Goal: Task Accomplishment & Management: Manage account settings

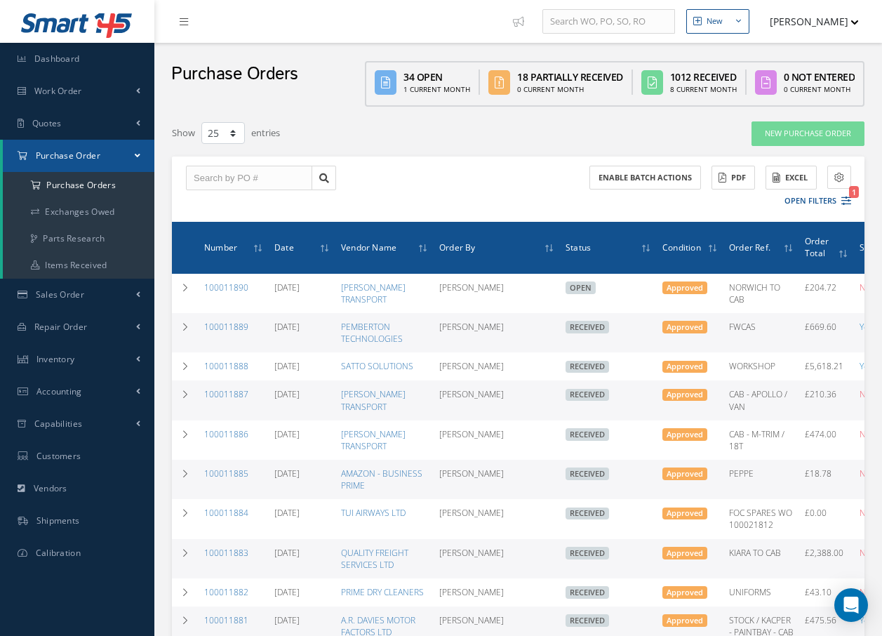
select select "25"
click at [77, 90] on span "Work Order" at bounding box center [58, 91] width 48 height 12
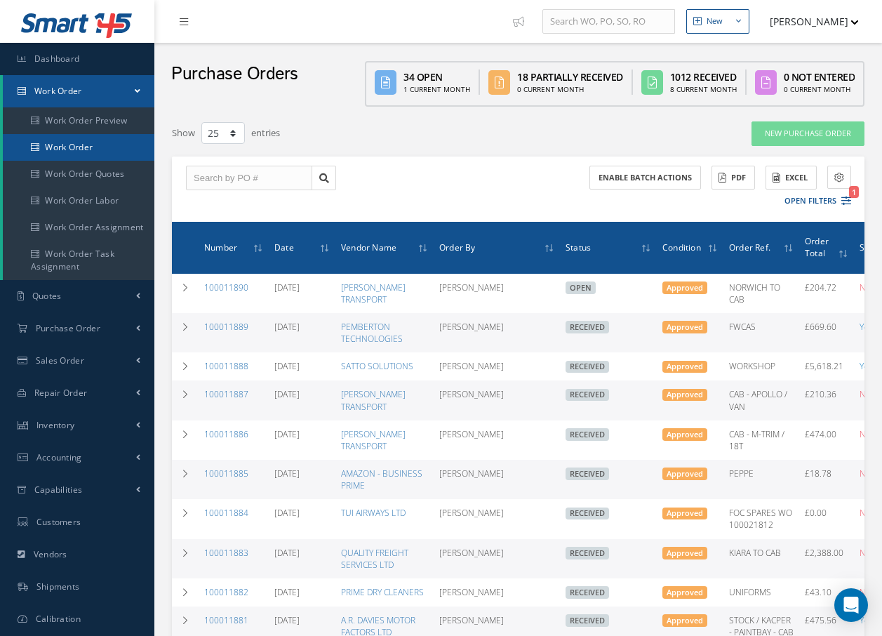
click at [84, 148] on link "Work Order" at bounding box center [79, 147] width 152 height 27
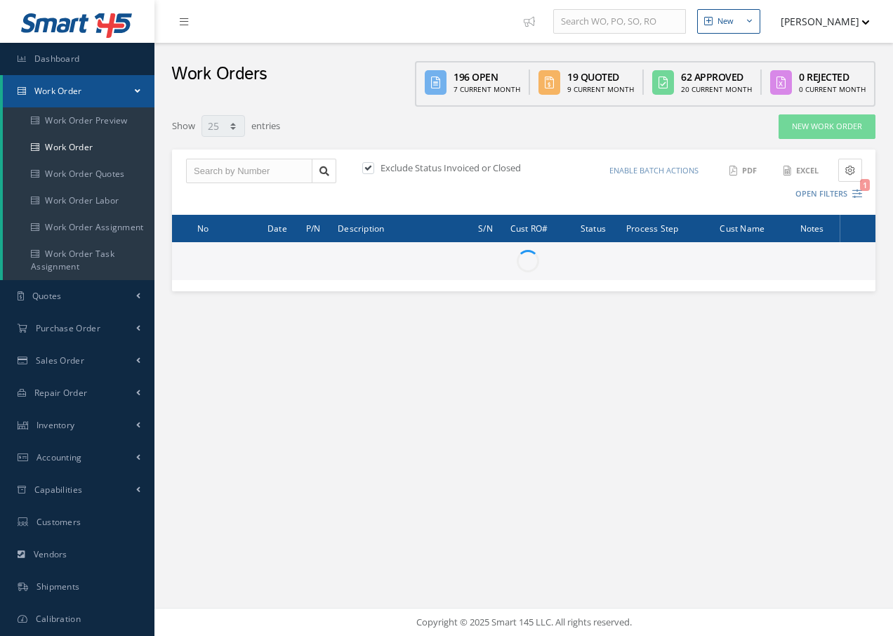
select select "25"
click at [204, 170] on input "text" at bounding box center [249, 171] width 126 height 25
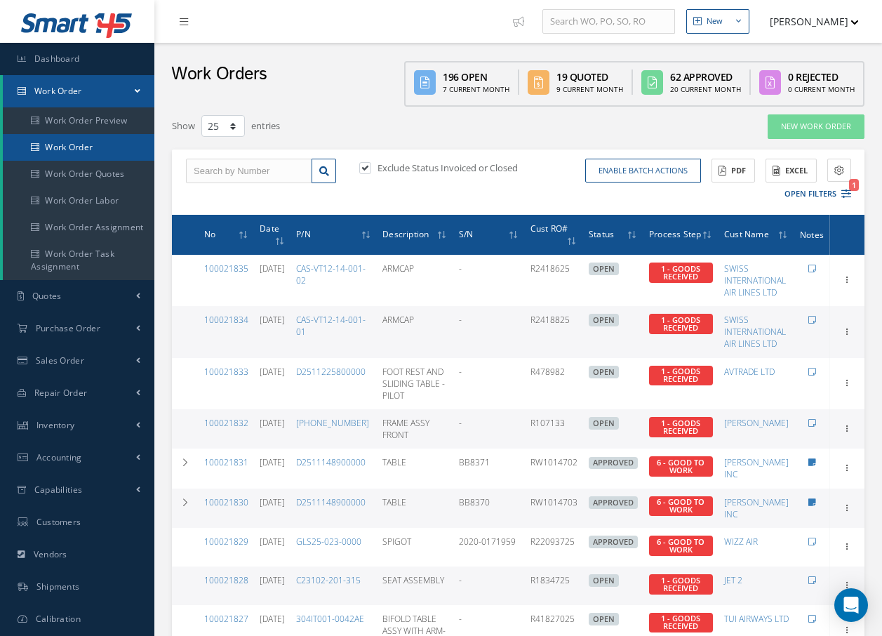
click at [89, 145] on link "Work Order" at bounding box center [79, 147] width 152 height 27
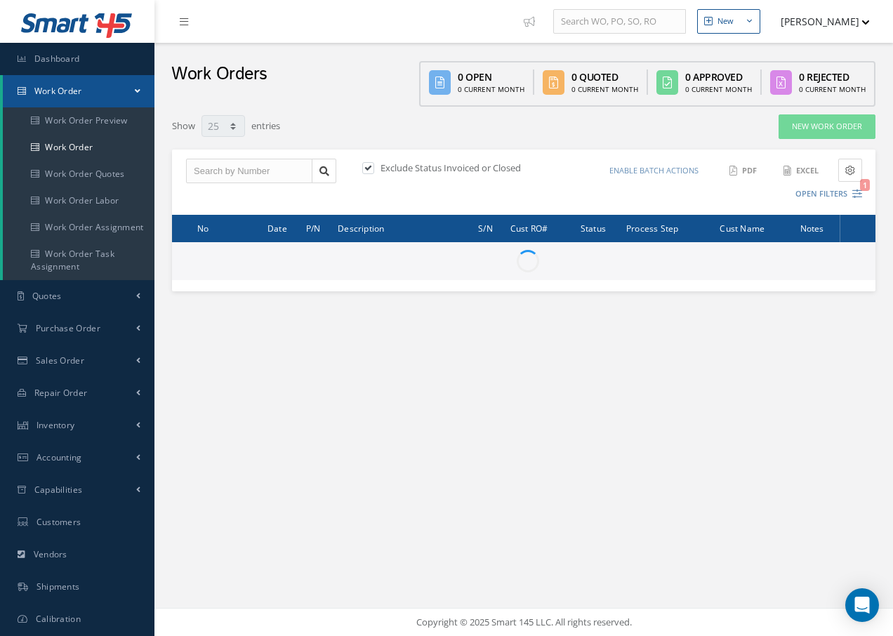
select select "25"
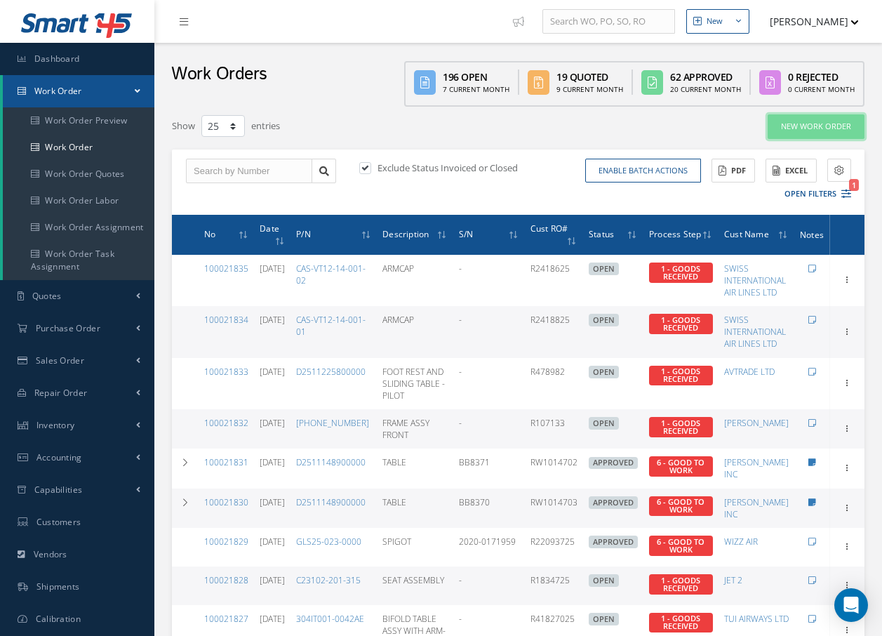
click at [824, 128] on link "New Work Order" at bounding box center [816, 126] width 97 height 25
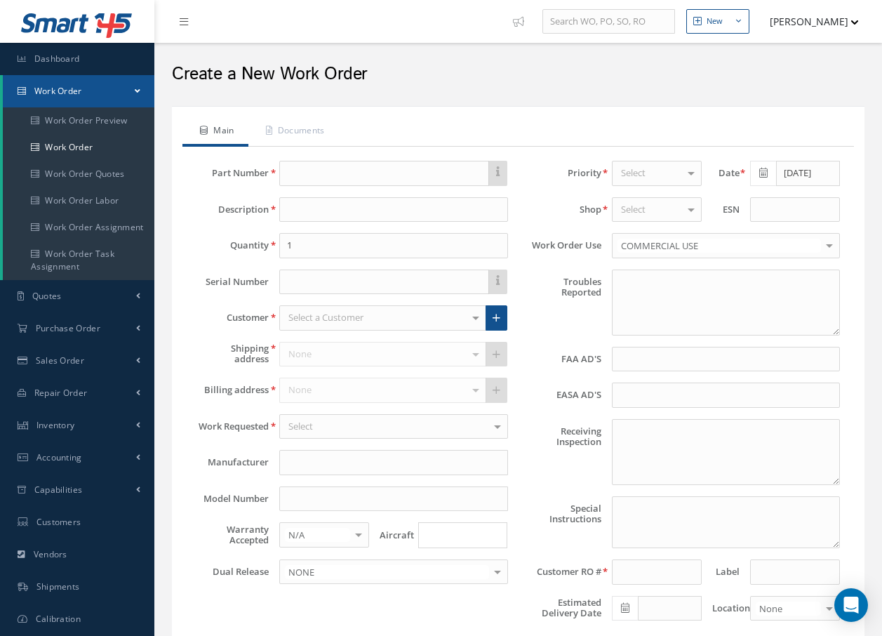
type textarea "NONE"
type input "NONE"
type textarea "NO VISUAL DAMAGE"
type textarea "PLEASE SEE R.O. FOR DETAILS"
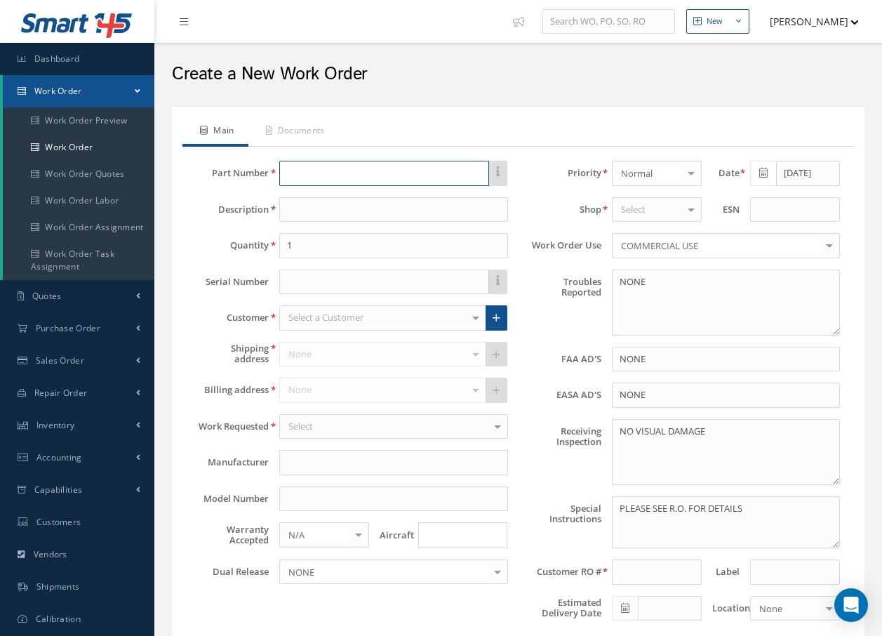
click at [356, 168] on input "text" at bounding box center [383, 173] width 209 height 25
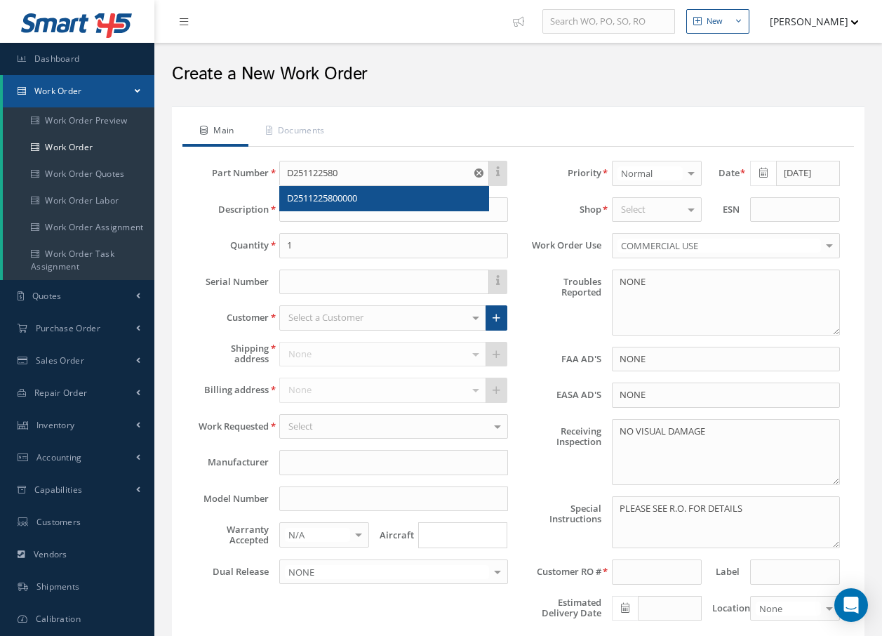
click at [338, 201] on span "D2511225800000" at bounding box center [322, 198] width 70 height 13
type input "D2511225800000"
type input "FOOT REST AND SLIDING TABLE - PILOT"
type input "AEROKNOW"
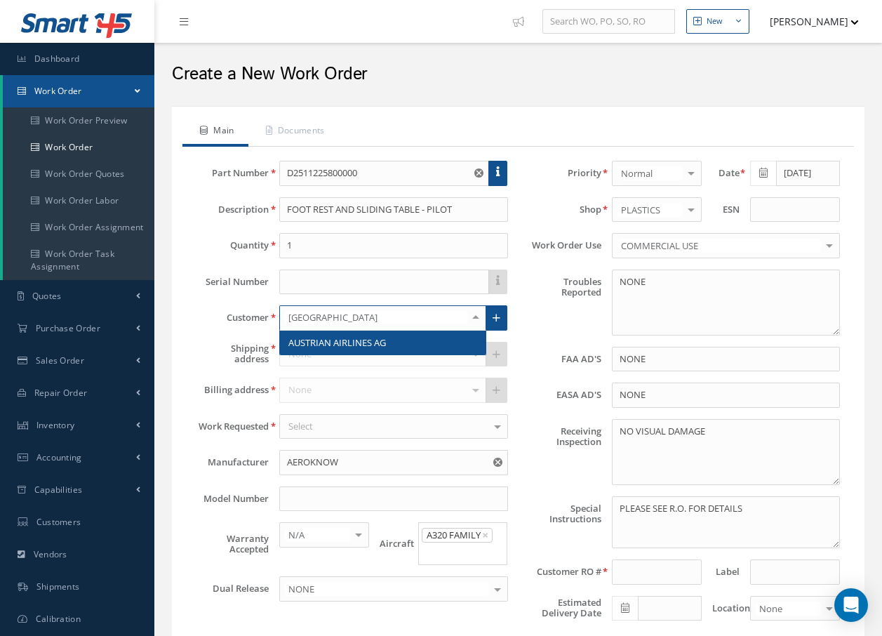
type input "AUSTRIAN"
click at [351, 338] on span "AUSTRIAN AIRLINES AG" at bounding box center [337, 342] width 98 height 13
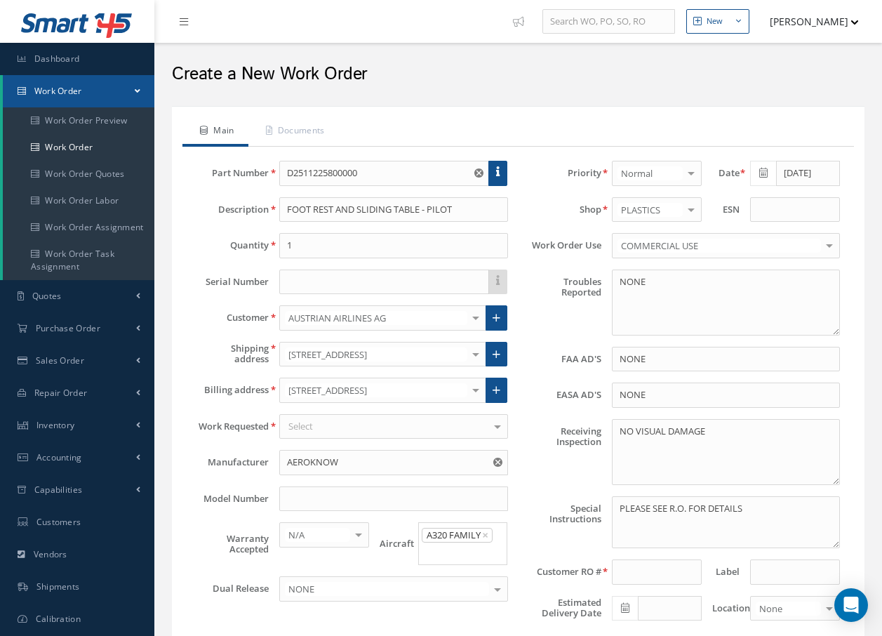
click at [479, 356] on div at bounding box center [476, 354] width 20 height 23
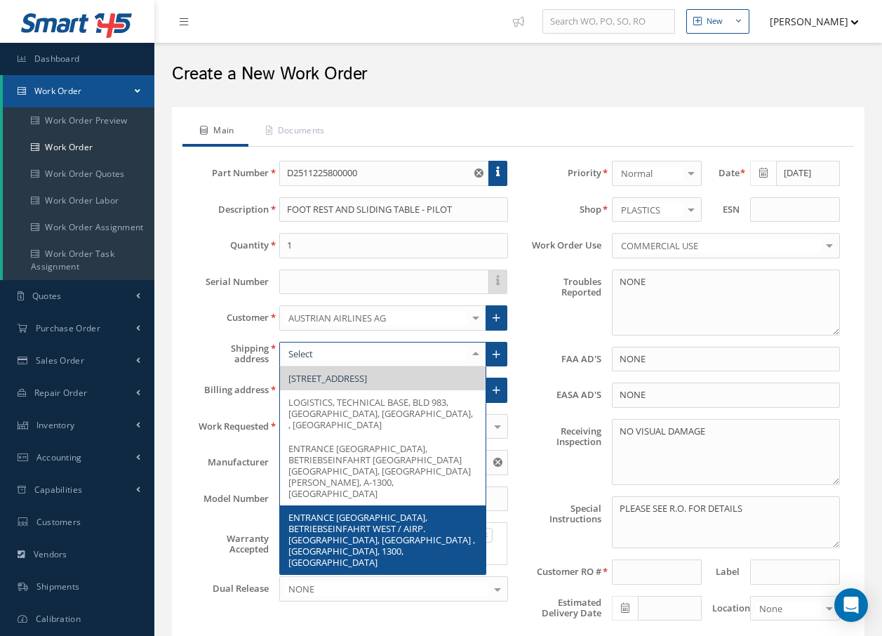
click at [411, 537] on span "ENTRANCE CHECK POINT WEST, BETRIEBSEINFAHRT WEST / AIRP. VIENNA, AUSTRIAN AIRLI…" at bounding box center [381, 540] width 187 height 58
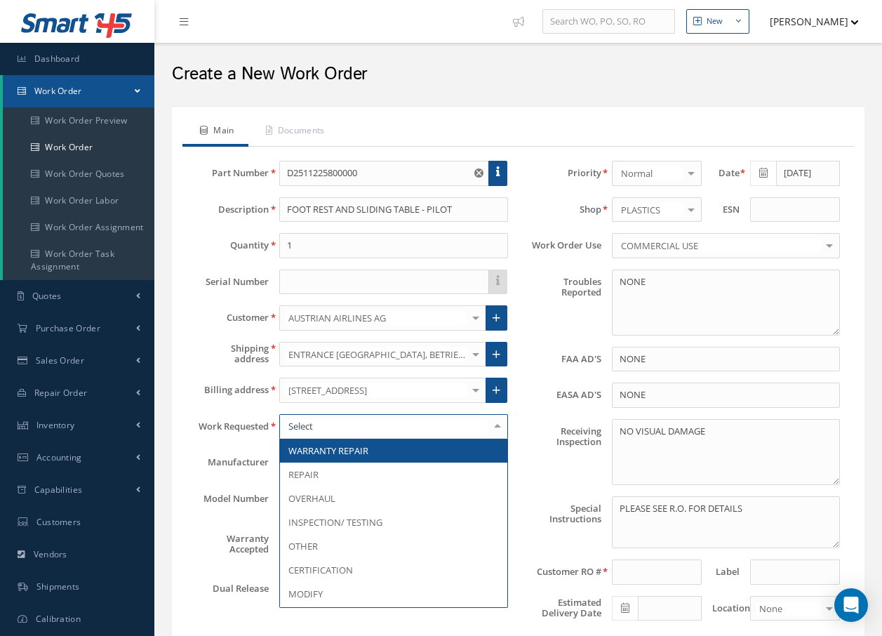
click at [498, 425] on div at bounding box center [498, 426] width 20 height 23
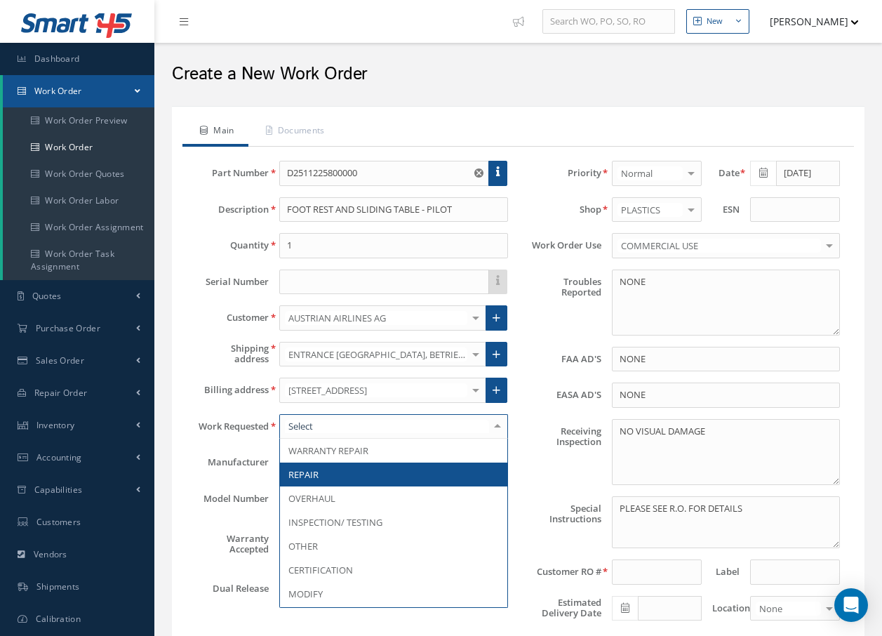
click at [347, 470] on span "REPAIR" at bounding box center [393, 475] width 227 height 24
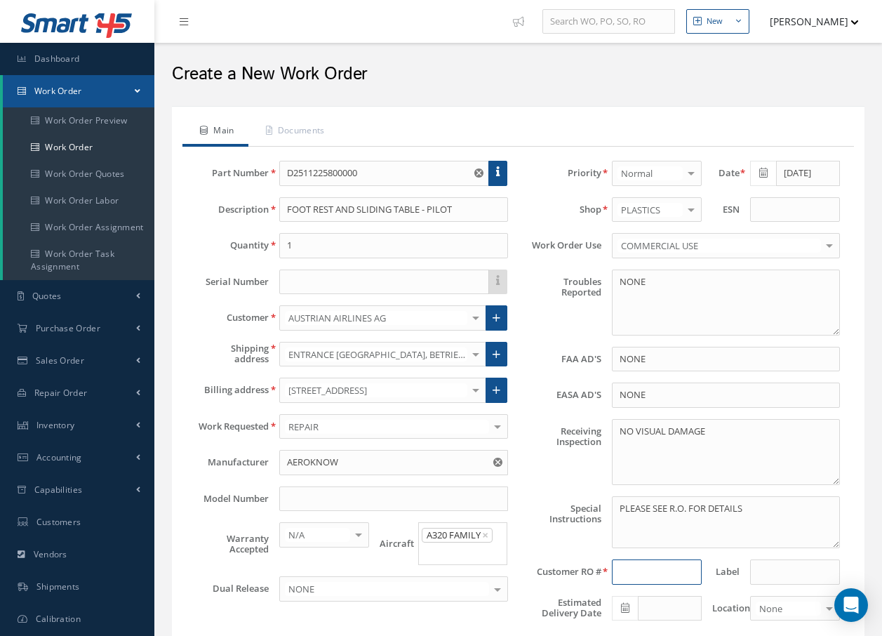
click at [644, 571] on input at bounding box center [657, 571] width 90 height 25
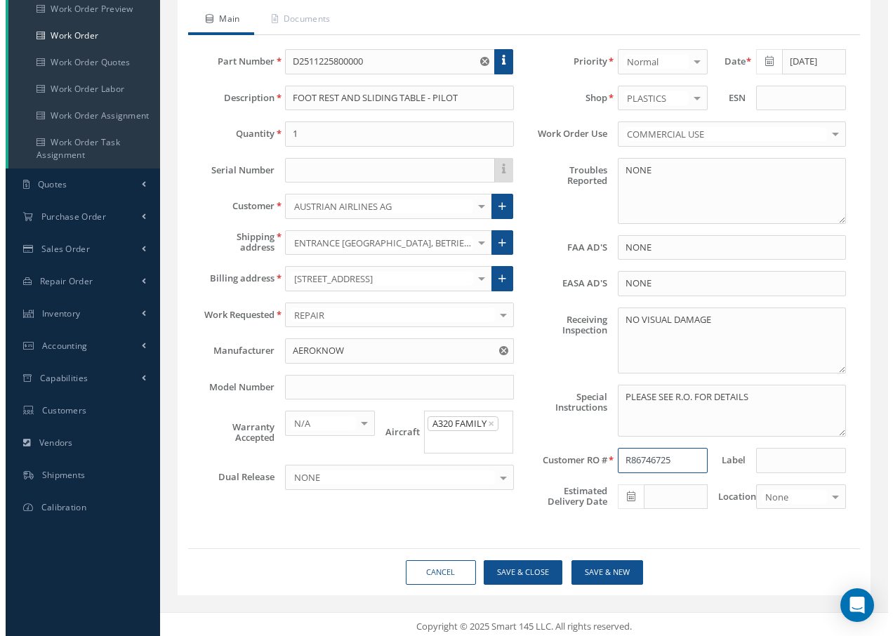
scroll to position [117, 0]
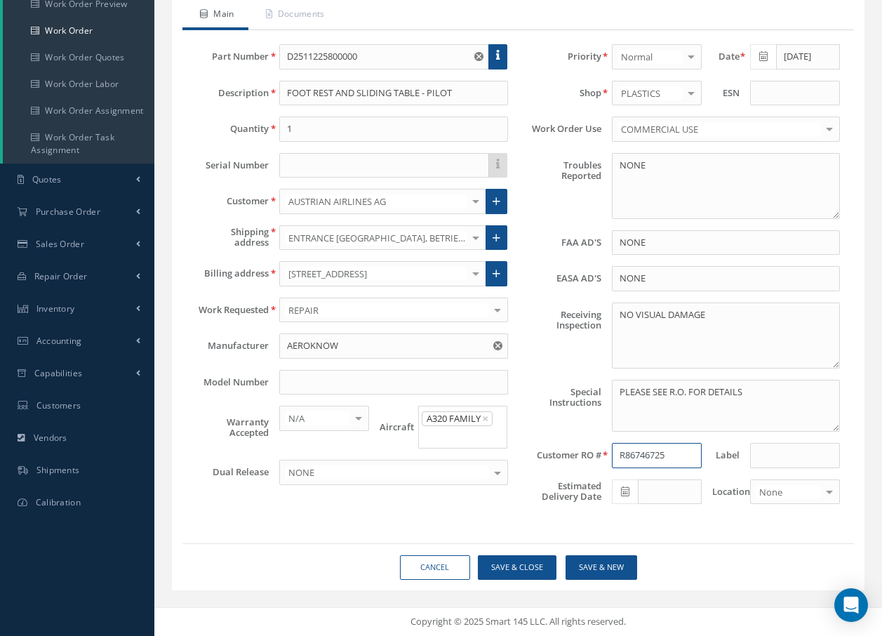
type input "R86746725"
click at [527, 564] on button "Save & Close" at bounding box center [517, 567] width 79 height 25
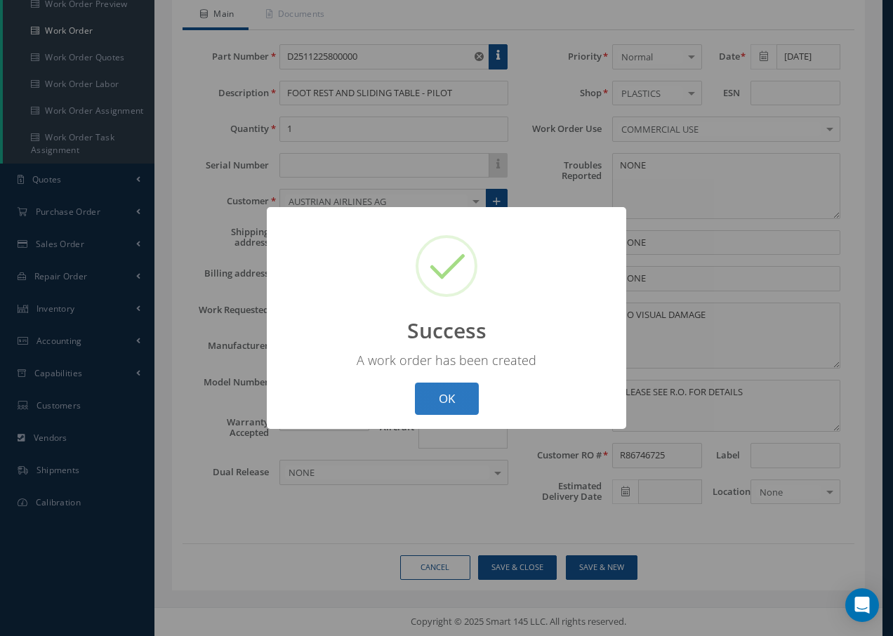
click at [462, 401] on button "OK" at bounding box center [447, 399] width 64 height 33
select select "25"
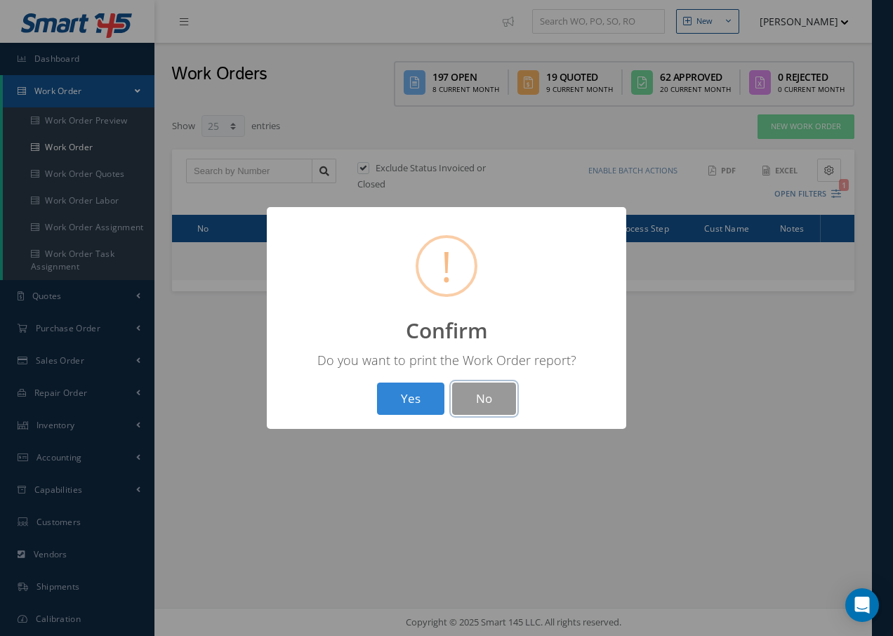
click at [476, 404] on button "No" at bounding box center [484, 399] width 64 height 33
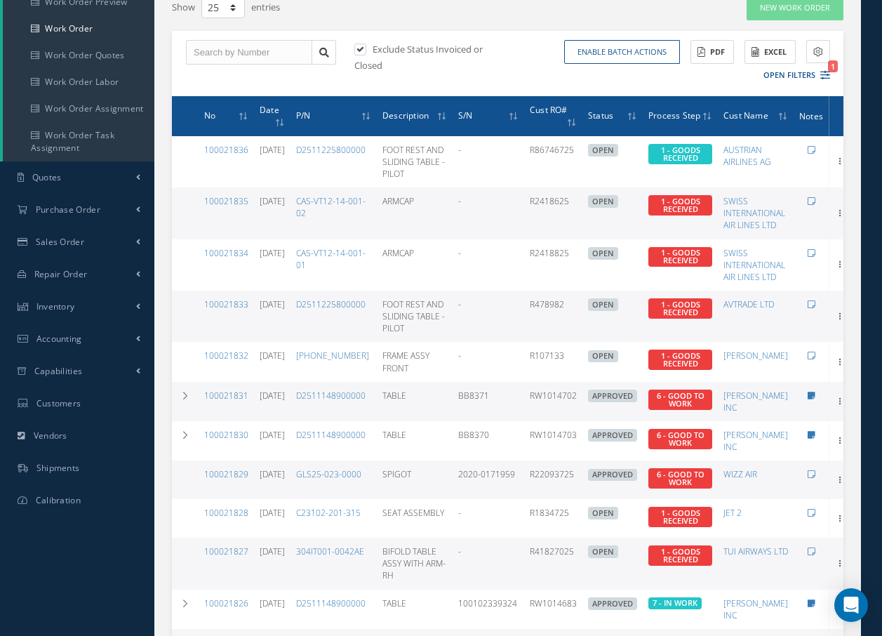
scroll to position [140, 0]
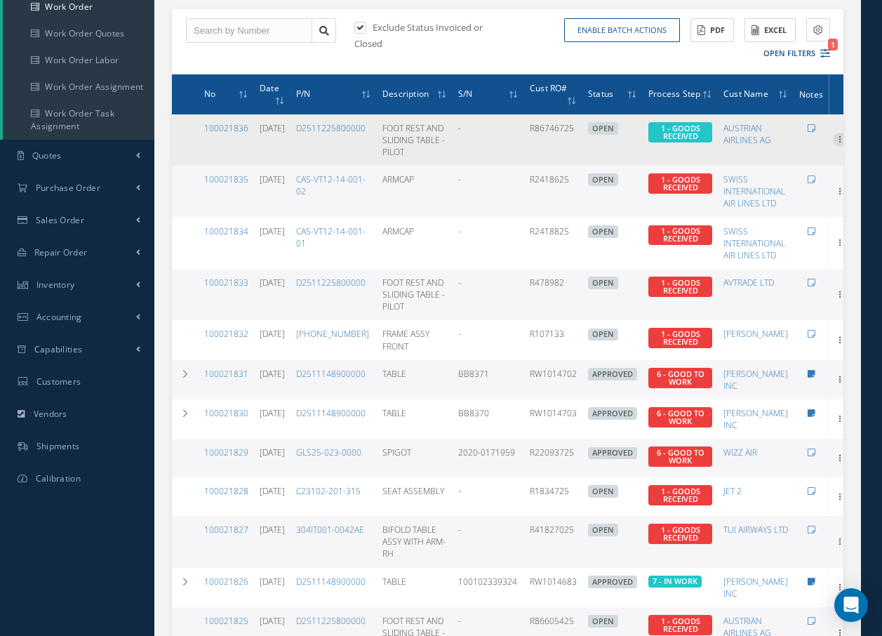
click at [834, 144] on icon at bounding box center [840, 138] width 14 height 11
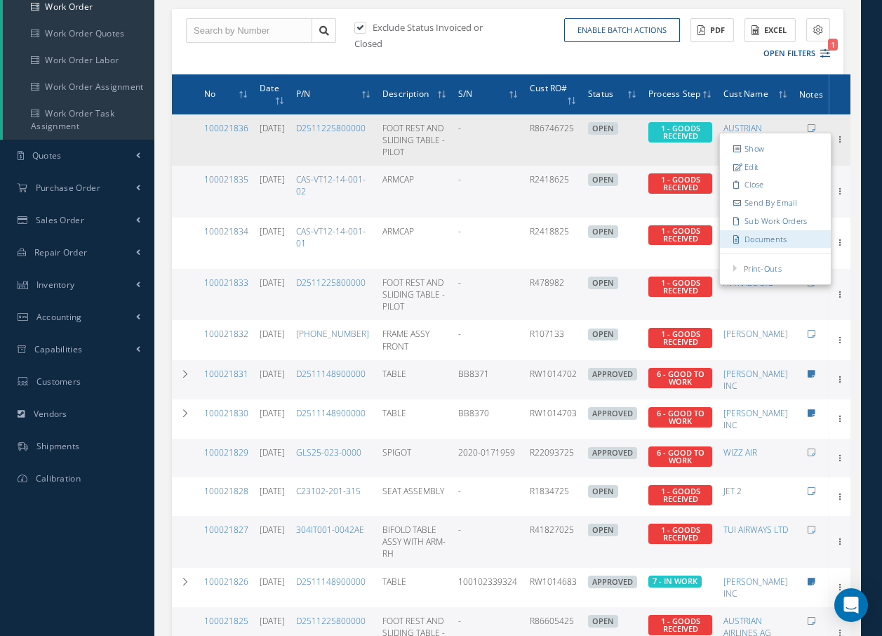
click at [775, 248] on link "Documents" at bounding box center [775, 239] width 111 height 18
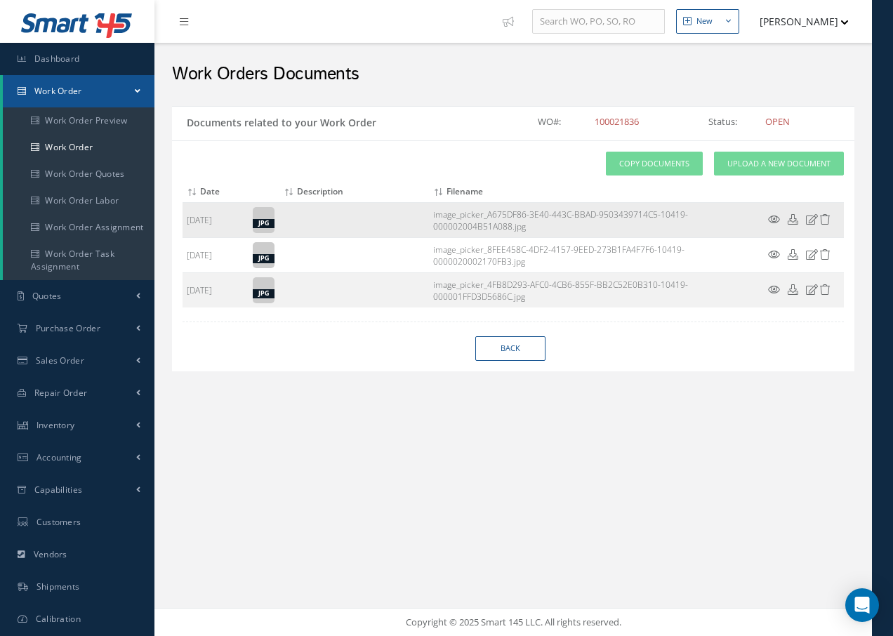
click at [774, 218] on icon at bounding box center [774, 219] width 12 height 11
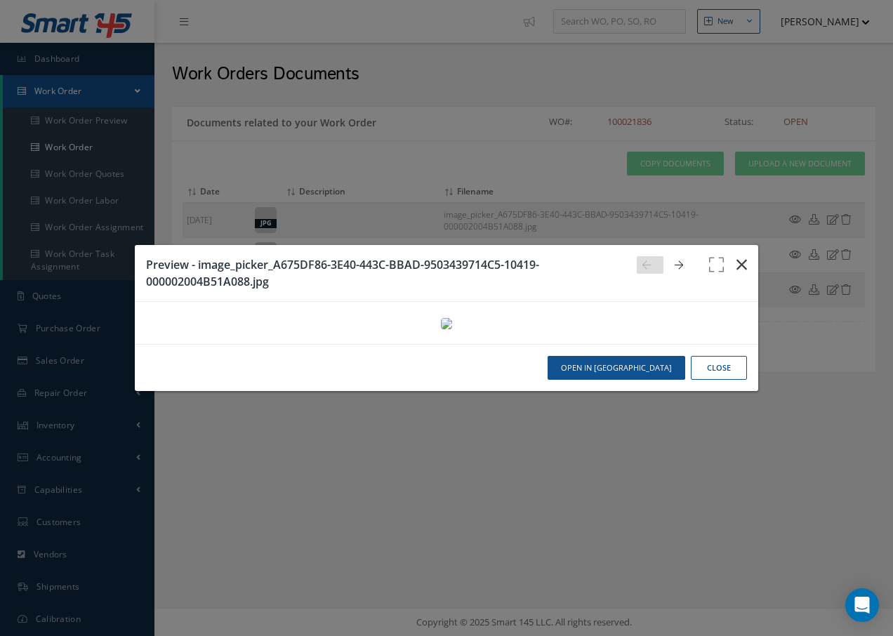
click at [736, 256] on icon "button" at bounding box center [741, 264] width 11 height 17
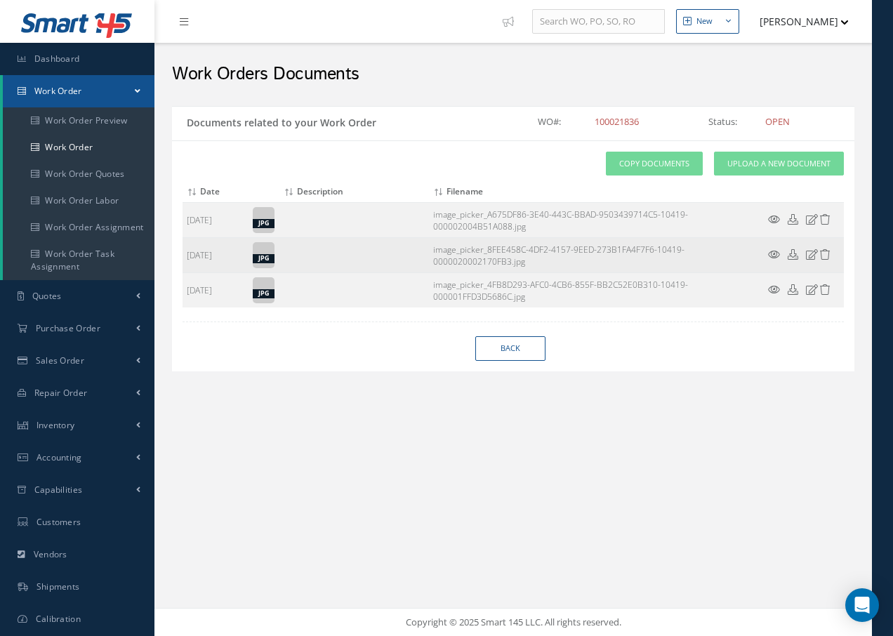
click at [769, 251] on icon at bounding box center [774, 254] width 12 height 11
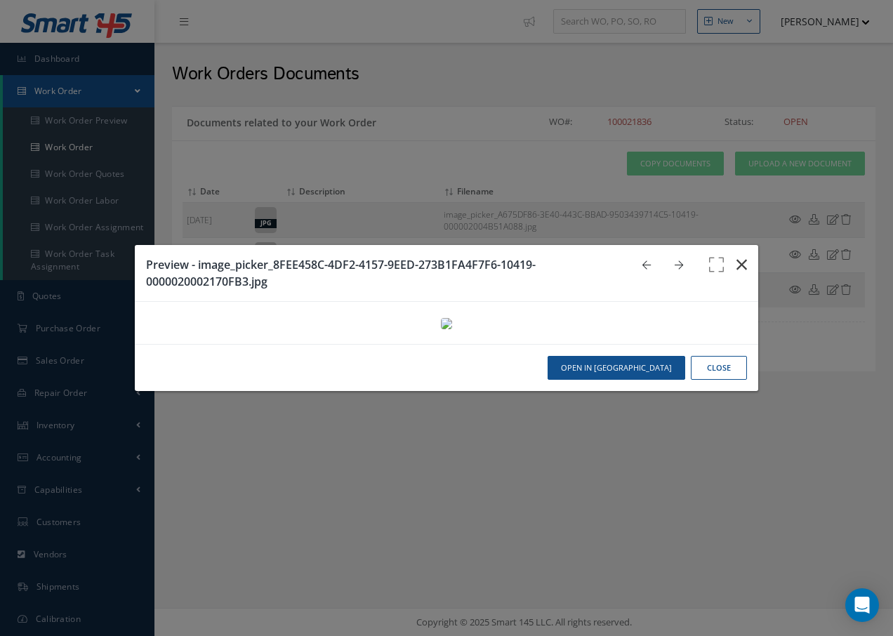
click at [736, 256] on icon "button" at bounding box center [741, 264] width 11 height 17
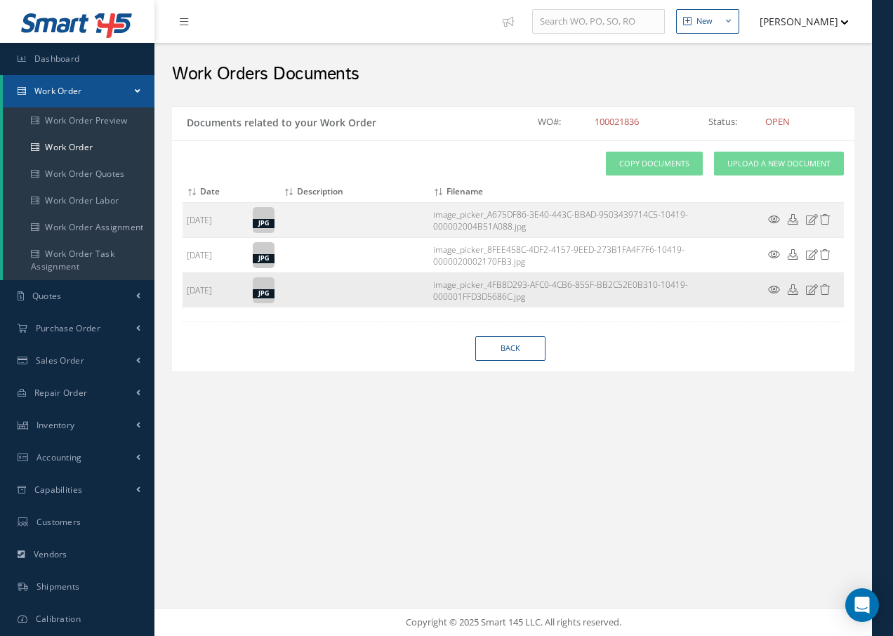
click at [772, 289] on icon at bounding box center [774, 289] width 12 height 11
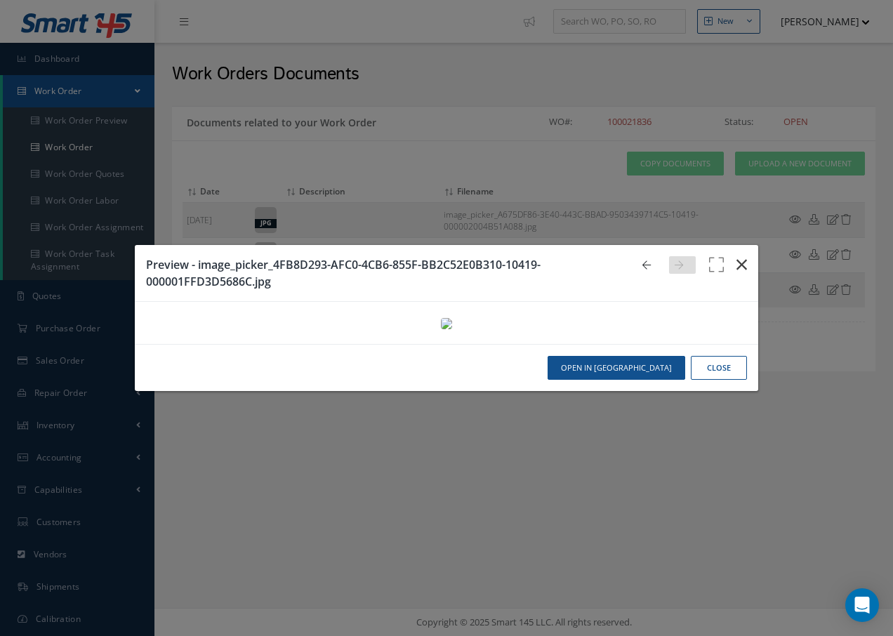
click at [736, 256] on icon "button" at bounding box center [741, 264] width 11 height 17
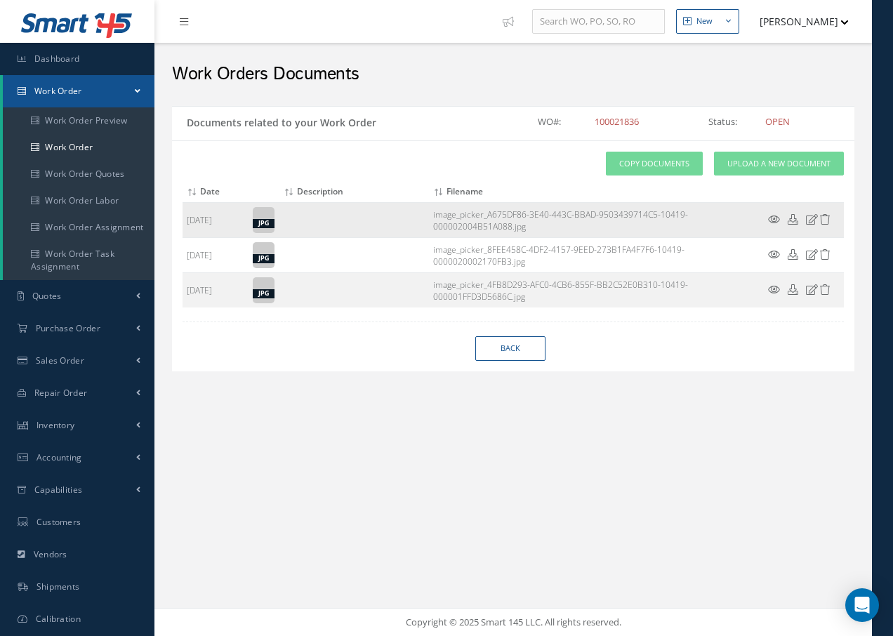
click at [810, 213] on td at bounding box center [801, 220] width 84 height 35
click at [809, 220] on icon at bounding box center [812, 219] width 12 height 11
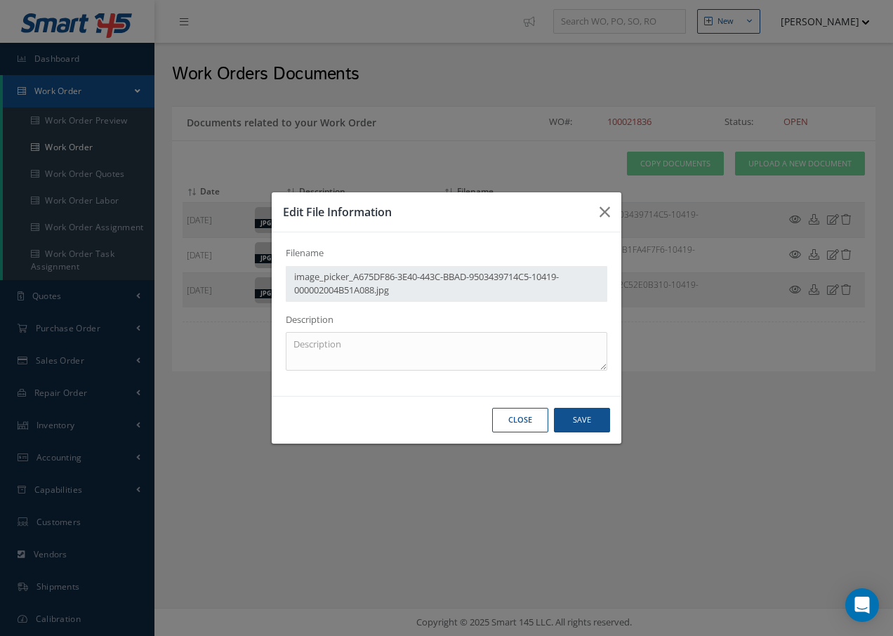
click at [587, 287] on div "image_picker_A675DF86-3E40-443C-BBAD-9503439714C5-10419-000002004B51A088.jpg" at bounding box center [446, 284] width 321 height 36
click at [321, 347] on textarea at bounding box center [446, 351] width 321 height 39
click at [0, 0] on button "Save" at bounding box center [0, 0] width 0 height 0
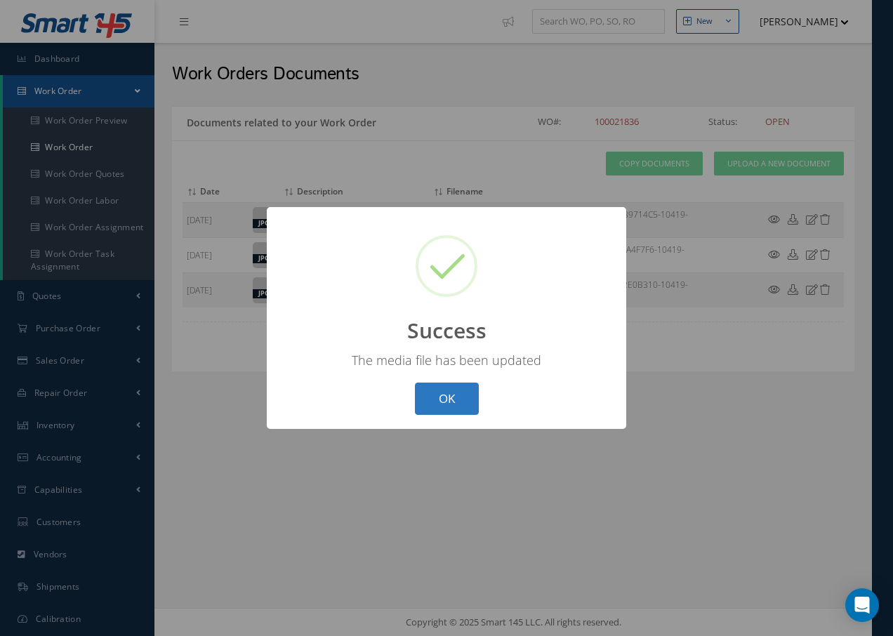
click at [478, 393] on button "OK" at bounding box center [447, 399] width 64 height 33
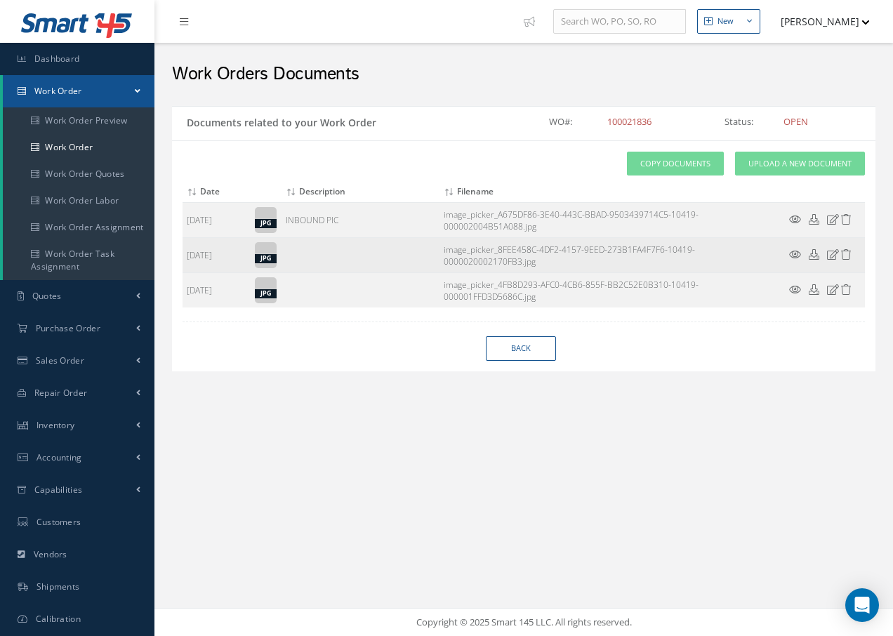
click at [828, 256] on icon at bounding box center [833, 254] width 12 height 11
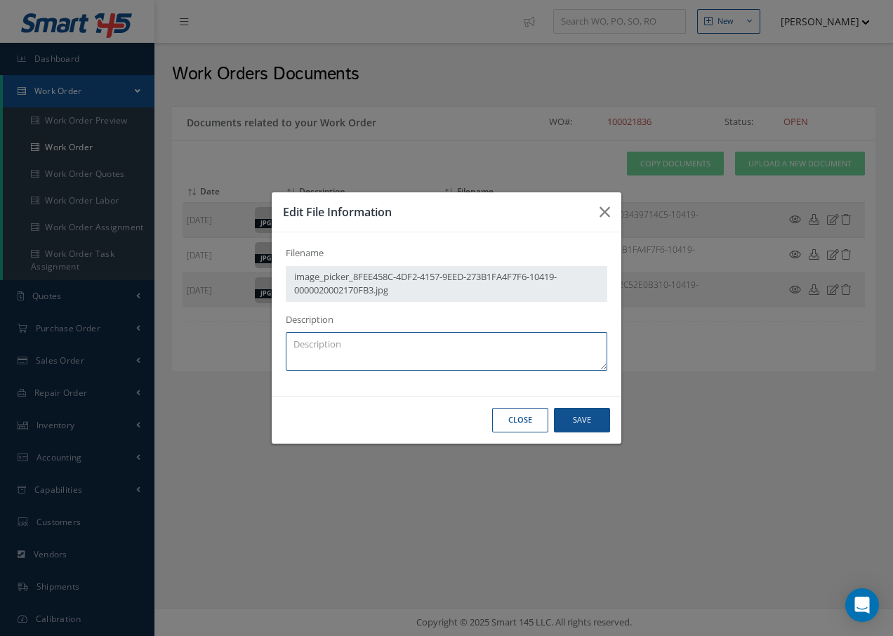
click at [486, 343] on textarea at bounding box center [446, 351] width 321 height 39
type textarea "INBOUND PIC"
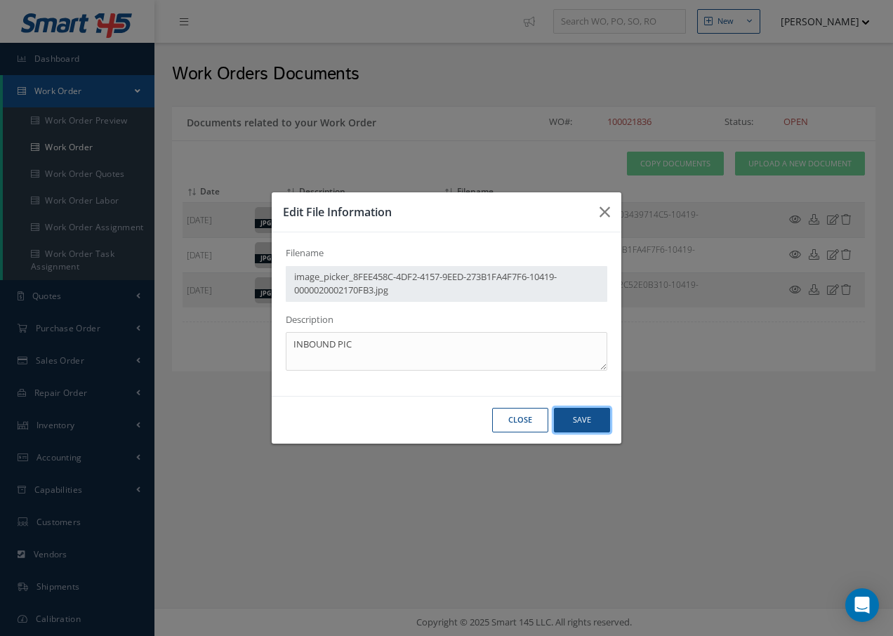
click at [0, 0] on button "Save" at bounding box center [0, 0] width 0 height 0
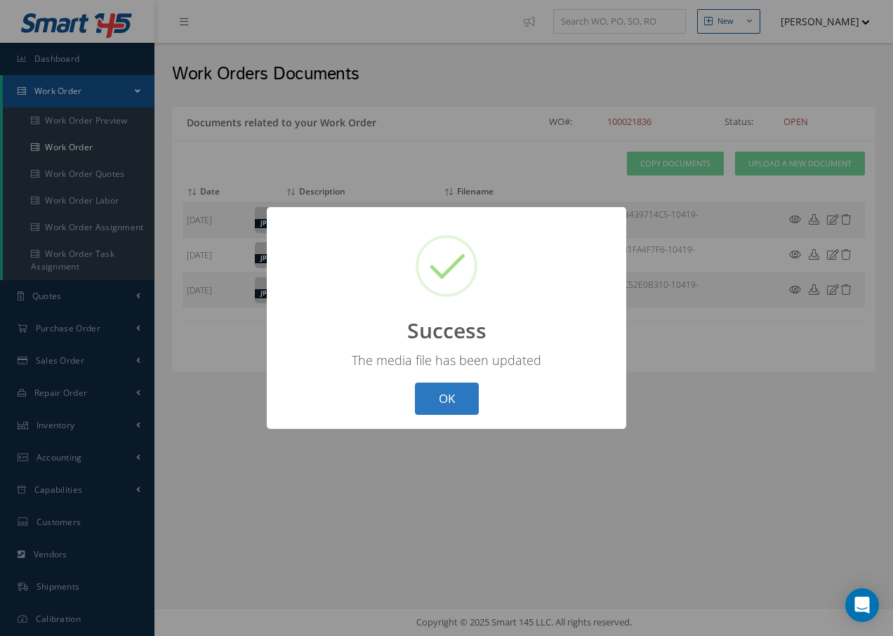
click at [467, 399] on button "OK" at bounding box center [447, 399] width 64 height 33
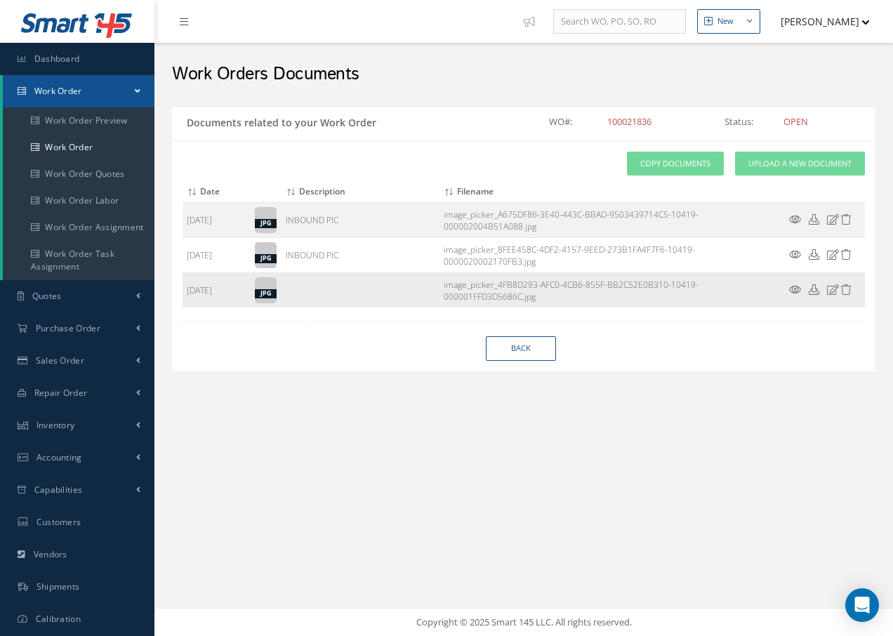
click at [828, 288] on icon at bounding box center [833, 289] width 12 height 11
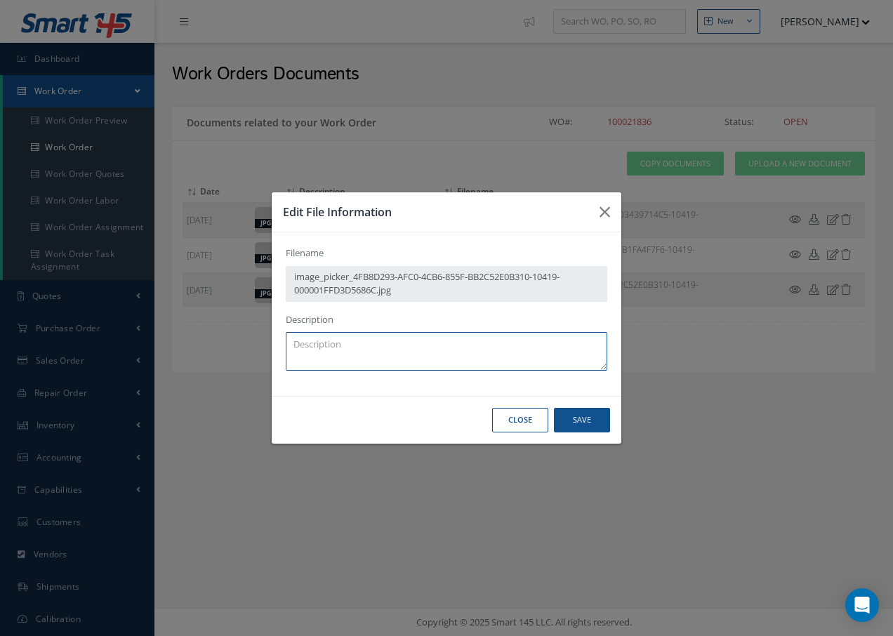
click at [512, 340] on textarea at bounding box center [446, 351] width 321 height 39
type textarea "INBOUND PIC"
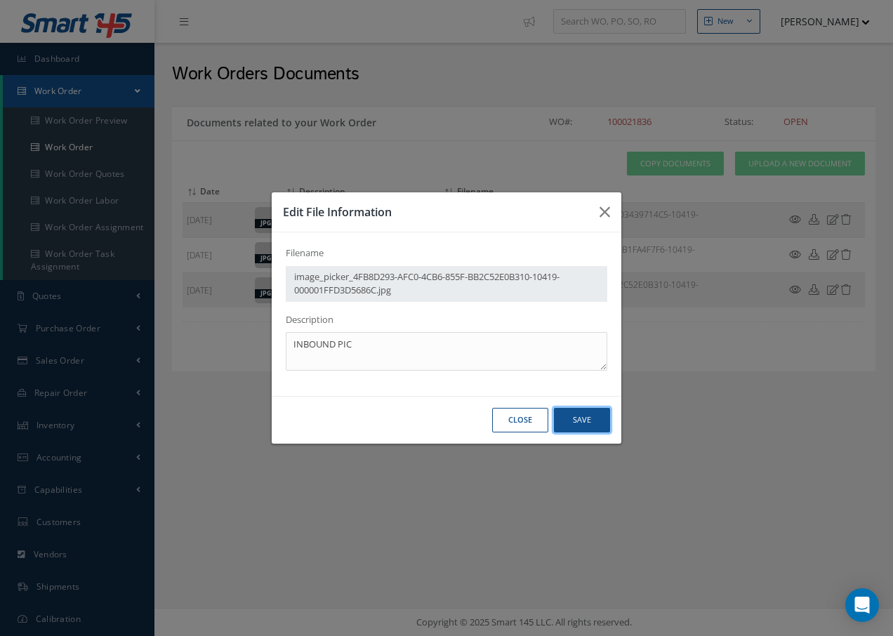
click at [0, 0] on button "Save" at bounding box center [0, 0] width 0 height 0
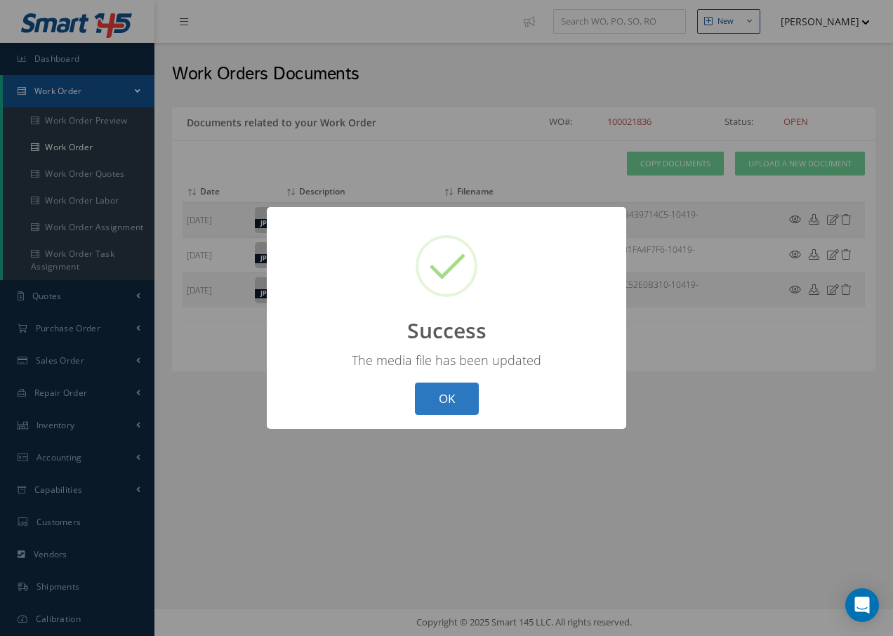
click at [459, 392] on button "OK" at bounding box center [447, 399] width 64 height 33
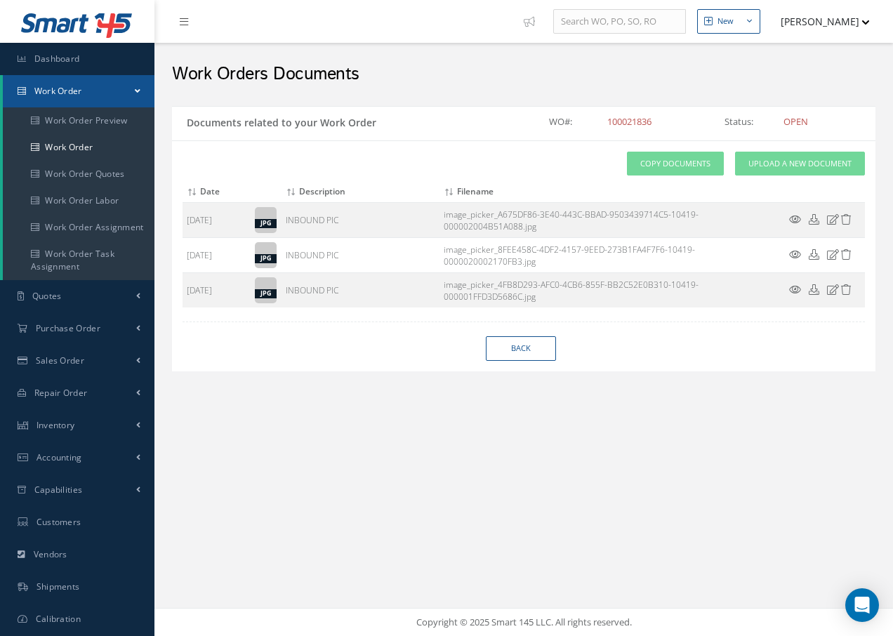
select select "25"
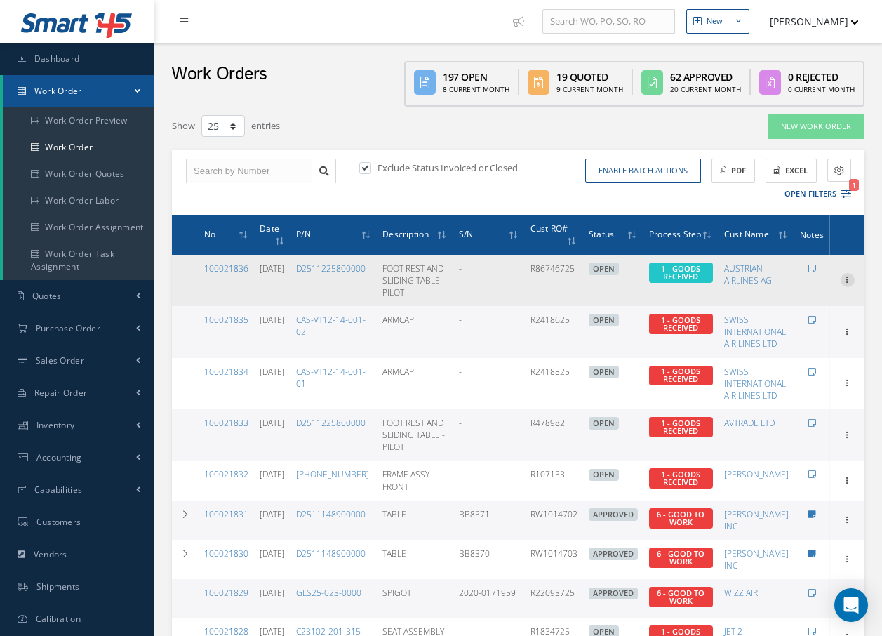
click at [850, 284] on icon at bounding box center [848, 278] width 14 height 11
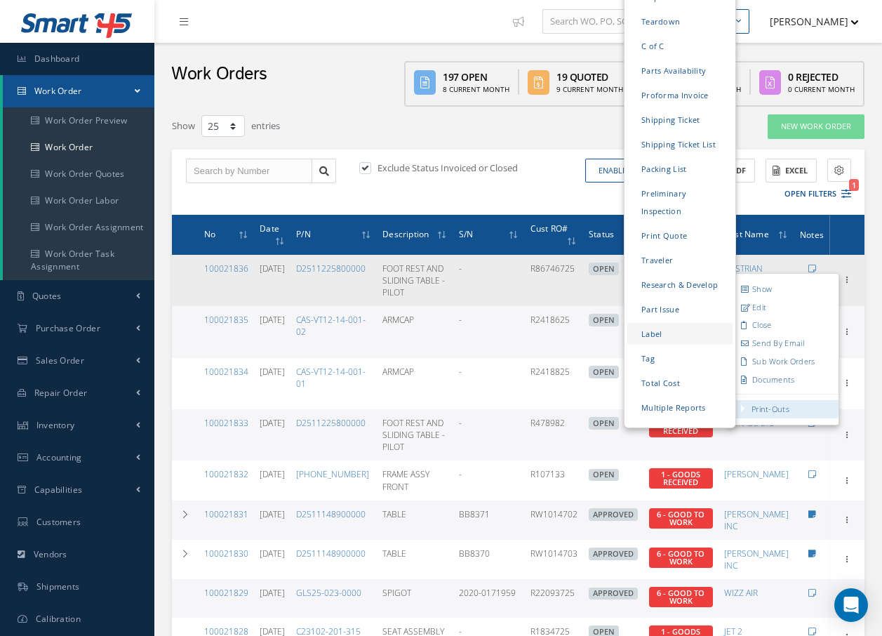
click at [658, 324] on link "Label" at bounding box center [680, 335] width 105 height 22
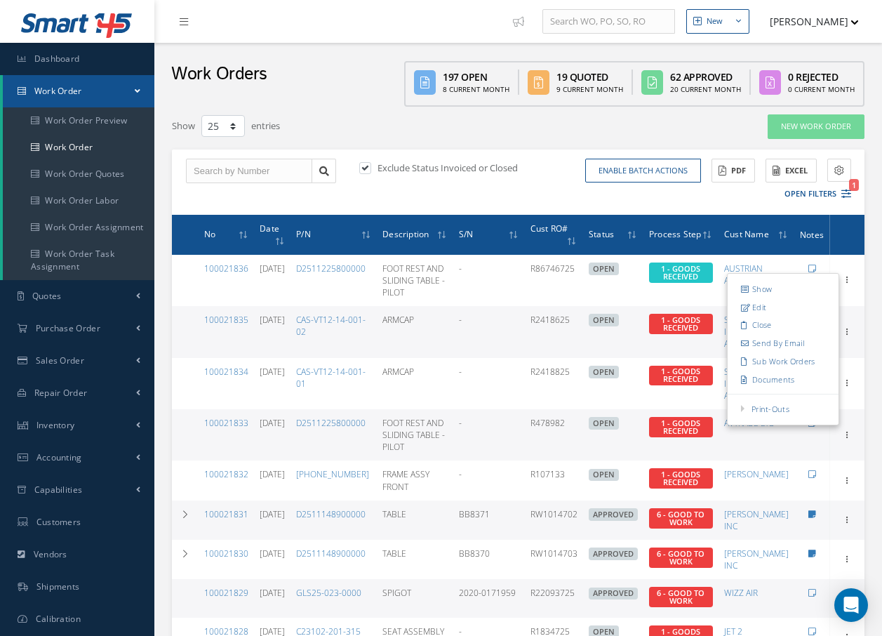
click at [563, 134] on div "Show 10 25 50 100 entries" at bounding box center [369, 126] width 416 height 25
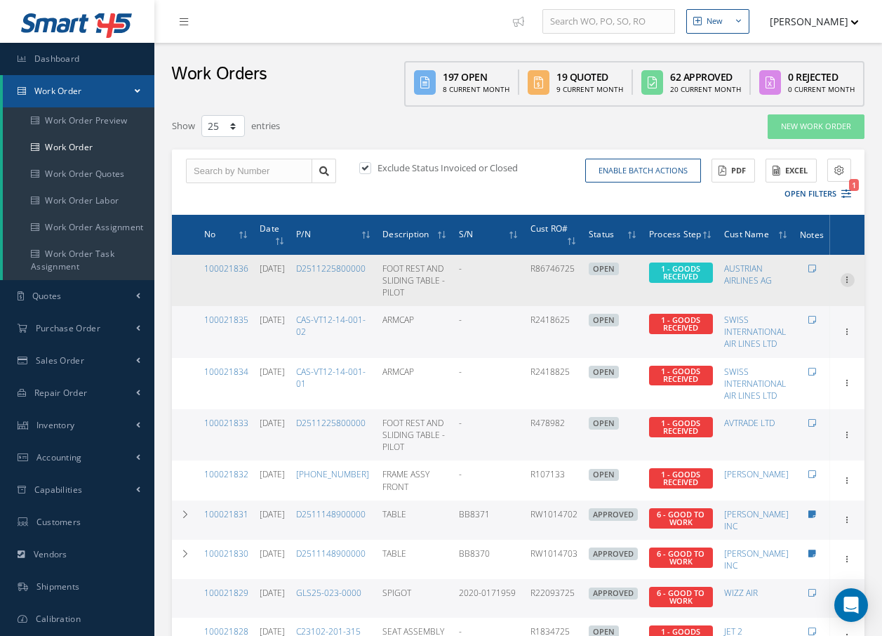
click at [851, 284] on icon at bounding box center [848, 278] width 14 height 11
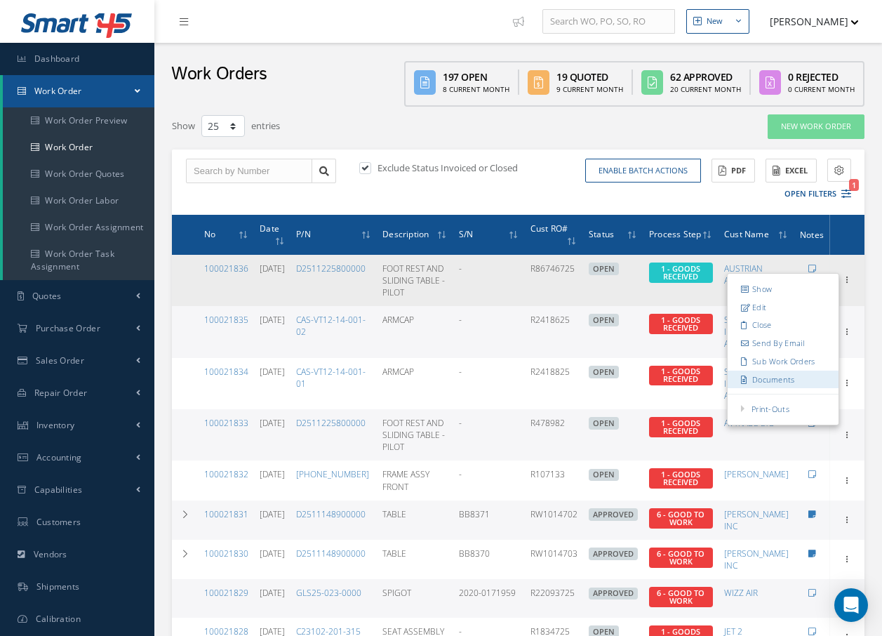
click at [769, 389] on link "Documents" at bounding box center [783, 380] width 111 height 18
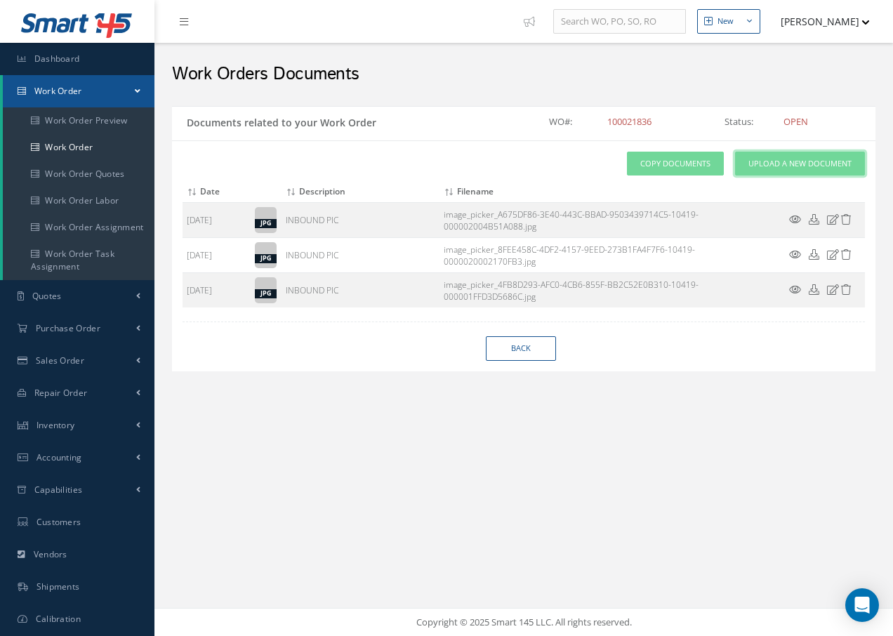
click at [755, 163] on span "Upload a New Document" at bounding box center [799, 164] width 103 height 12
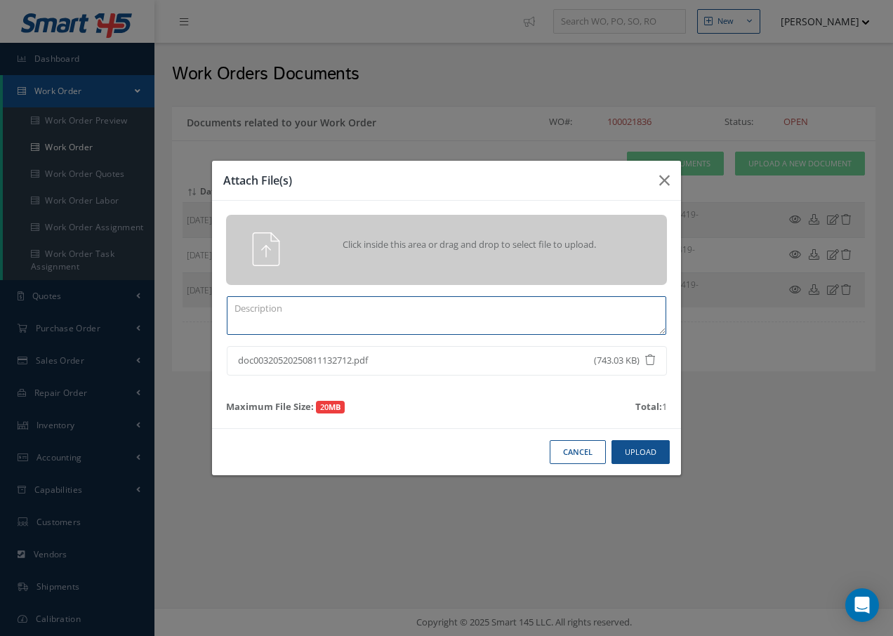
click at [297, 319] on textarea at bounding box center [446, 315] width 439 height 39
type textarea "R/O"
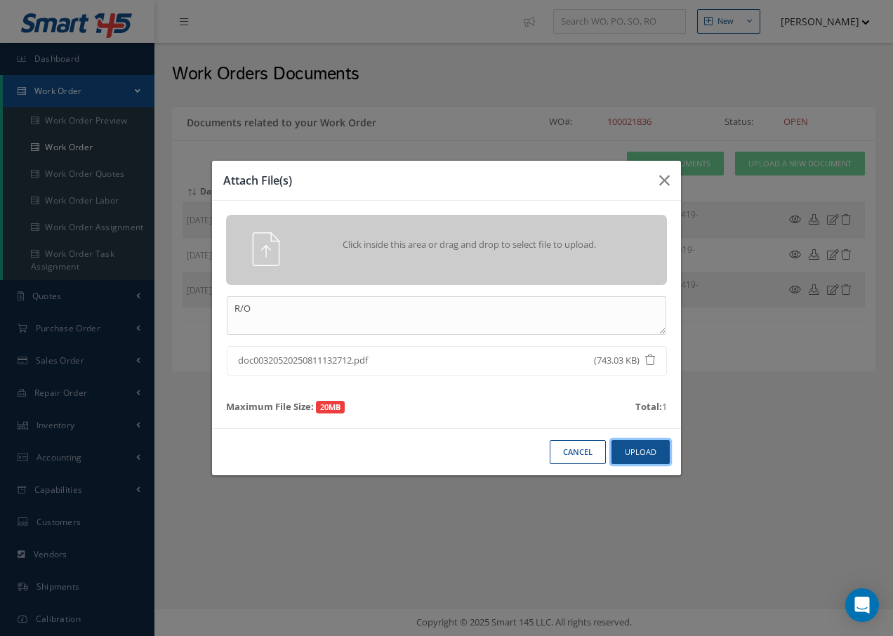
click at [637, 452] on button "Upload" at bounding box center [640, 452] width 58 height 25
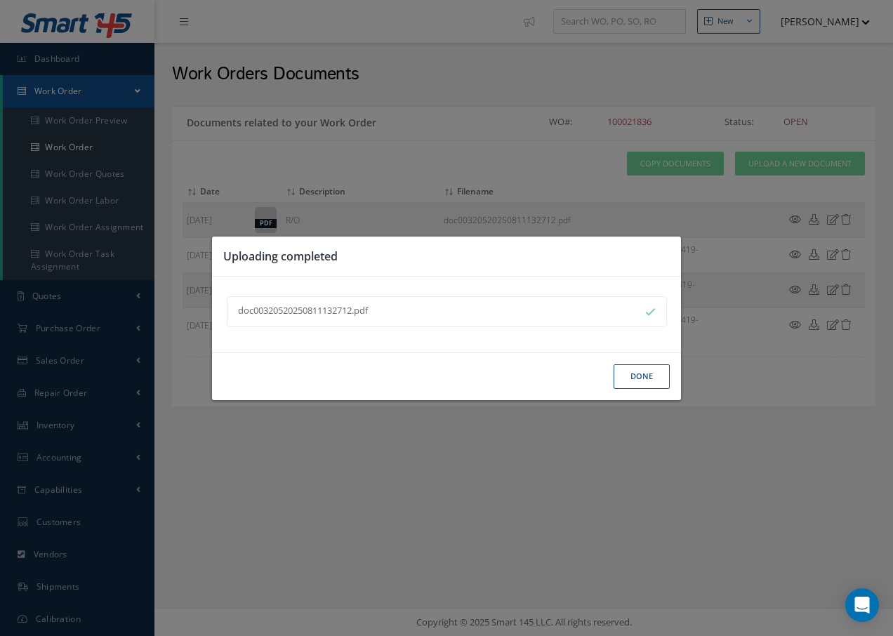
click at [636, 377] on button "Done" at bounding box center [641, 376] width 56 height 25
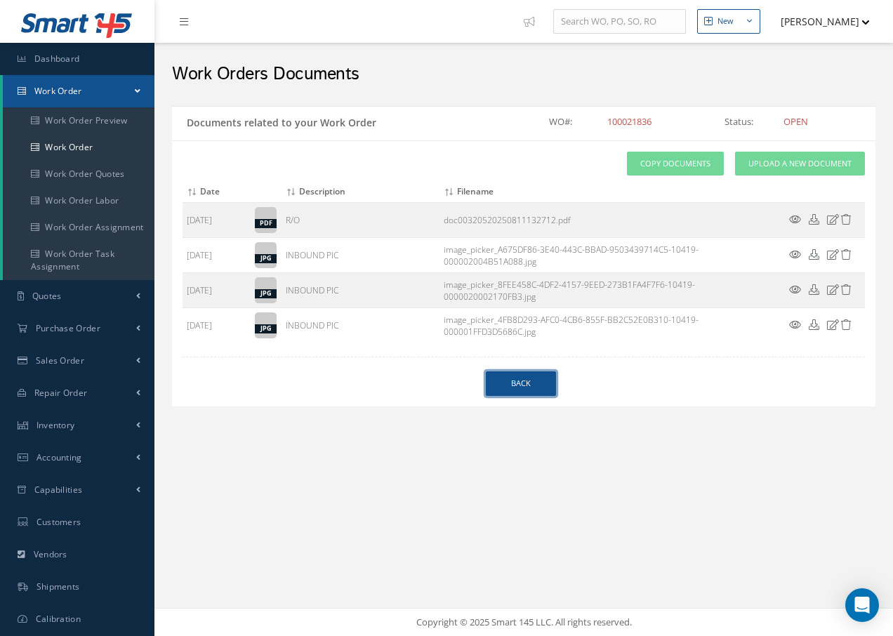
click at [523, 385] on link "Back" at bounding box center [521, 383] width 70 height 25
select select "25"
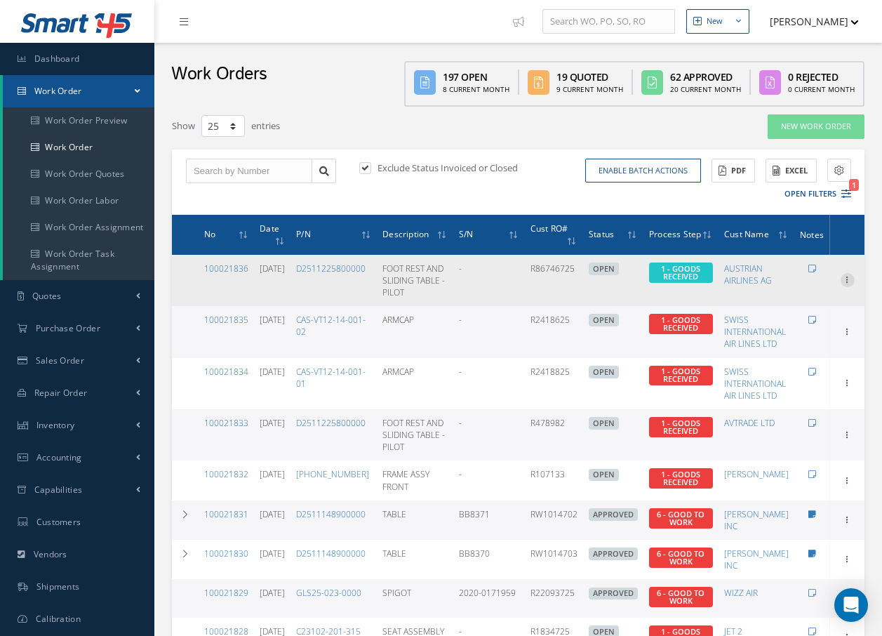
click at [851, 284] on icon at bounding box center [848, 278] width 14 height 11
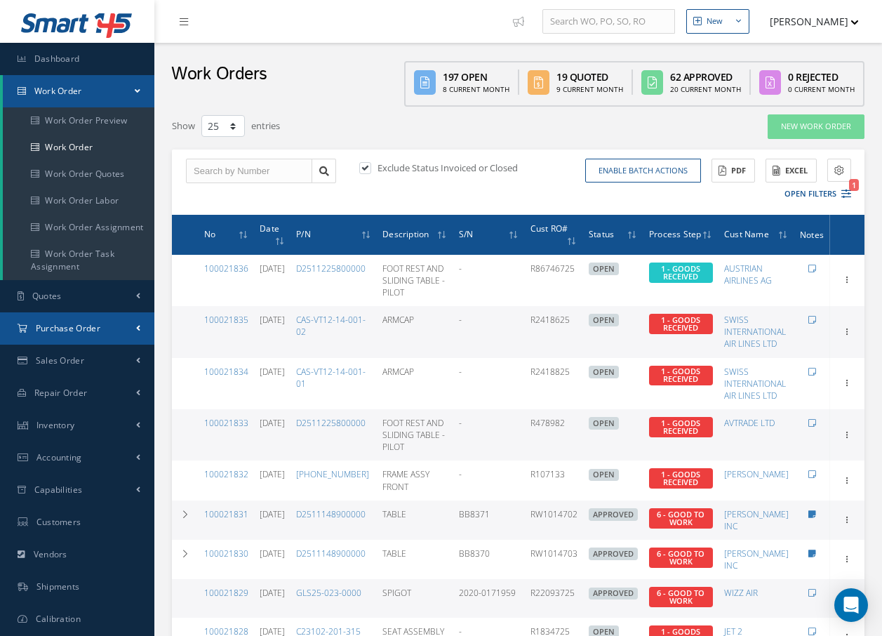
click at [86, 324] on span "Purchase Order" at bounding box center [68, 328] width 65 height 12
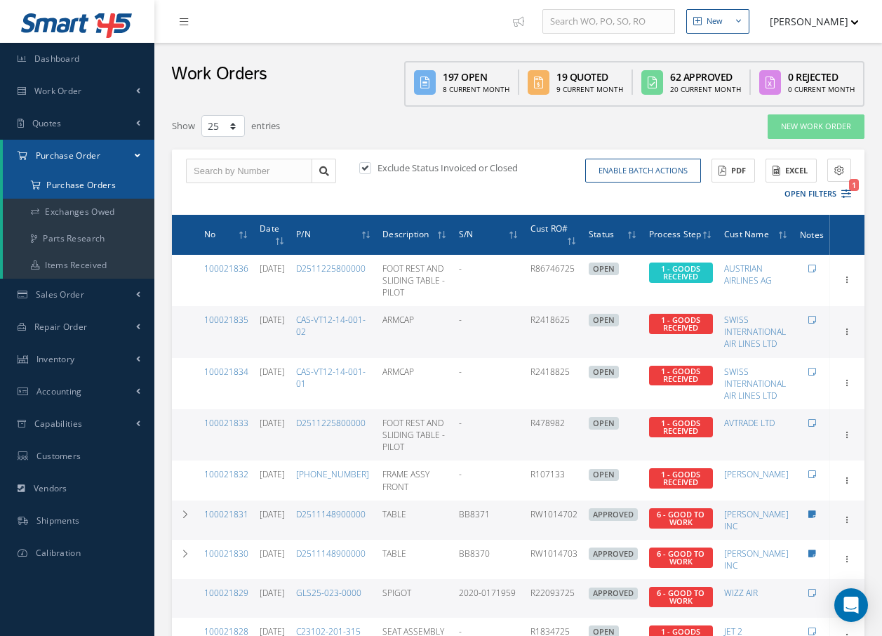
click at [86, 183] on a=1&status_id=2&status_id=3&status_id=5&collapsedFilters"] "Purchase Orders" at bounding box center [79, 185] width 152 height 27
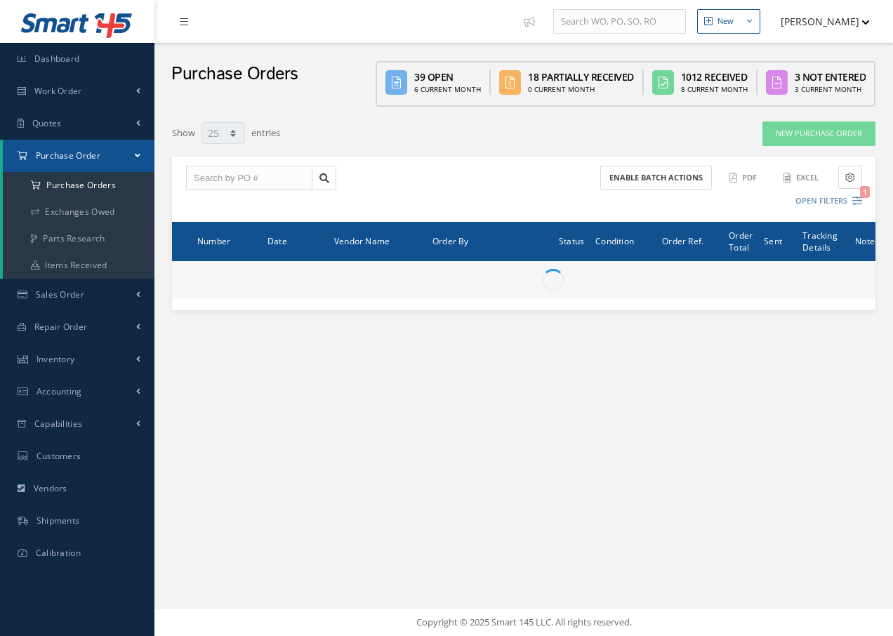
select select "25"
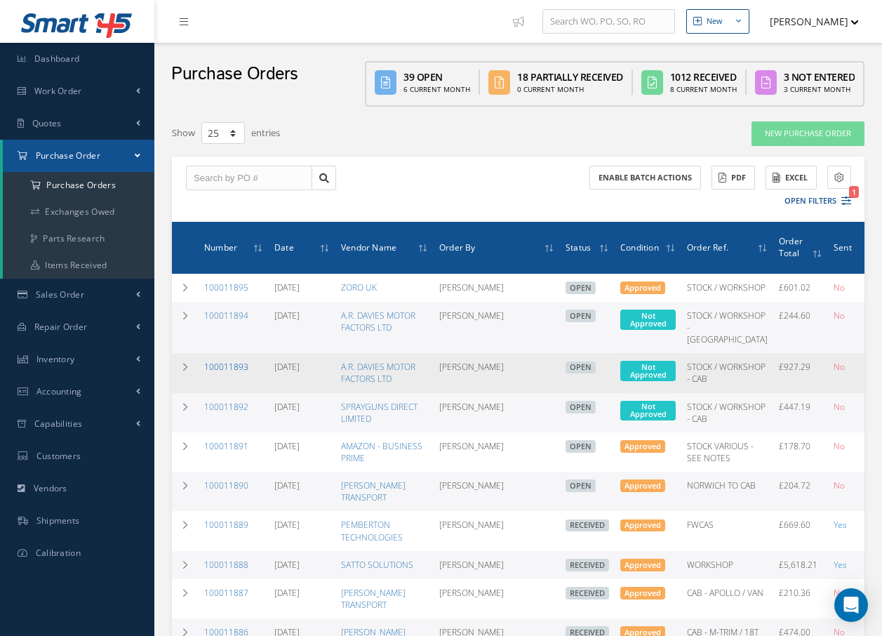
click at [223, 373] on link "100011893" at bounding box center [226, 367] width 44 height 12
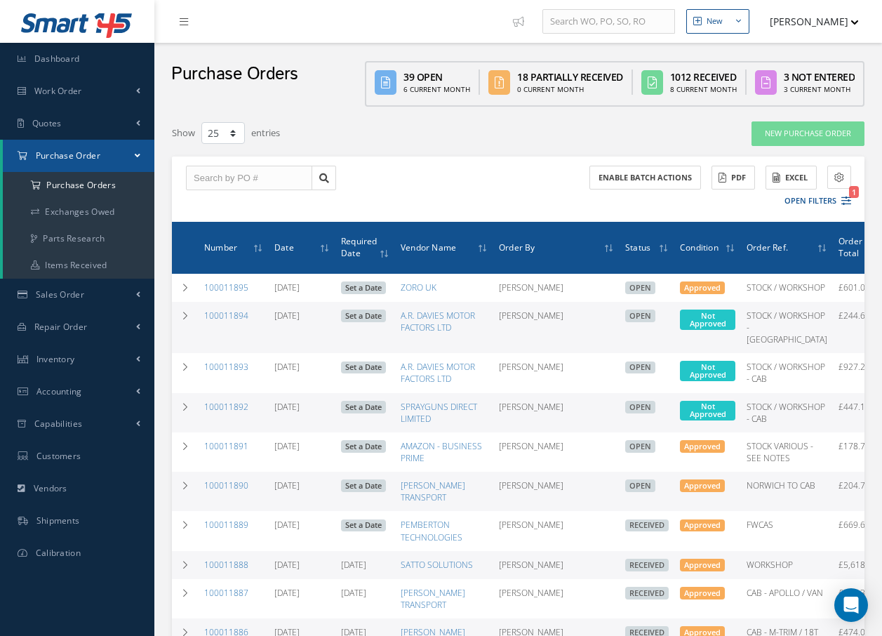
select select "25"
click at [224, 321] on link "100011894" at bounding box center [226, 316] width 44 height 12
select select "25"
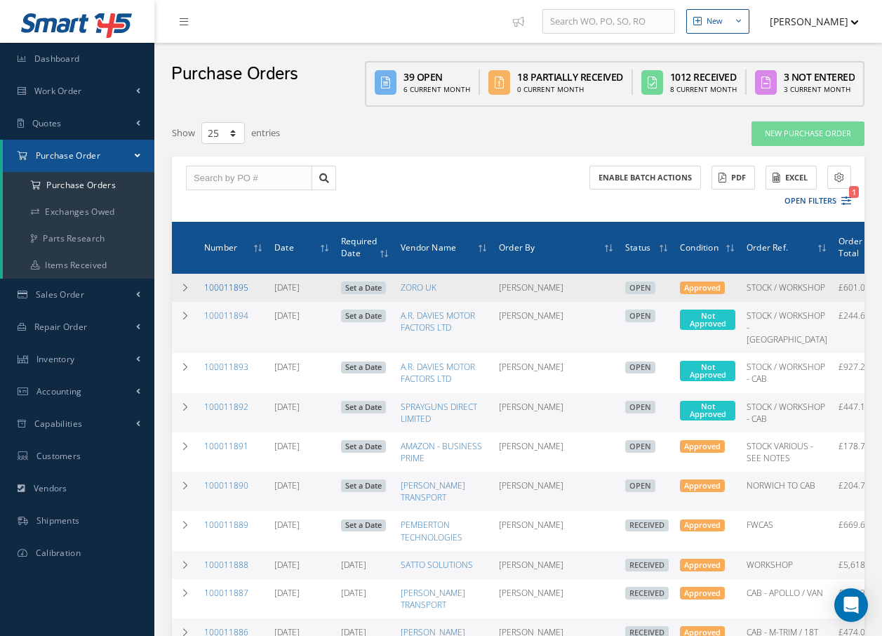
click at [235, 287] on link "100011895" at bounding box center [226, 287] width 44 height 12
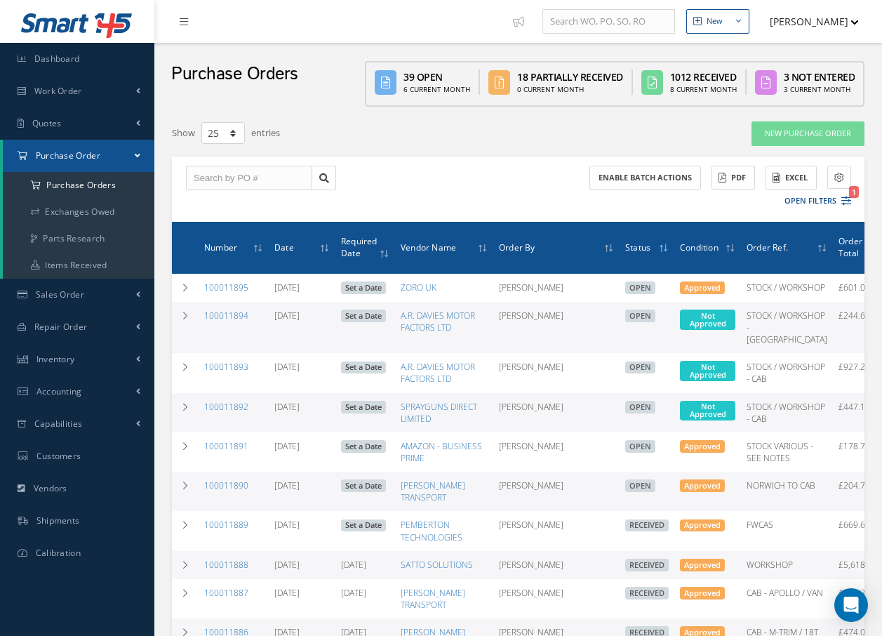
select select "25"
click at [187, 411] on icon at bounding box center [185, 407] width 10 height 8
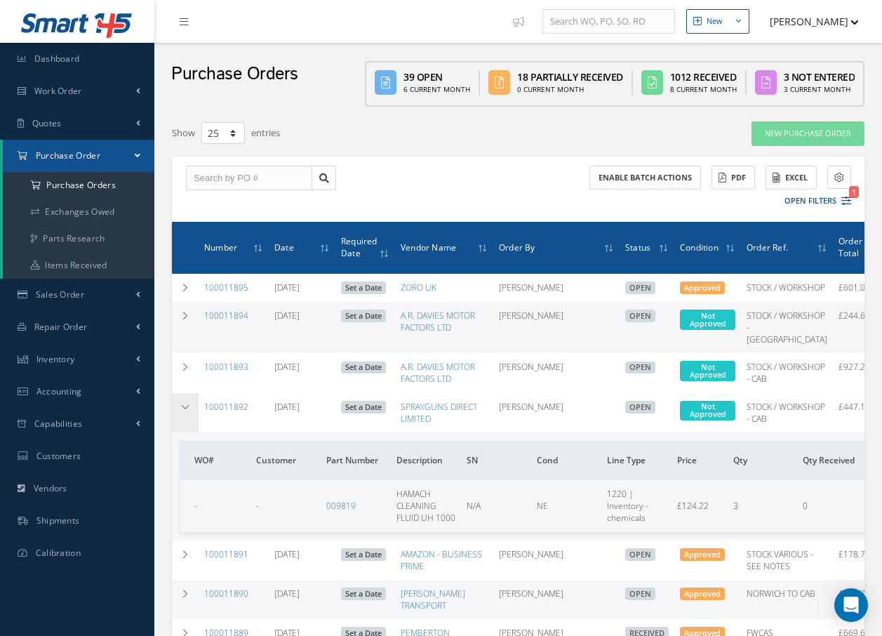
click at [185, 411] on icon at bounding box center [185, 407] width 10 height 8
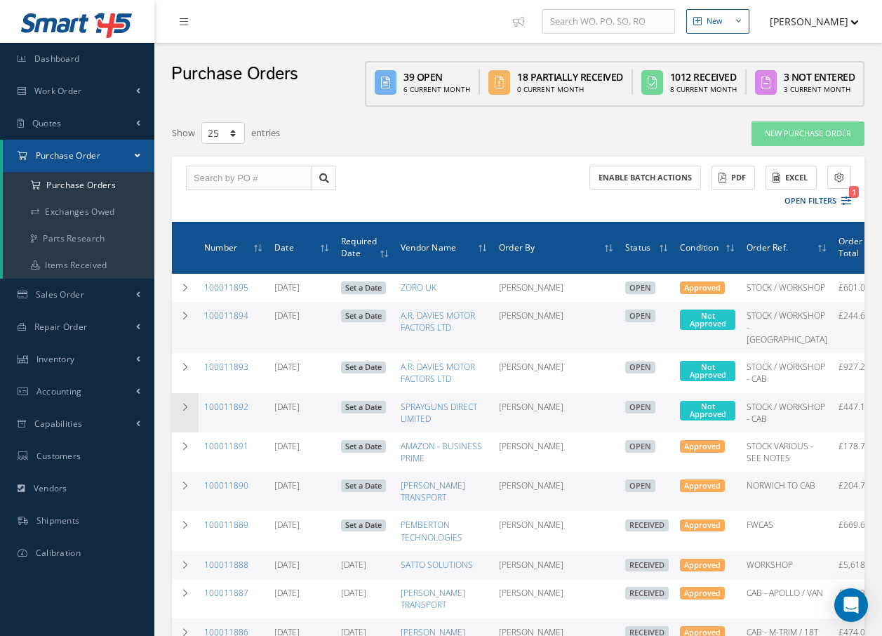
click at [185, 411] on icon at bounding box center [185, 407] width 10 height 8
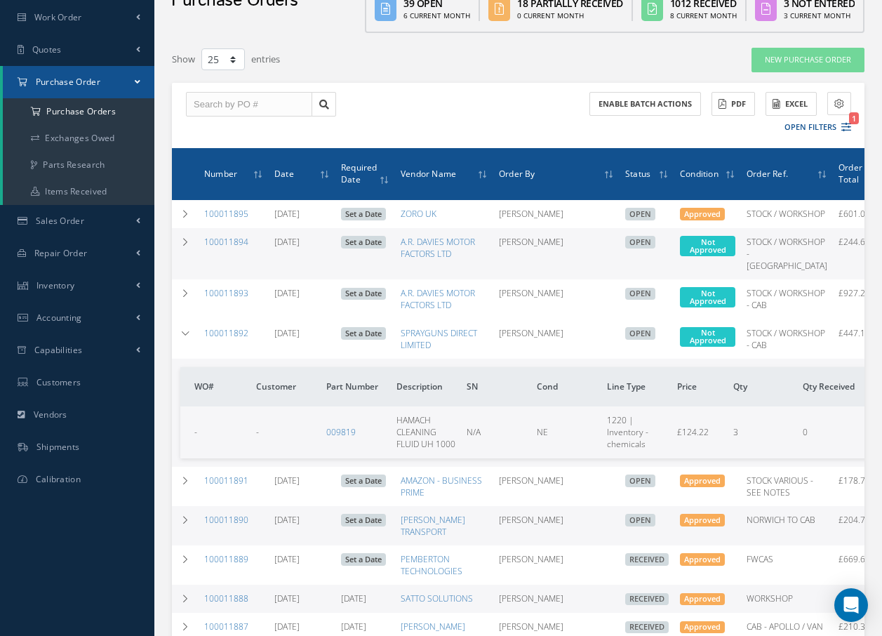
scroll to position [70, 0]
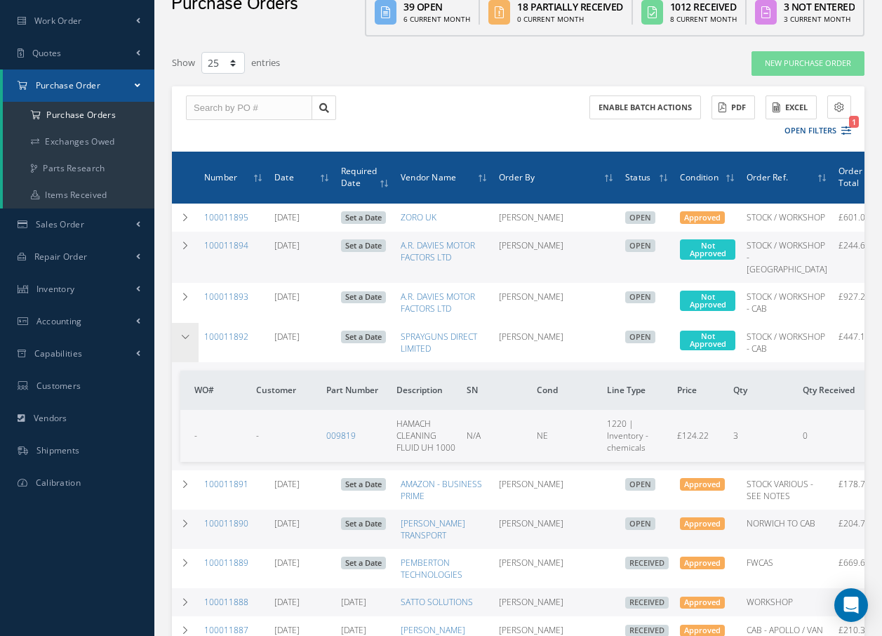
click at [183, 341] on icon at bounding box center [185, 337] width 10 height 8
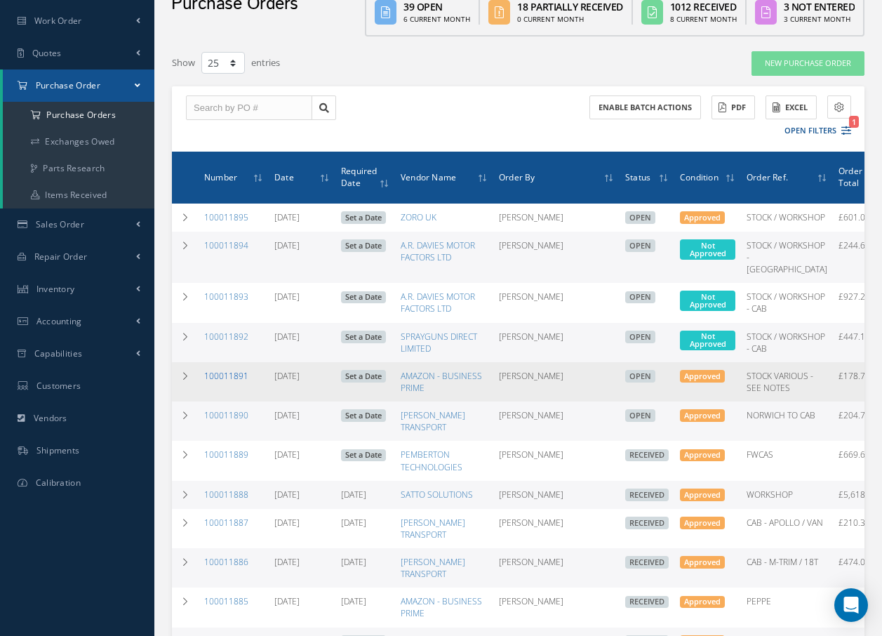
click at [213, 382] on link "100011891" at bounding box center [226, 376] width 44 height 12
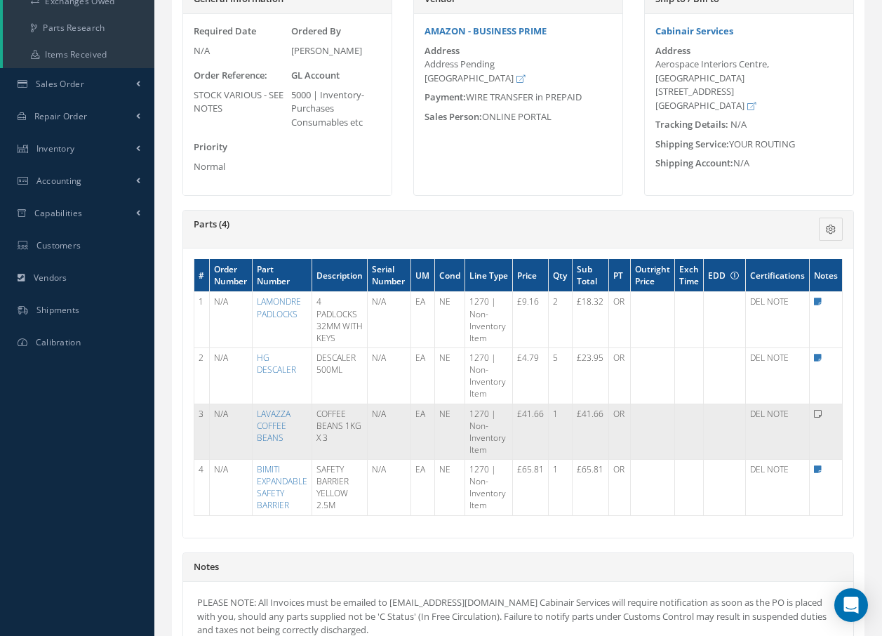
scroll to position [281, 0]
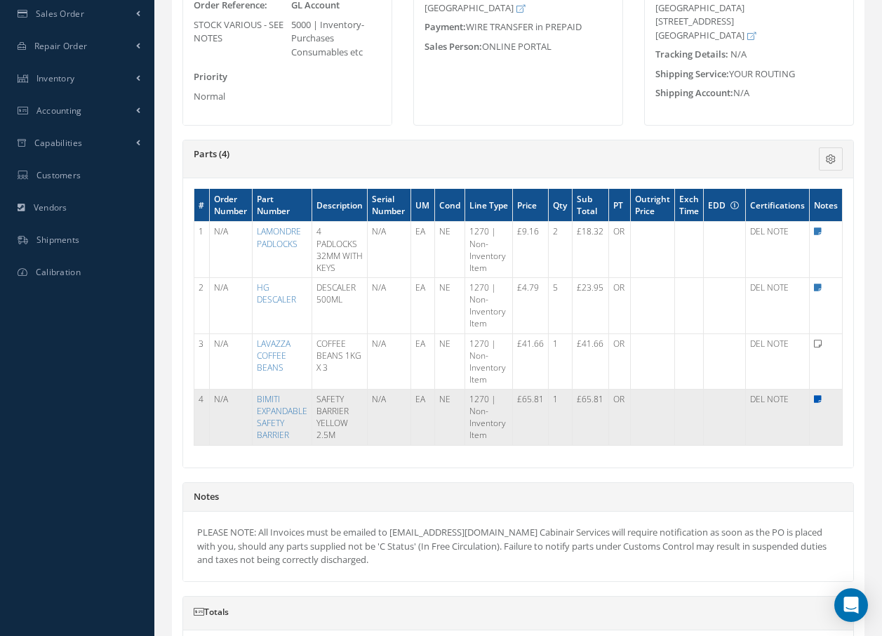
click at [816, 399] on icon at bounding box center [818, 399] width 8 height 8
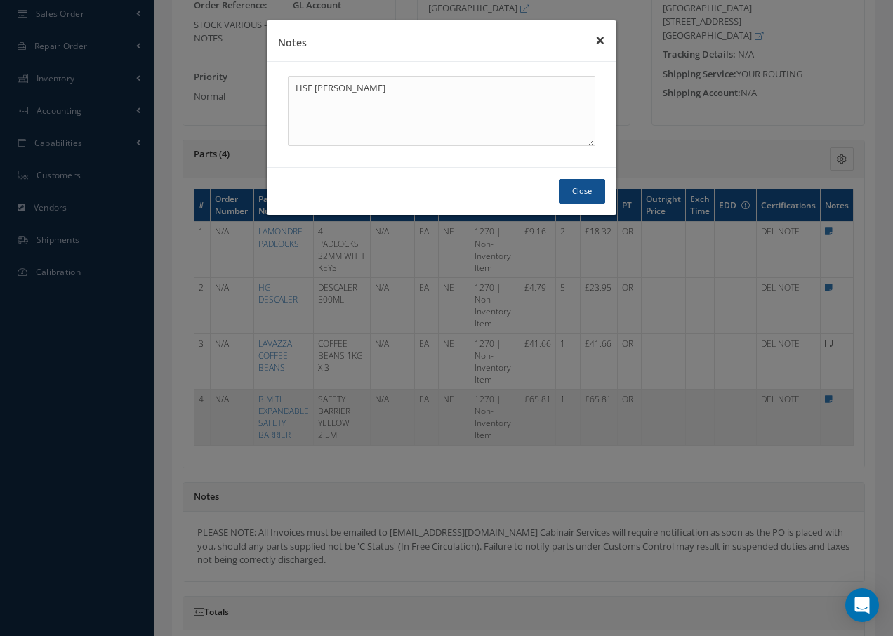
click at [598, 36] on button "×" at bounding box center [600, 39] width 32 height 39
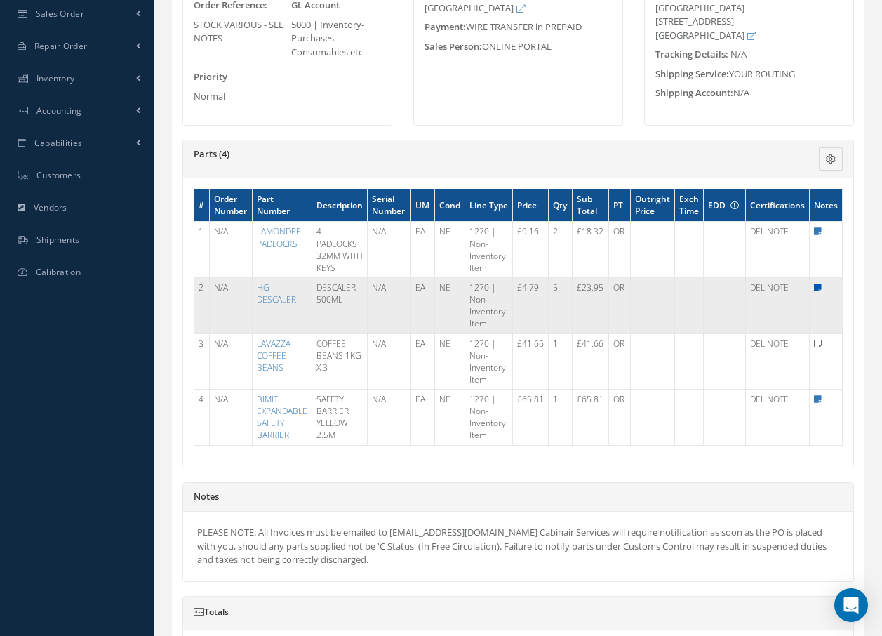
click at [816, 287] on icon at bounding box center [818, 288] width 8 height 8
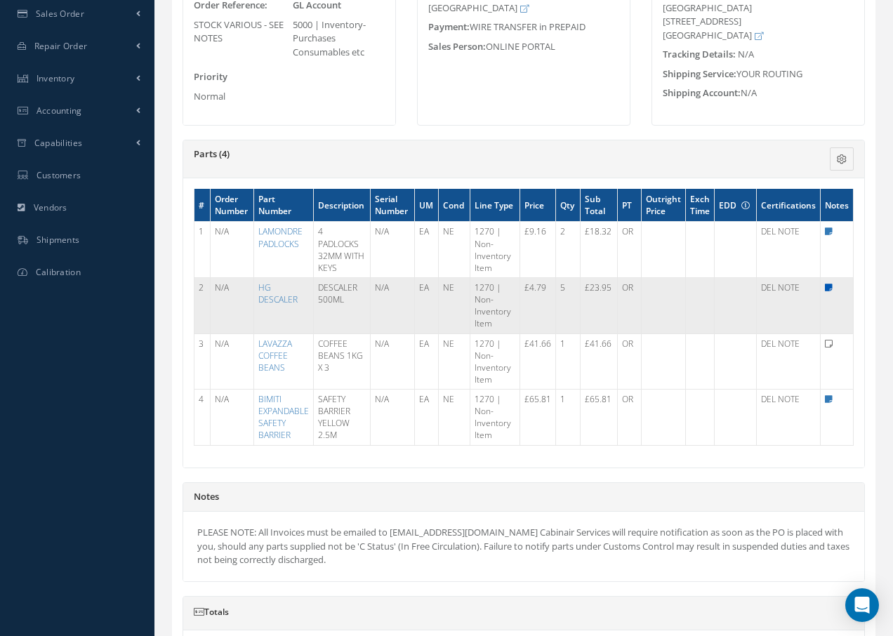
click at [816, 287] on body "Smart 145 Dashboard Work Order Work Order Preview Work Order Work Order Quotes" at bounding box center [446, 37] width 893 height 636
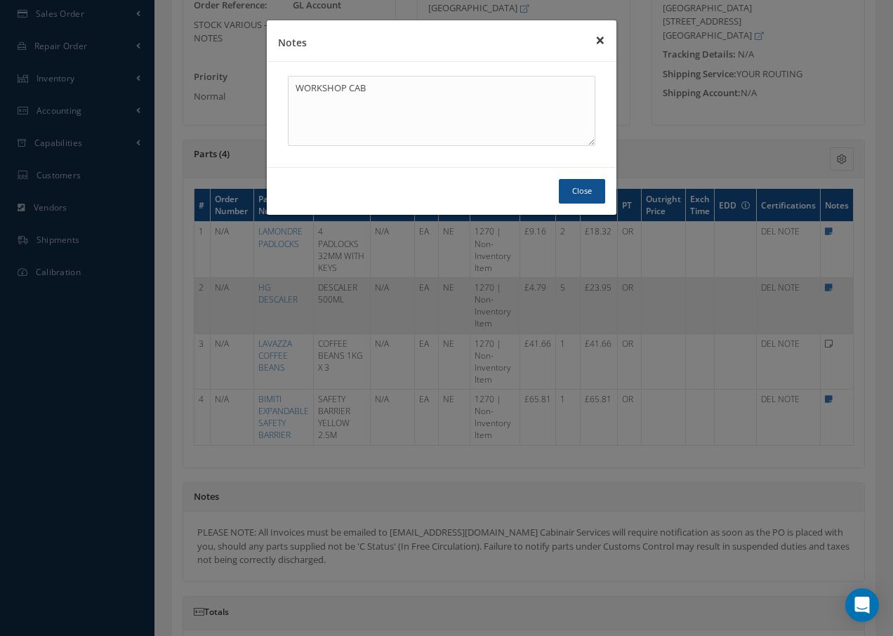
click at [602, 39] on button "×" at bounding box center [600, 39] width 32 height 39
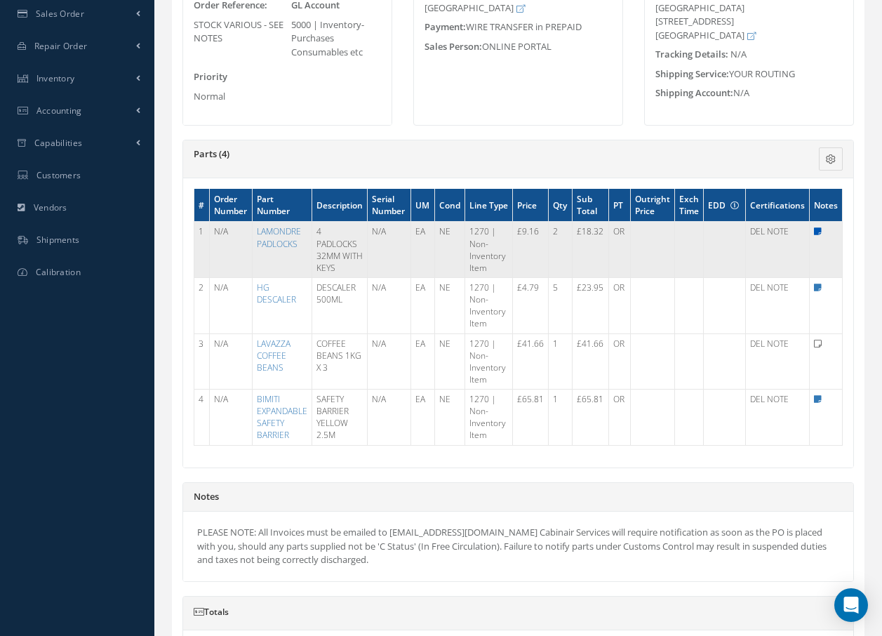
click at [816, 230] on icon at bounding box center [818, 231] width 8 height 8
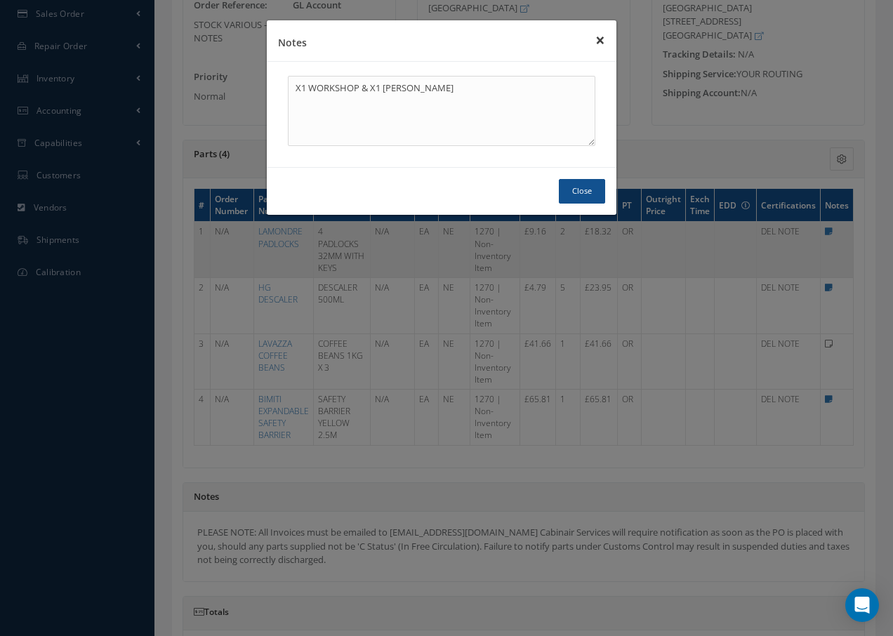
click at [601, 41] on button "×" at bounding box center [600, 39] width 32 height 39
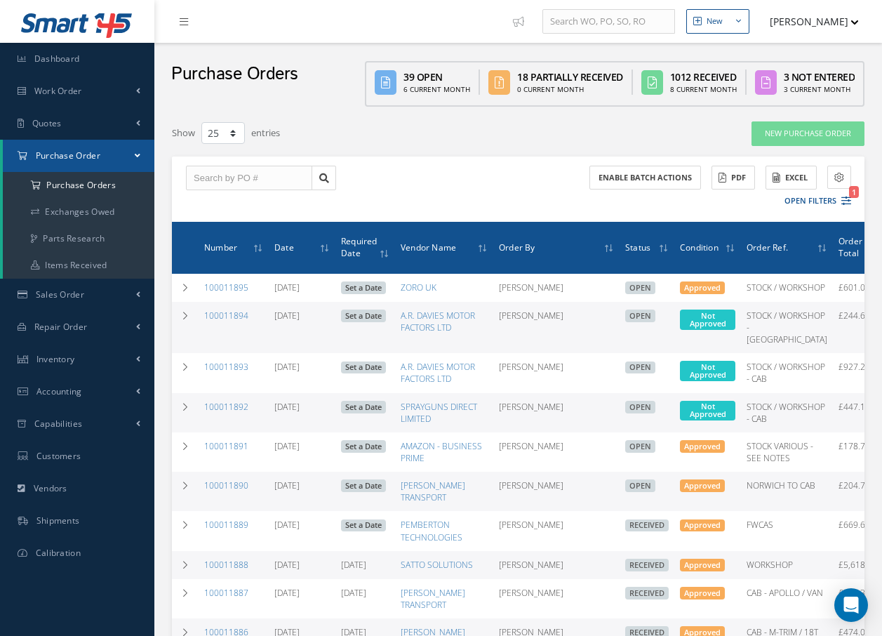
select select "25"
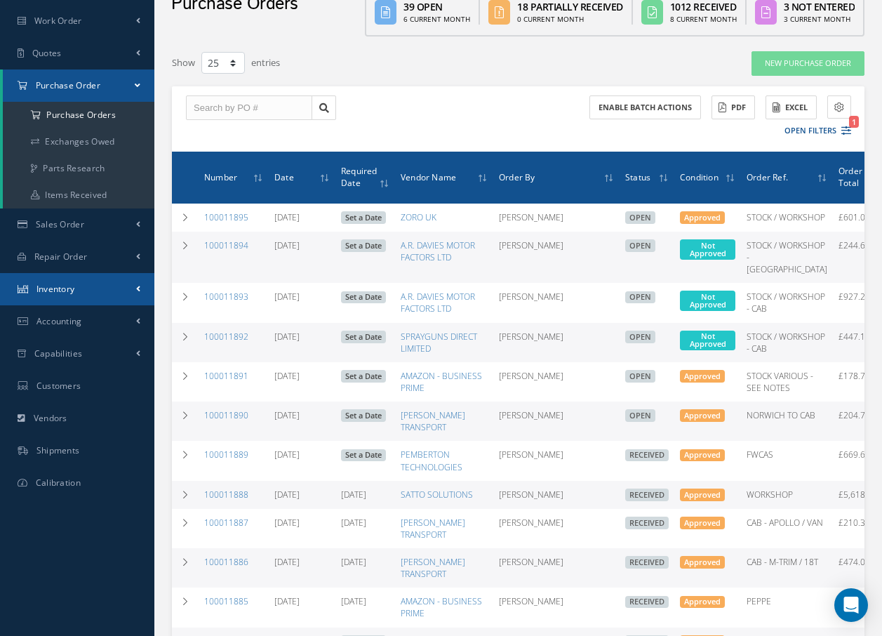
click at [63, 293] on span "Inventory" at bounding box center [56, 289] width 39 height 12
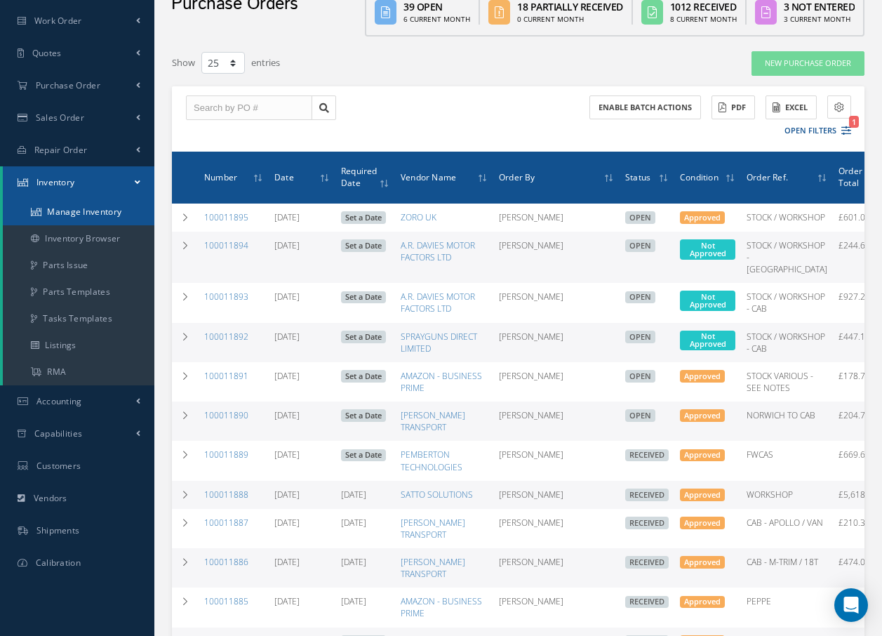
click at [76, 208] on link "Manage Inventory" at bounding box center [79, 212] width 152 height 27
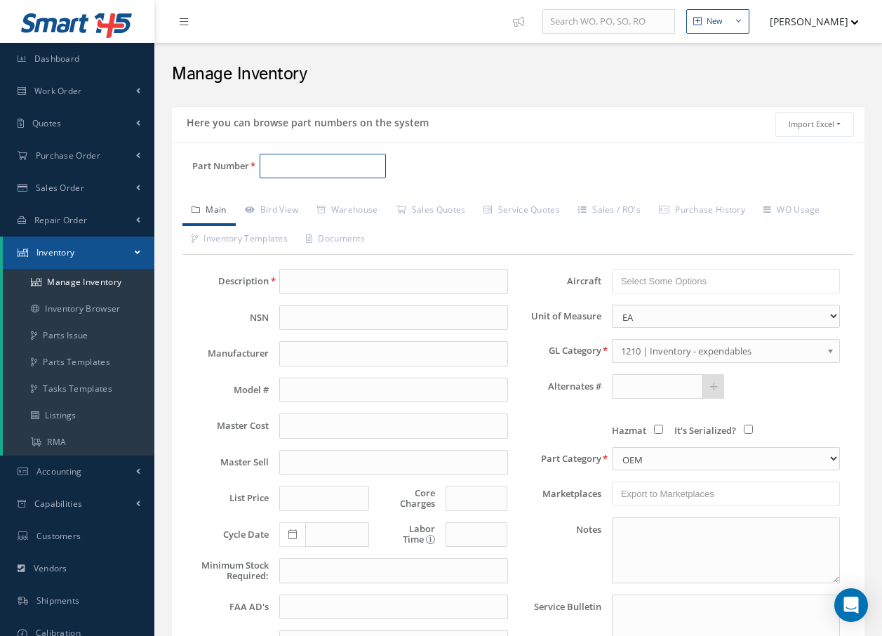
click at [307, 164] on input "Part Number" at bounding box center [323, 166] width 126 height 25
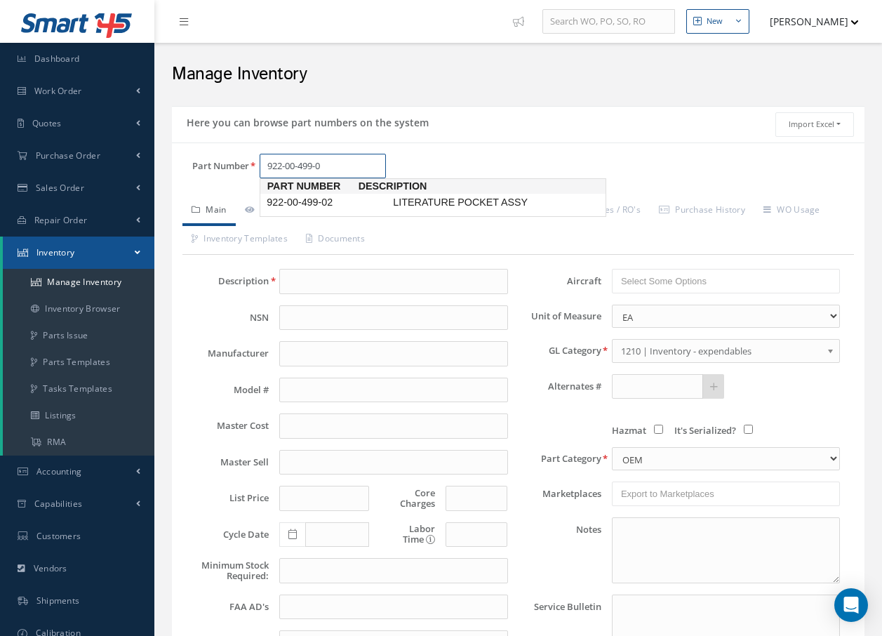
type input "922-00-499-02"
click at [317, 206] on span "922-00-499-02" at bounding box center [327, 202] width 126 height 15
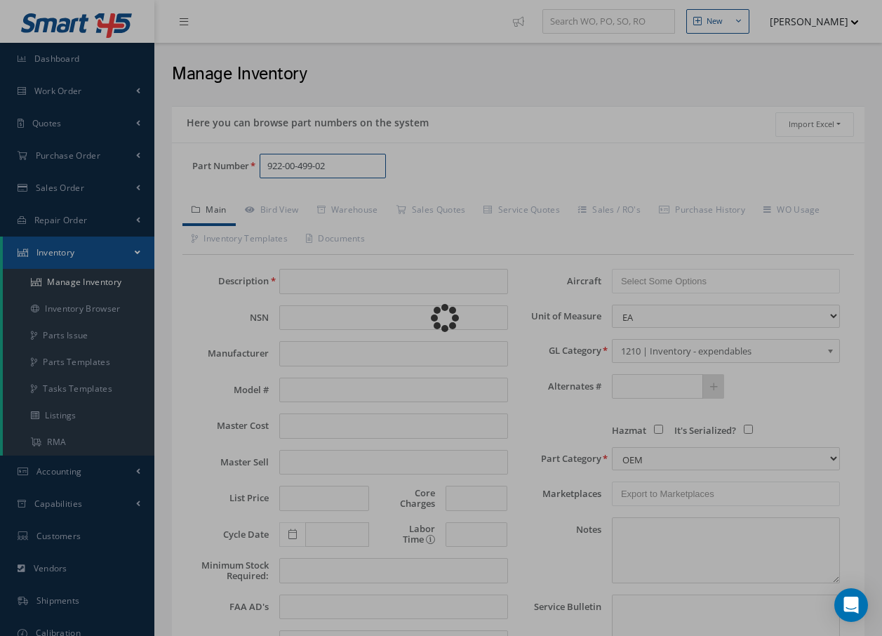
type input "LITERATURE POCKET ASSY"
type input "0.00"
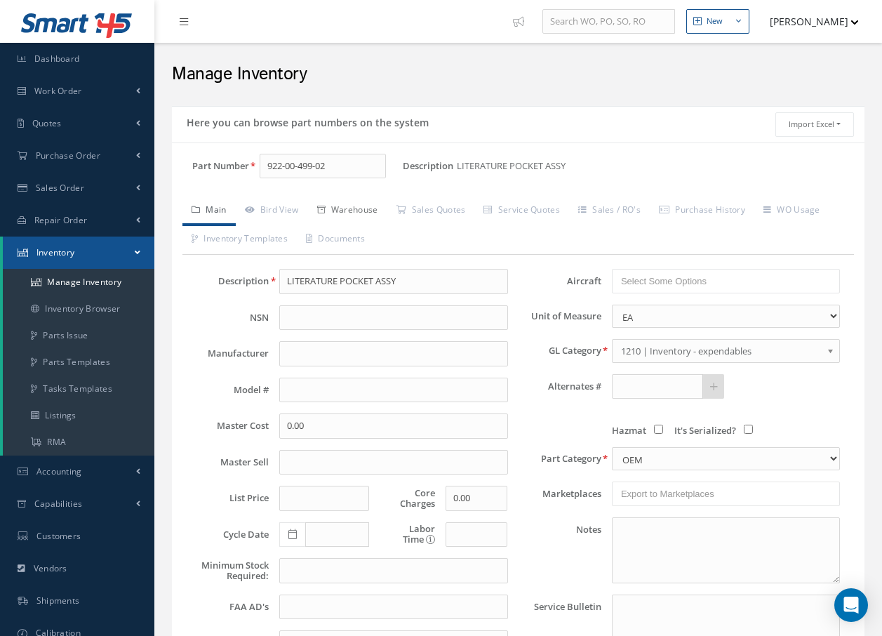
click at [374, 211] on link "Warehouse" at bounding box center [347, 211] width 79 height 29
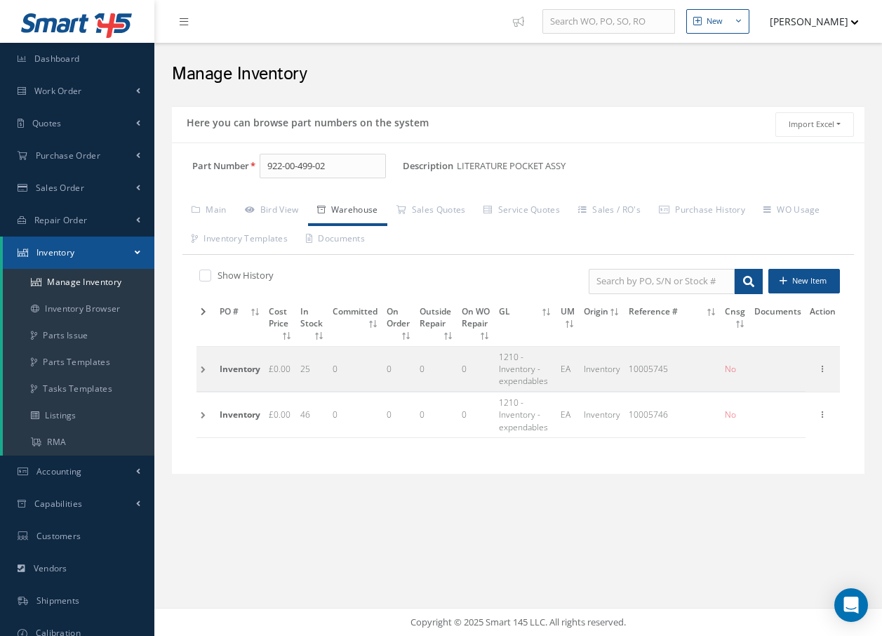
click at [201, 369] on td at bounding box center [206, 368] width 19 height 45
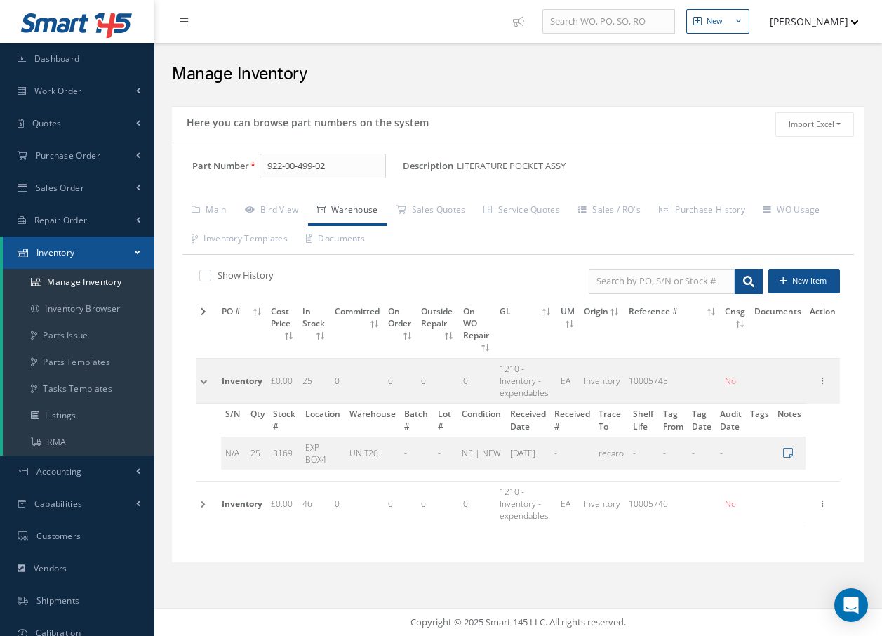
click at [203, 493] on td at bounding box center [207, 504] width 21 height 45
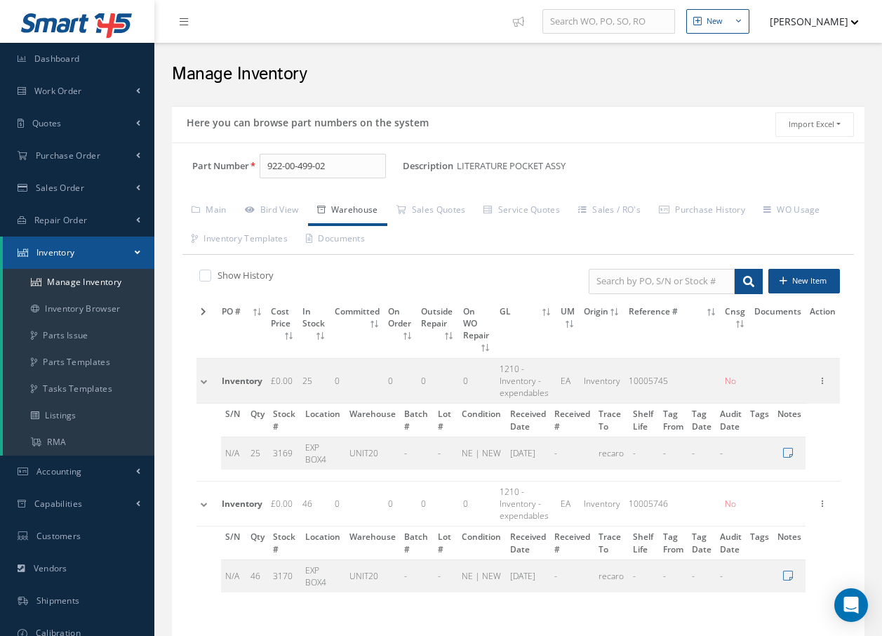
click at [203, 491] on td at bounding box center [207, 504] width 21 height 45
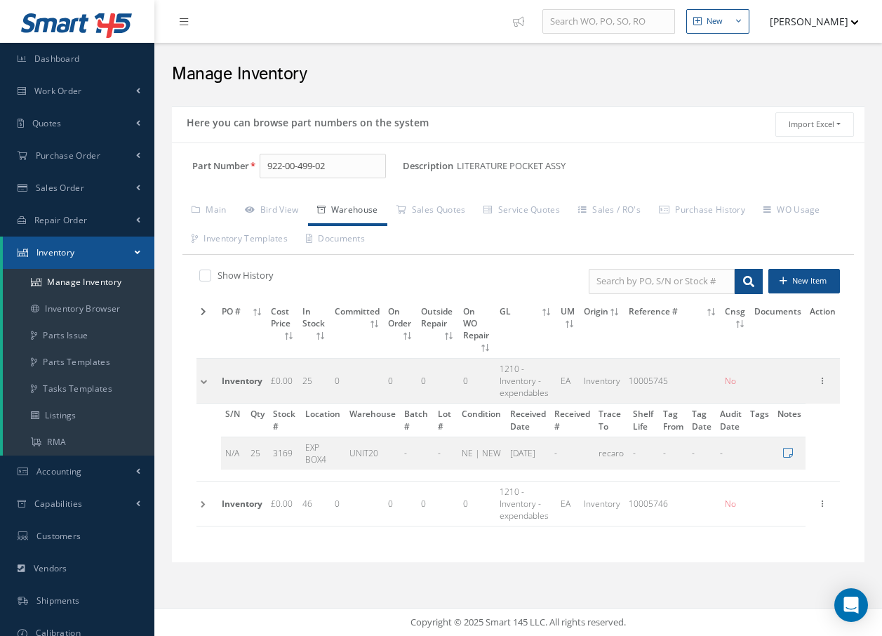
click at [204, 368] on td at bounding box center [207, 381] width 21 height 45
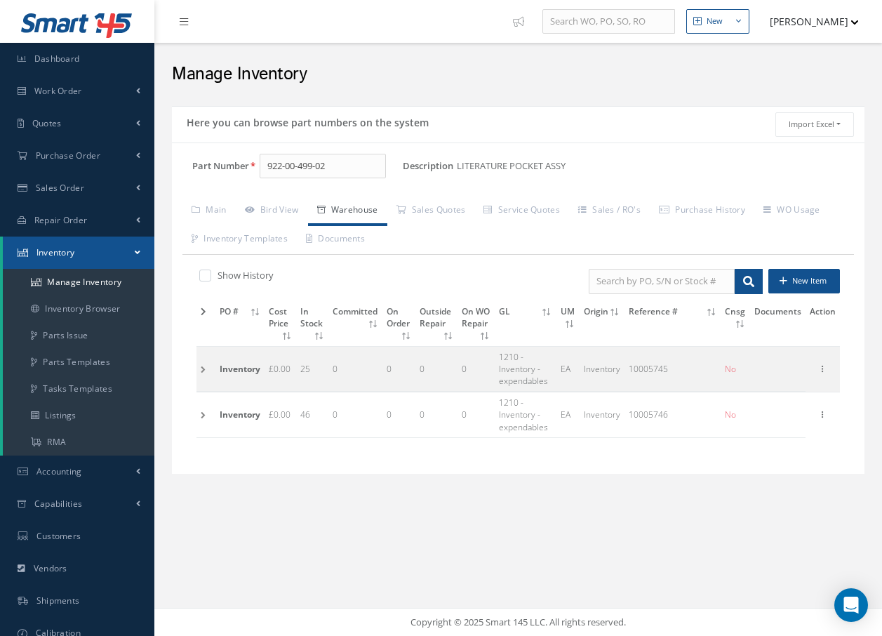
click at [201, 416] on td at bounding box center [206, 414] width 19 height 45
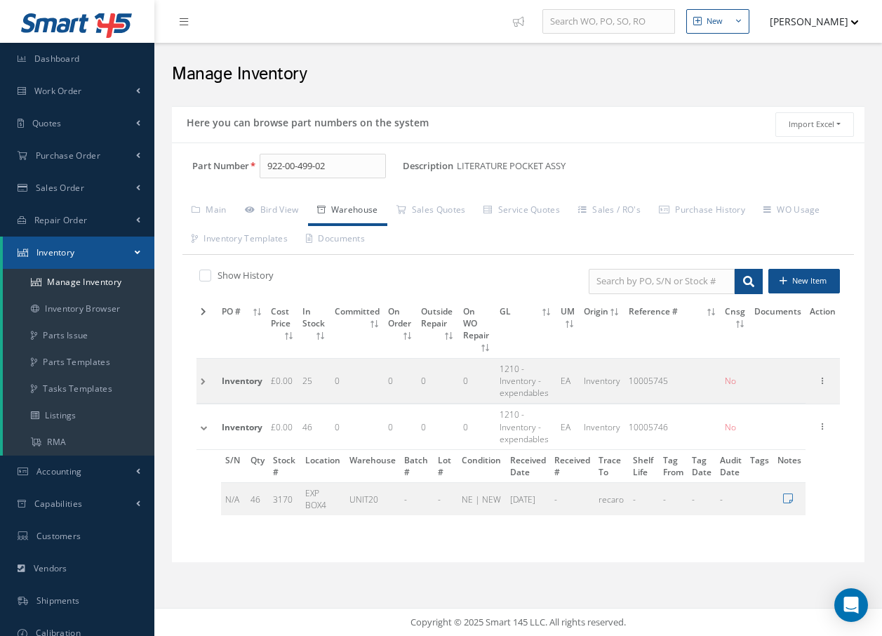
click at [199, 369] on td at bounding box center [207, 381] width 21 height 45
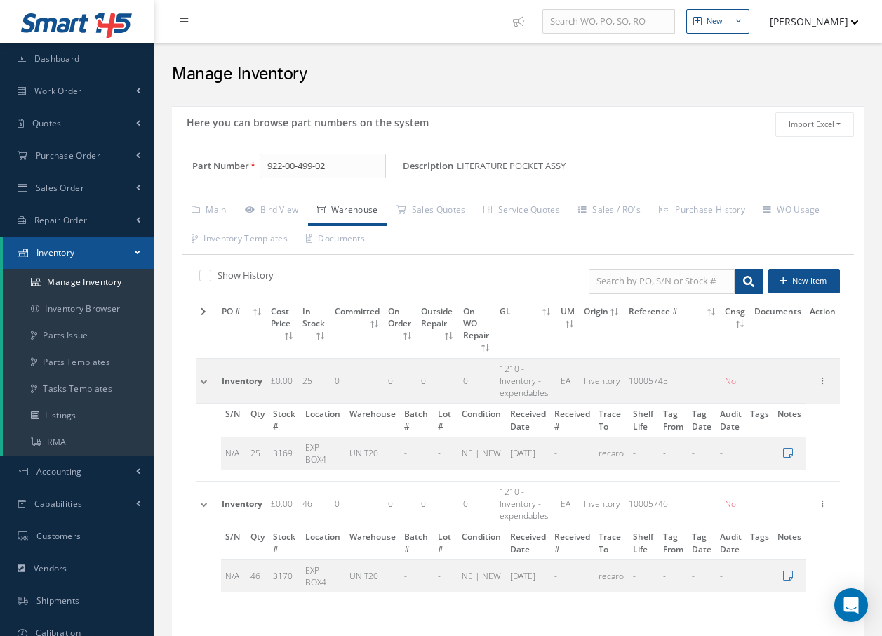
scroll to position [37, 0]
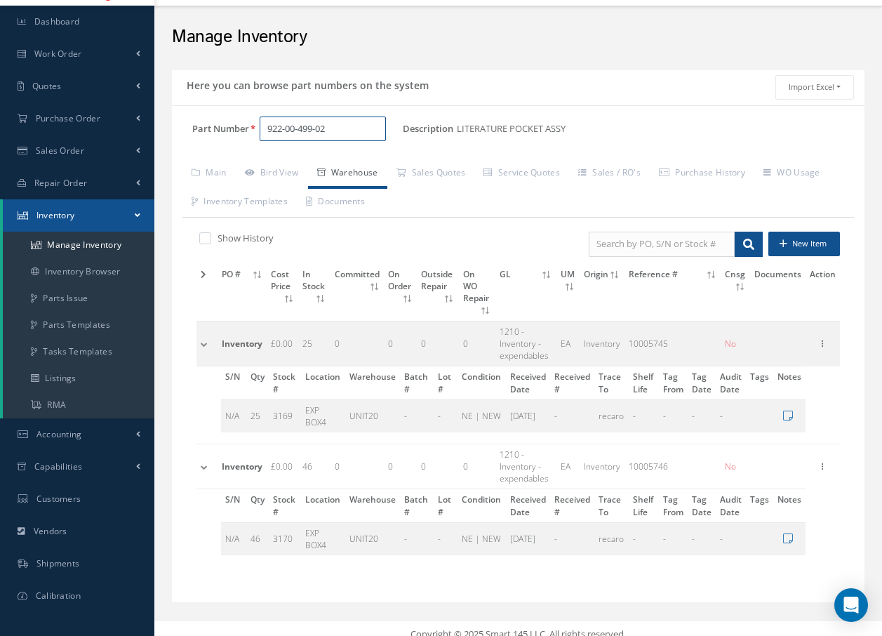
click at [355, 124] on input "922-00-499-02" at bounding box center [323, 129] width 126 height 25
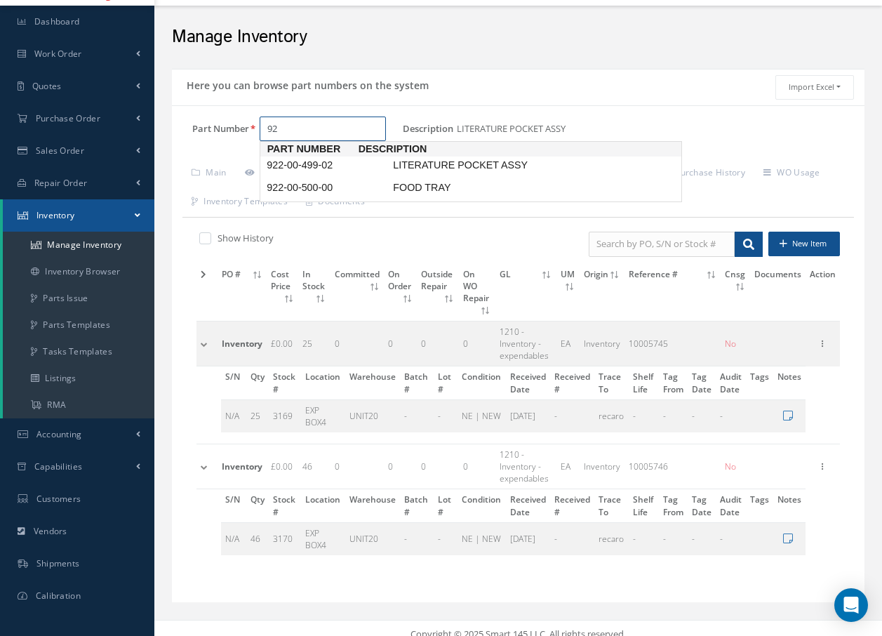
type input "9"
click at [357, 162] on span "139-00-263-41NK" at bounding box center [327, 165] width 126 height 15
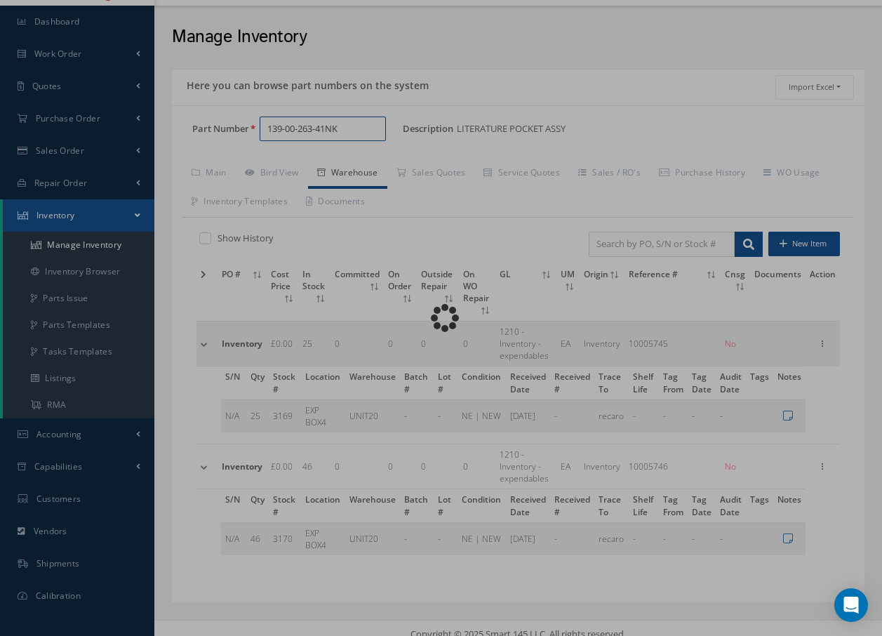
scroll to position [13, 0]
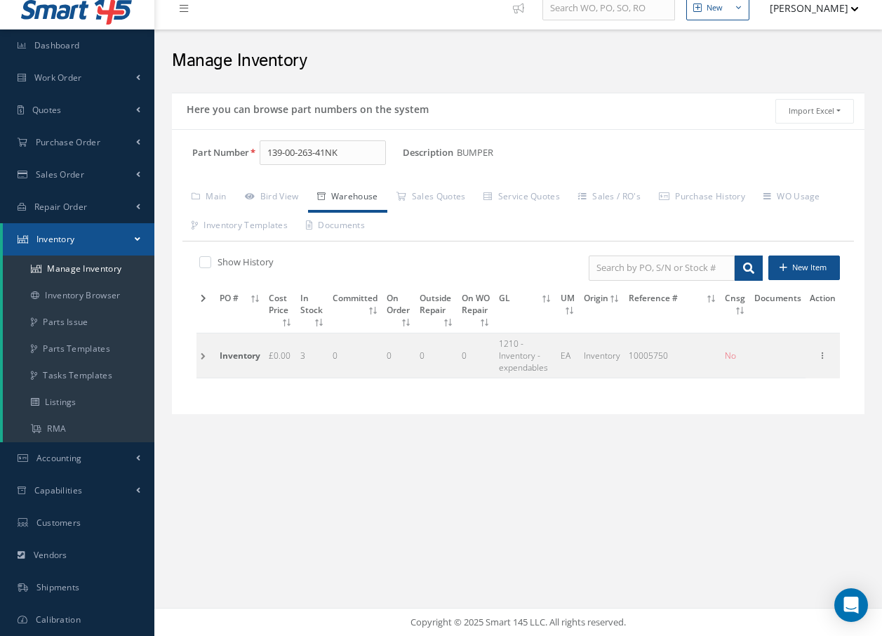
click at [204, 357] on td at bounding box center [206, 355] width 19 height 45
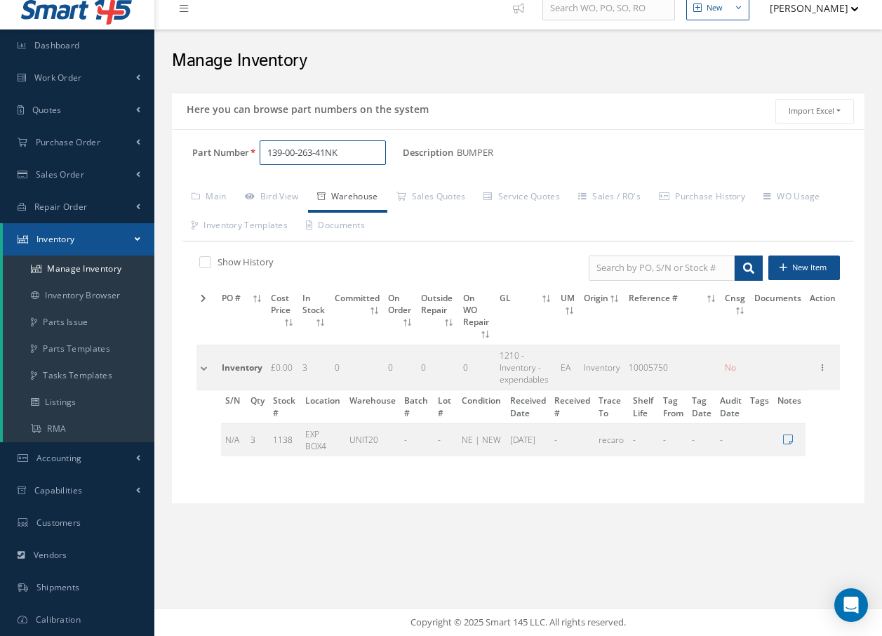
click at [354, 163] on input "139-00-263-41NK" at bounding box center [323, 152] width 126 height 25
click at [352, 195] on span "139-00-218-92NK" at bounding box center [327, 189] width 126 height 15
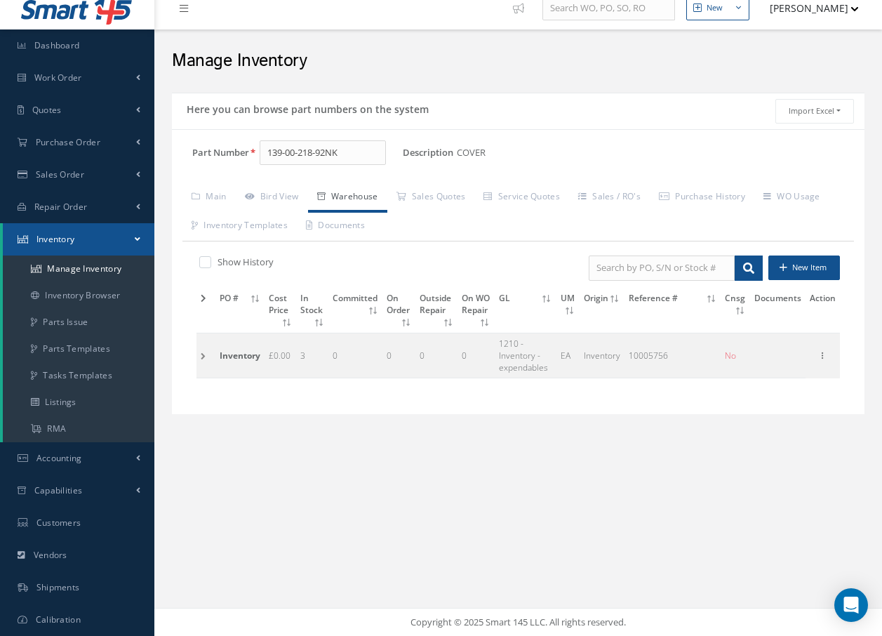
click at [203, 355] on td at bounding box center [206, 355] width 19 height 45
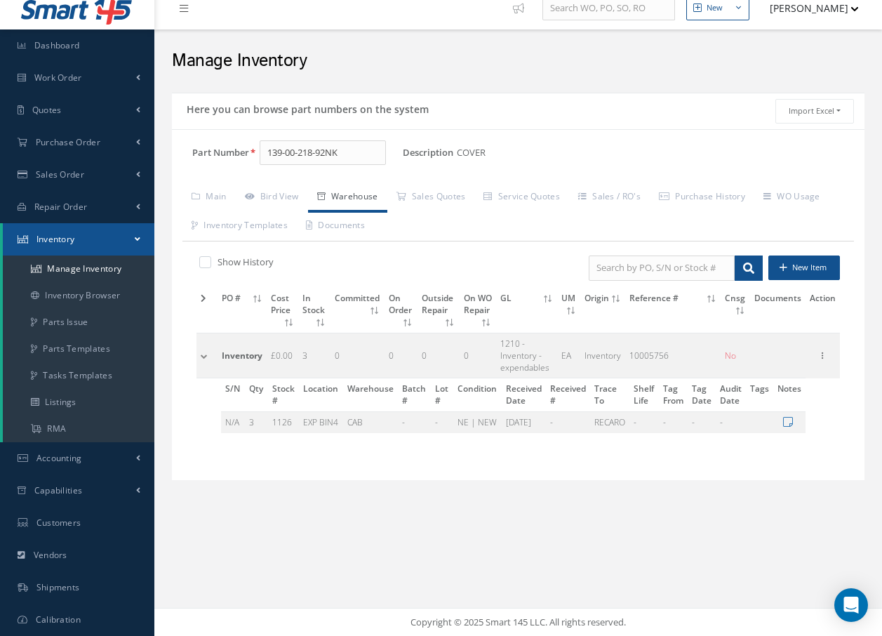
click at [203, 355] on td at bounding box center [207, 355] width 21 height 45
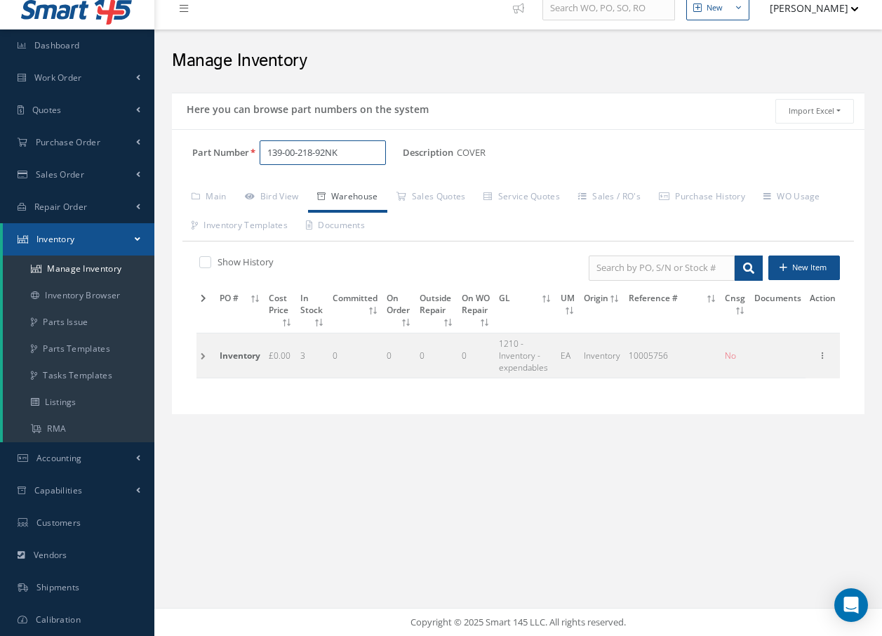
click at [355, 147] on input "139-00-218-92NK" at bounding box center [323, 152] width 126 height 25
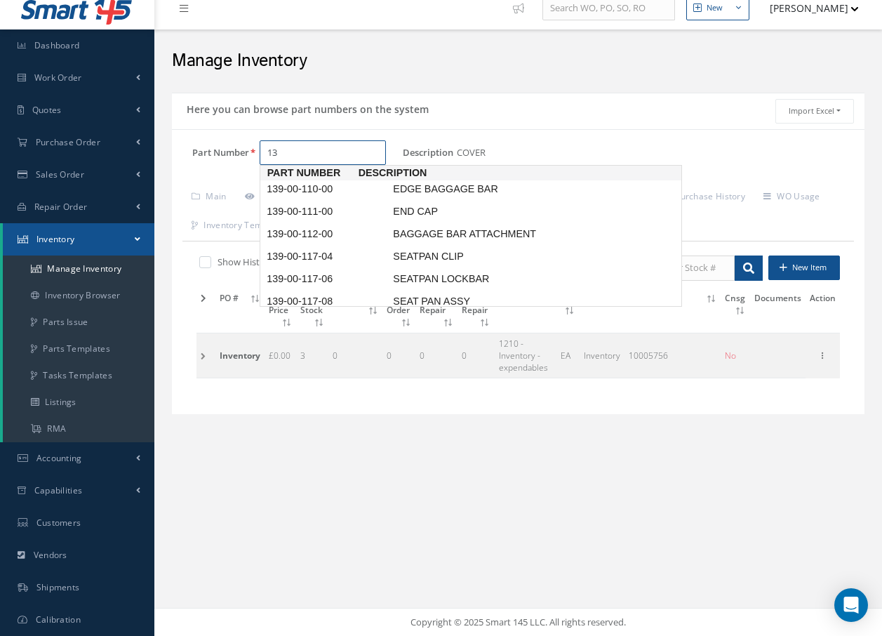
type input "1"
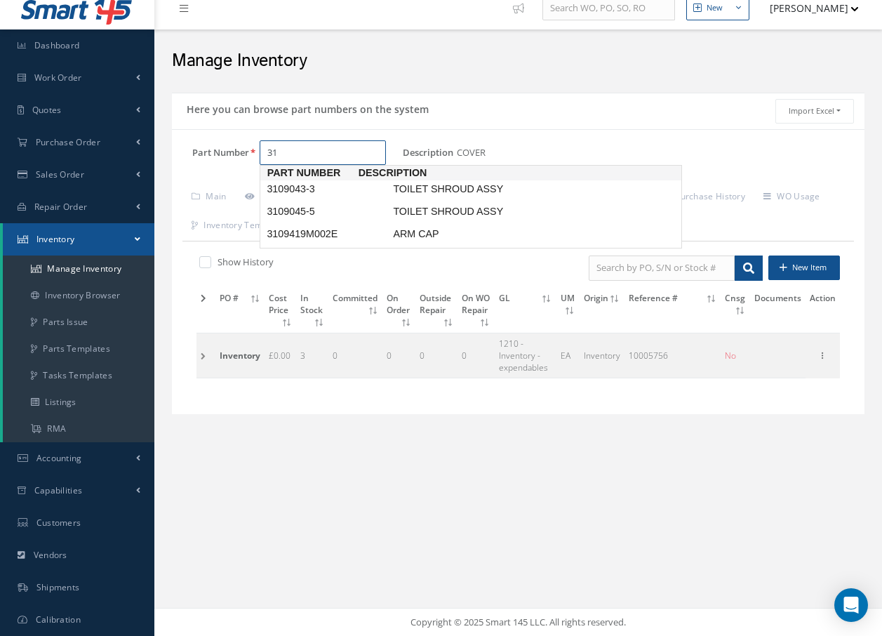
type input "3"
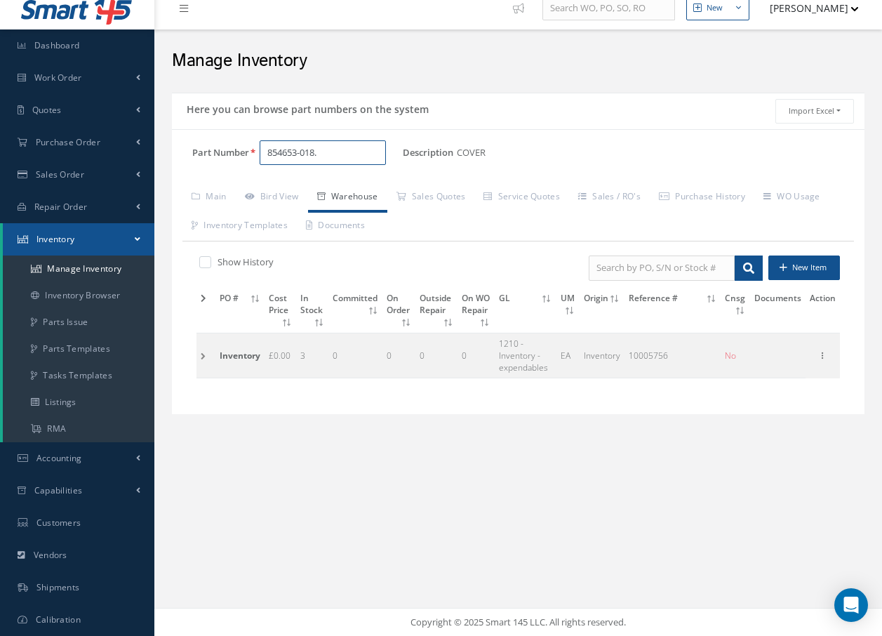
click at [340, 156] on input "854653-018." at bounding box center [323, 152] width 126 height 25
type input "8"
click at [360, 190] on span "2192-1-011-8181" at bounding box center [327, 189] width 126 height 15
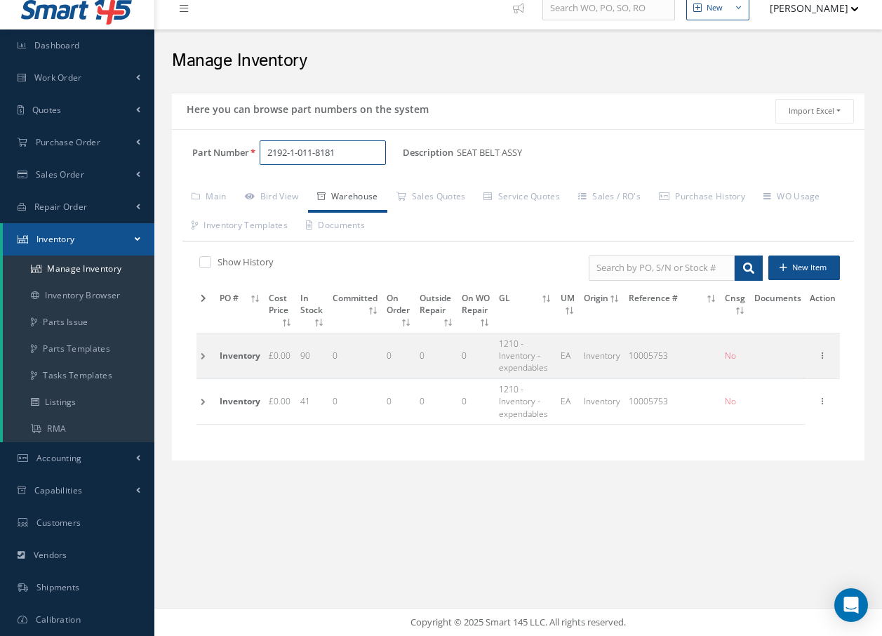
type input "2192-1-011-8181"
click at [204, 357] on td at bounding box center [206, 355] width 19 height 45
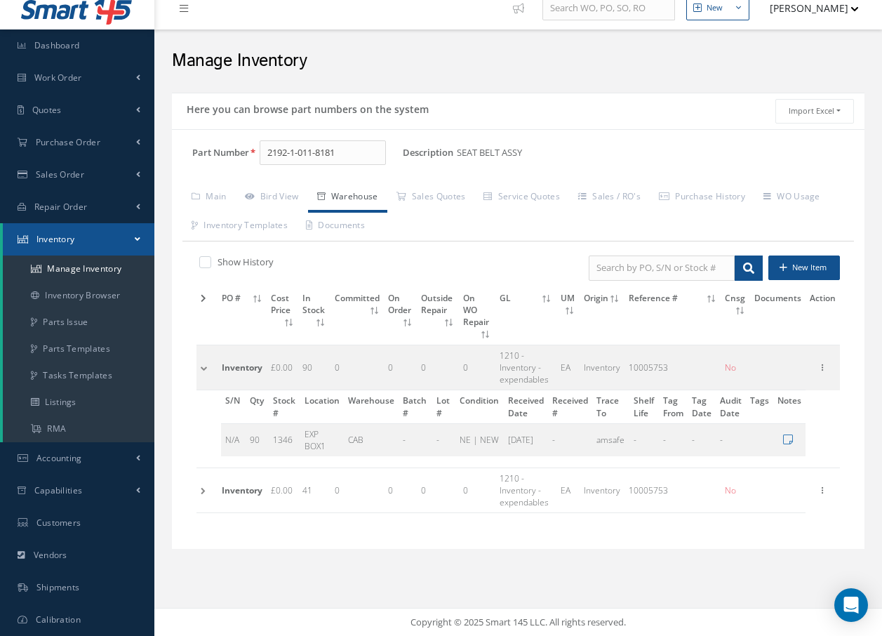
click at [204, 355] on td at bounding box center [207, 367] width 21 height 45
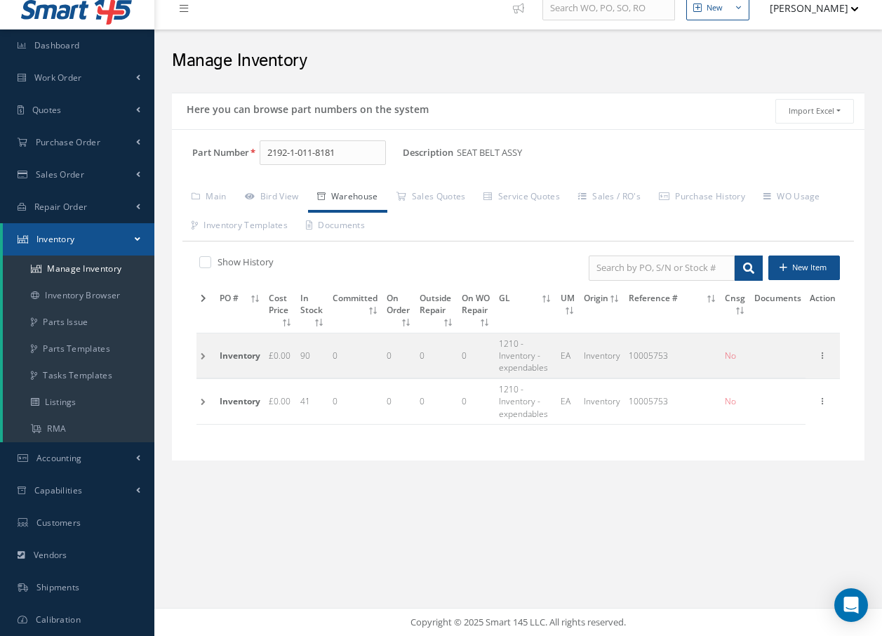
click at [206, 400] on td at bounding box center [206, 401] width 19 height 45
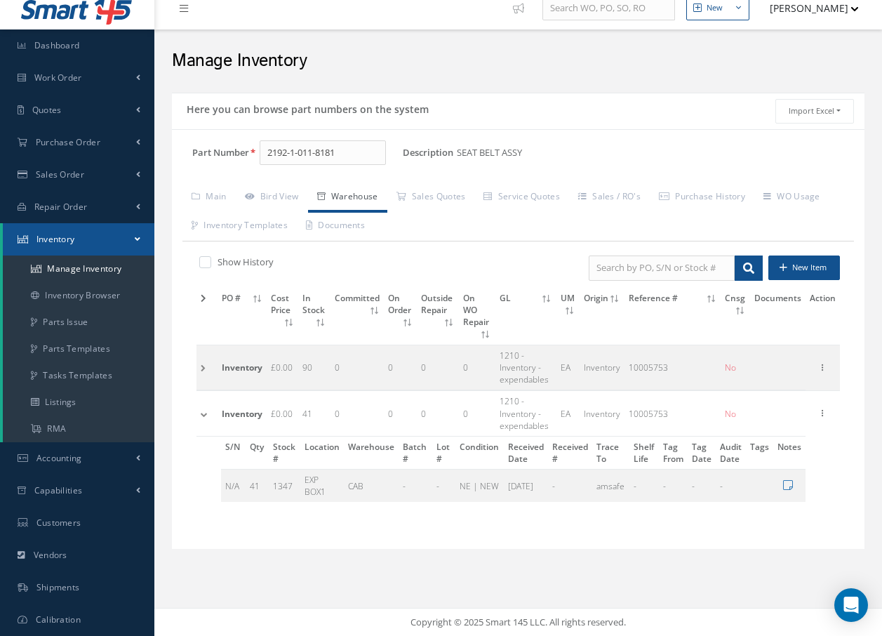
click at [206, 359] on td at bounding box center [207, 367] width 21 height 45
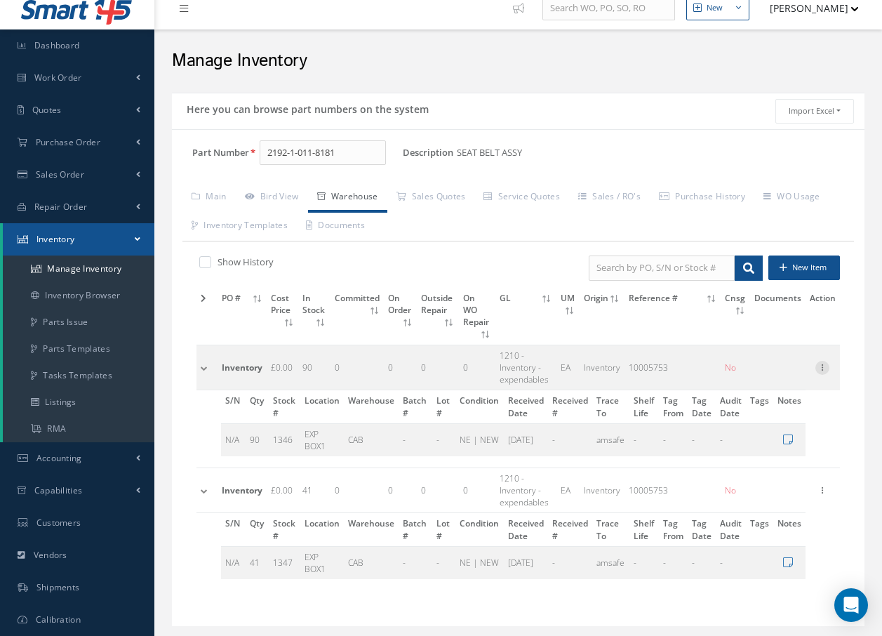
click at [824, 361] on icon at bounding box center [823, 366] width 14 height 11
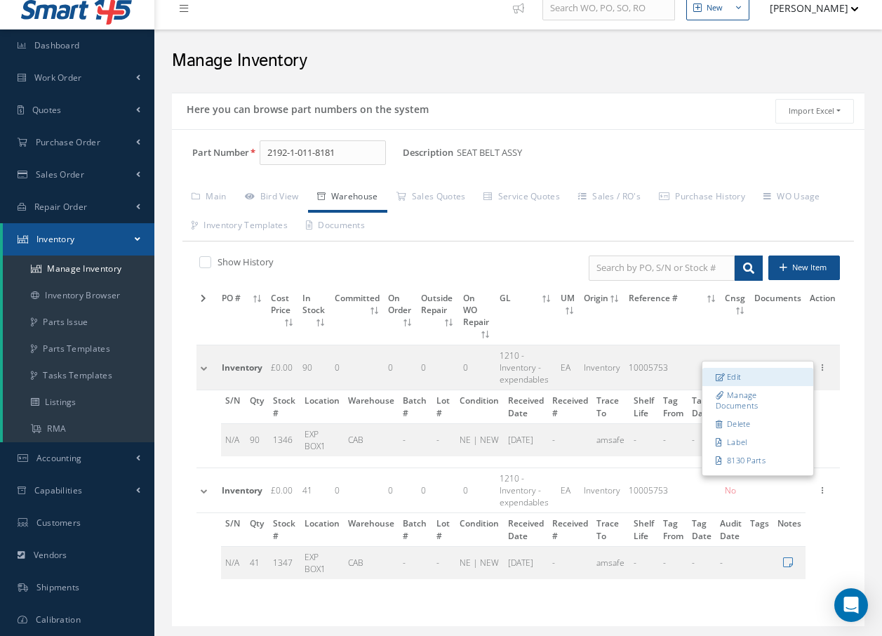
click at [745, 368] on link "Edit" at bounding box center [758, 377] width 111 height 18
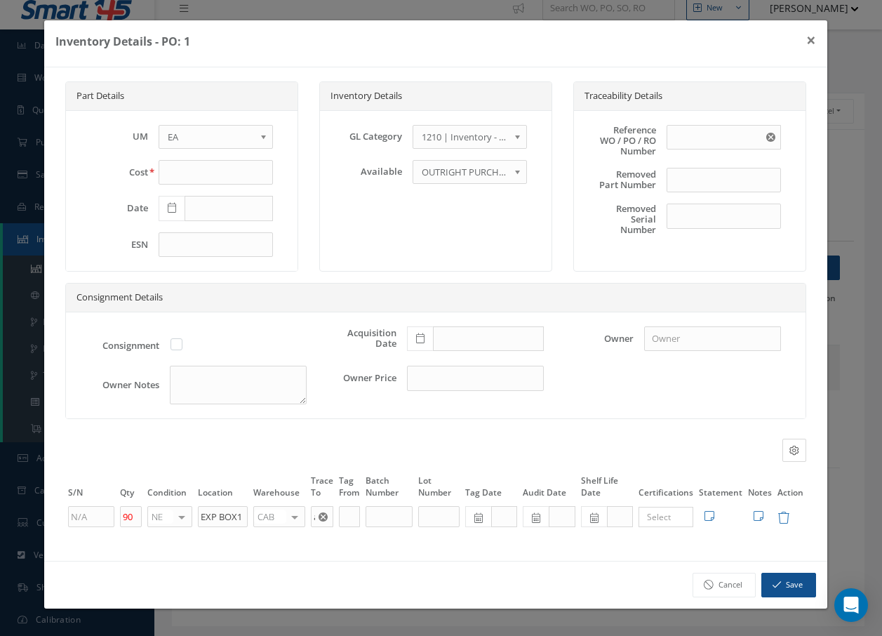
type input "0.00"
type input "[DATE]"
type input "10005753"
checkbox input "false"
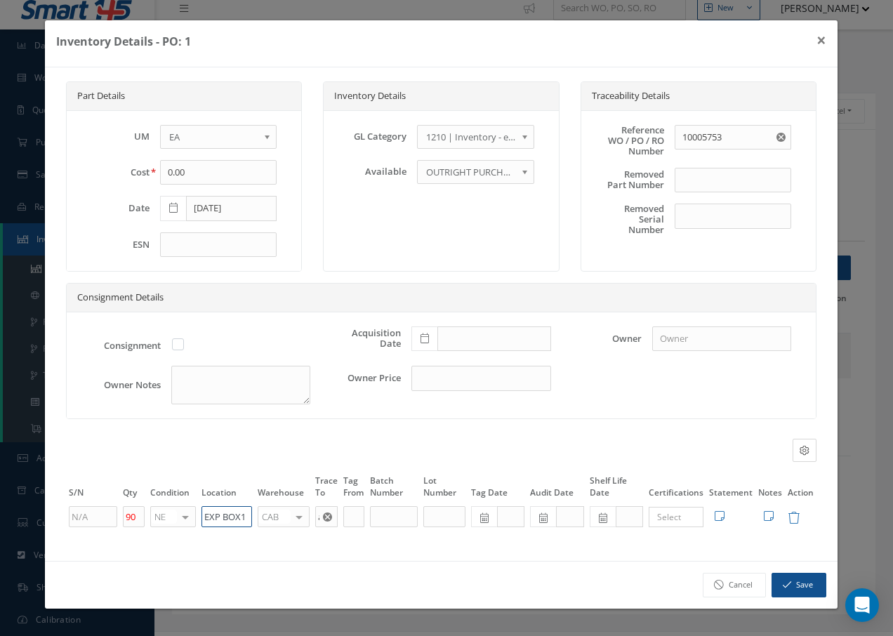
drag, startPoint x: 246, startPoint y: 516, endPoint x: 187, endPoint y: 515, distance: 59.0
click at [188, 515] on tr "90 NE OH SV RP AR NE FN NS RE FP BER N/A INSP BC AI MD RF SCR TS USE TL SP NU A…" at bounding box center [441, 517] width 750 height 24
click at [234, 513] on input "EXP BOX1" at bounding box center [226, 516] width 51 height 21
click at [825, 41] on button "×" at bounding box center [821, 39] width 32 height 39
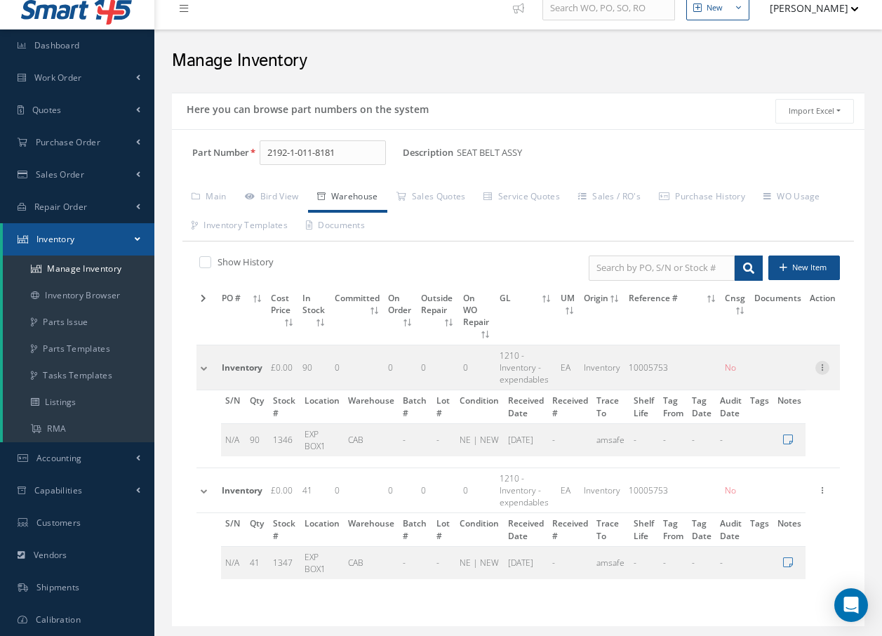
click at [821, 361] on icon at bounding box center [823, 366] width 14 height 11
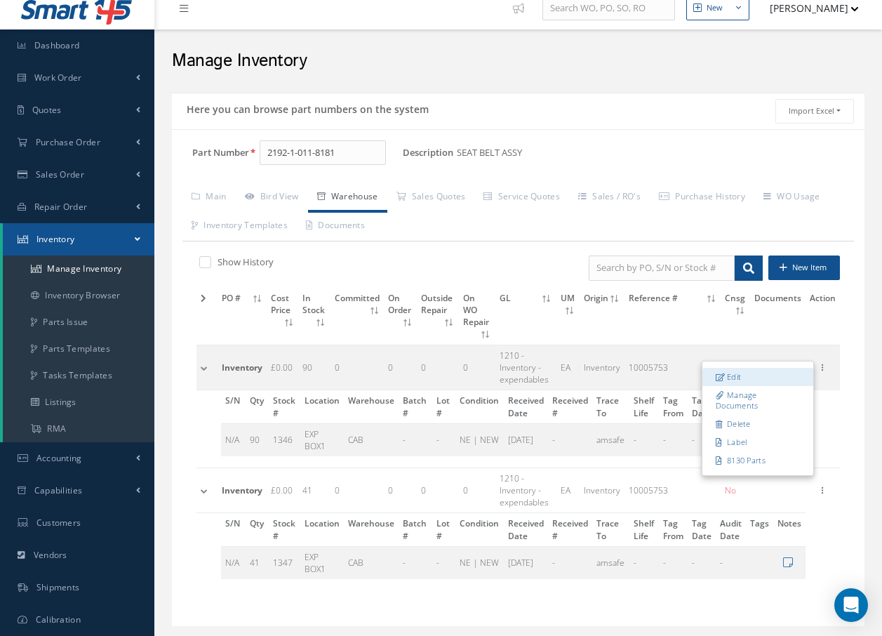
click at [747, 368] on link "Edit" at bounding box center [758, 377] width 111 height 18
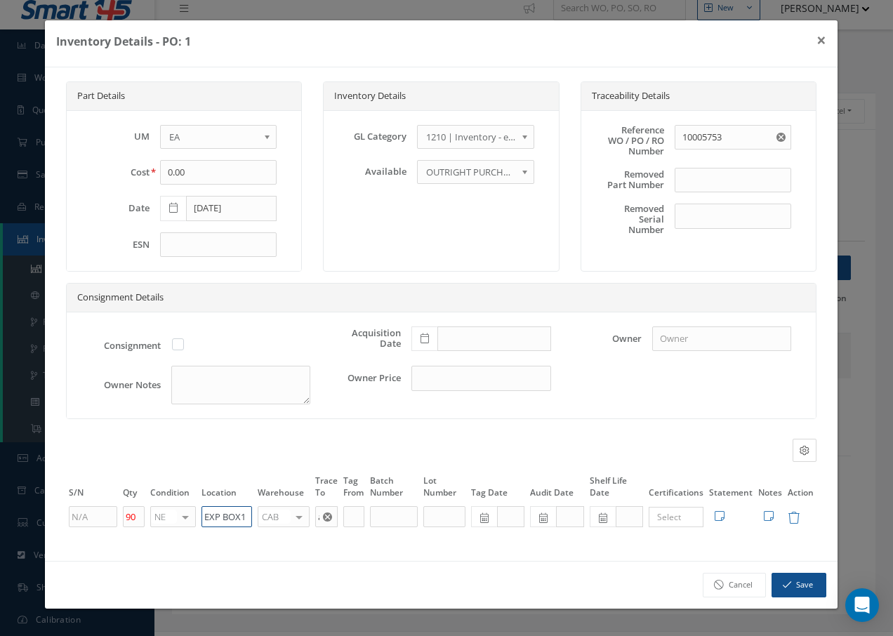
drag, startPoint x: 246, startPoint y: 513, endPoint x: 185, endPoint y: 505, distance: 62.3
click at [185, 505] on tr "90 NE OH SV RP AR NE FN NS RE FP BER N/A INSP BC AI MD RF SCR TS USE TL SP NU A…" at bounding box center [441, 517] width 750 height 24
type input "U50074"
click at [300, 519] on div at bounding box center [299, 517] width 20 height 20
type input "F"
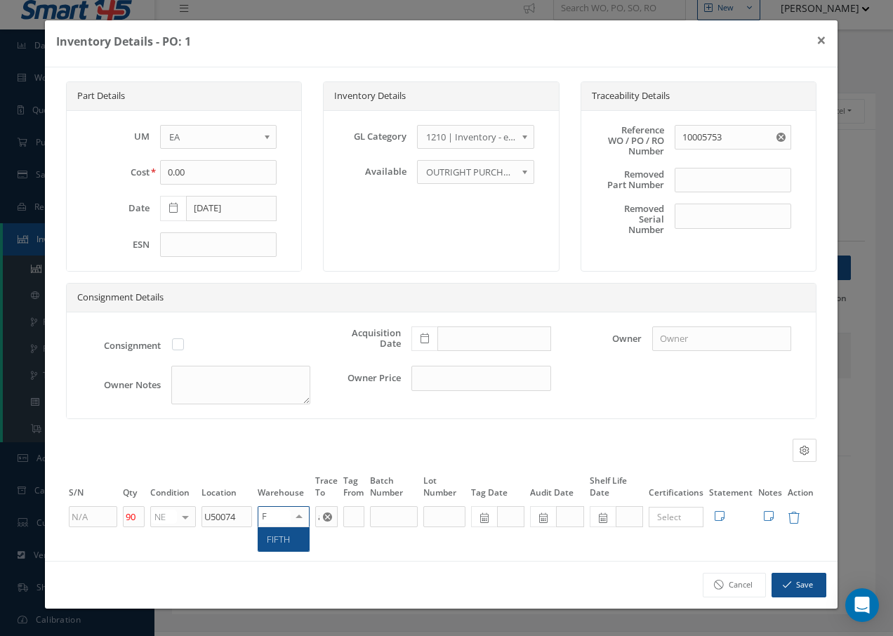
click at [291, 534] on span "FIFTH" at bounding box center [283, 539] width 51 height 24
click at [809, 585] on button "Save" at bounding box center [798, 585] width 55 height 25
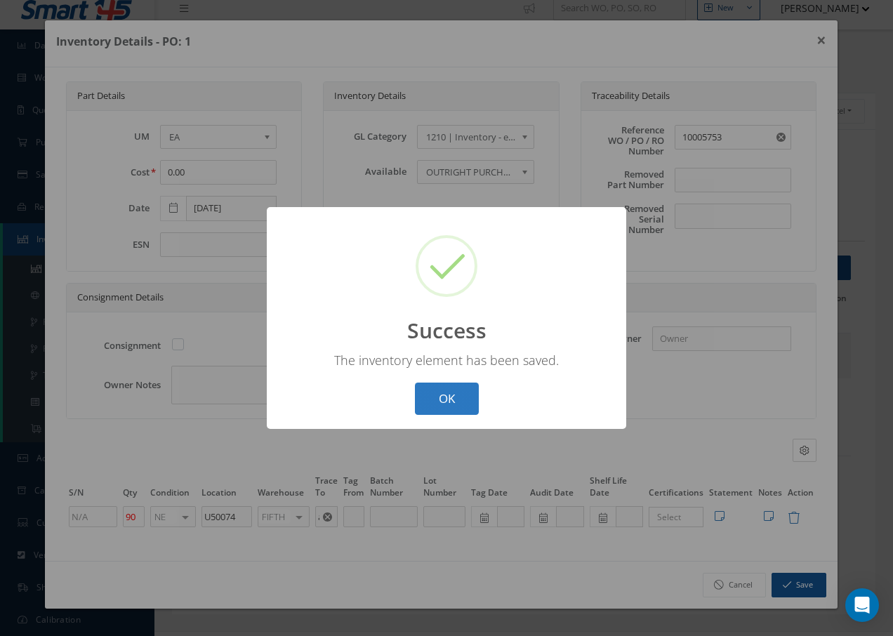
click at [433, 390] on button "OK" at bounding box center [447, 399] width 64 height 33
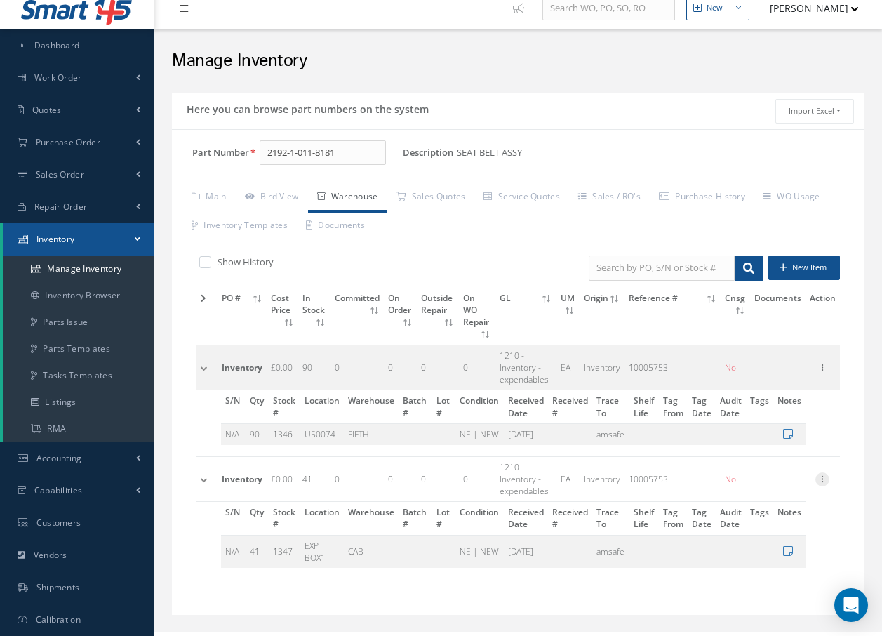
click at [823, 472] on icon at bounding box center [823, 477] width 14 height 11
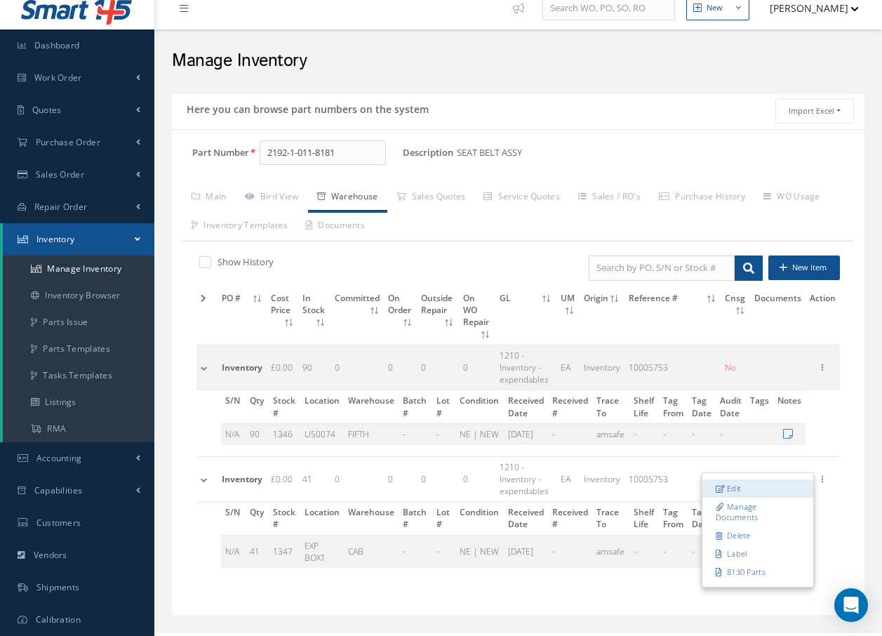
click at [763, 479] on link "Edit" at bounding box center [758, 488] width 111 height 18
type input "41"
type input "EXP BOX1"
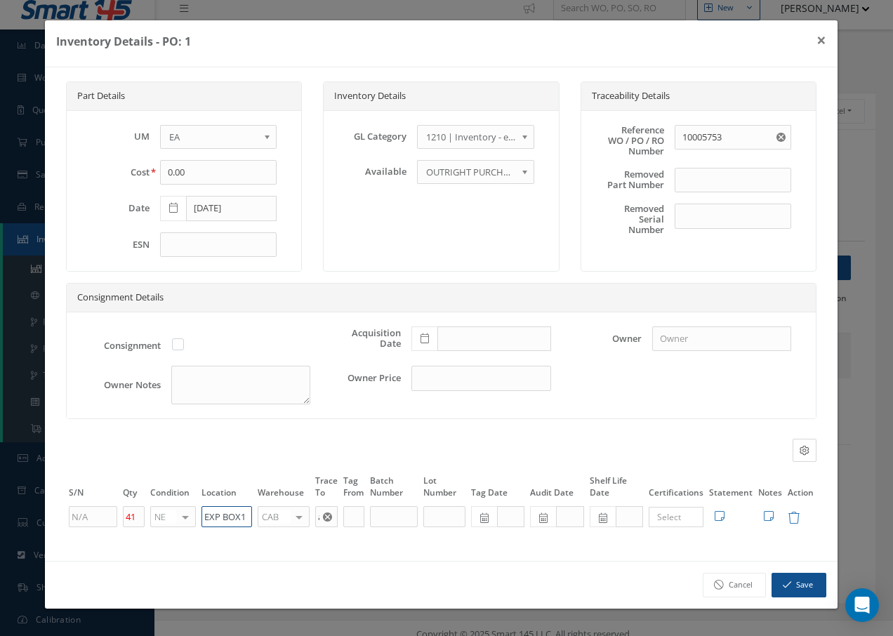
drag, startPoint x: 250, startPoint y: 517, endPoint x: 114, endPoint y: 483, distance: 139.8
click at [116, 491] on table "S/N Qty Condition Location Warehouse Trace To Tag From Batch Number Lot Number …" at bounding box center [441, 500] width 750 height 55
type input "U50074"
click at [297, 516] on div at bounding box center [299, 517] width 20 height 20
type input "F"
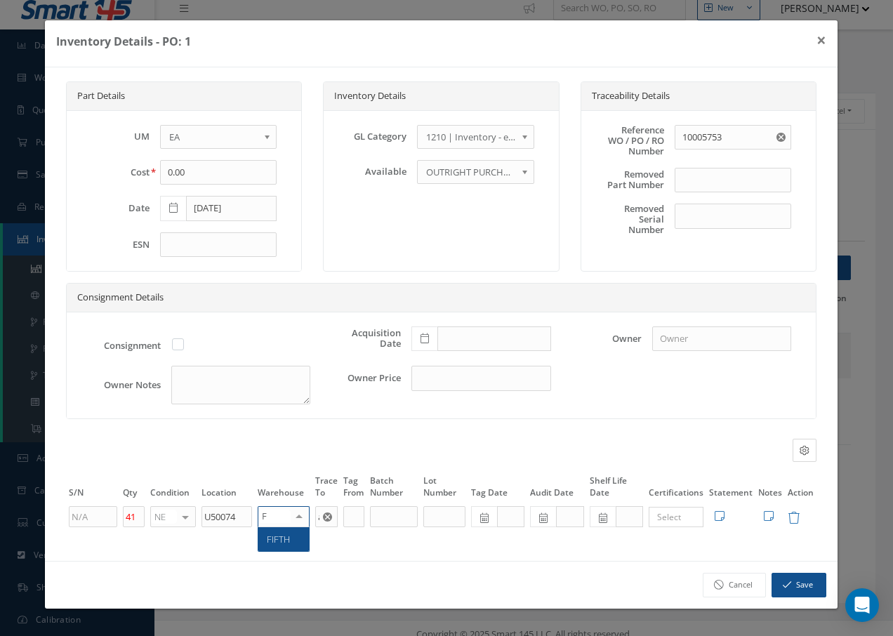
click at [276, 533] on span "FIFTH" at bounding box center [278, 539] width 23 height 13
click at [807, 584] on button "Save" at bounding box center [798, 585] width 55 height 25
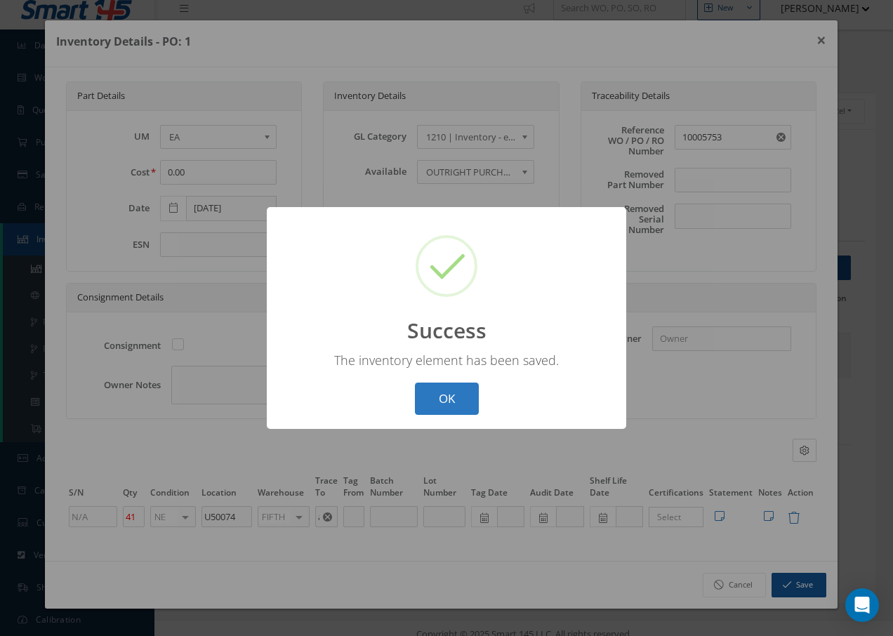
click at [453, 390] on button "OK" at bounding box center [447, 399] width 64 height 33
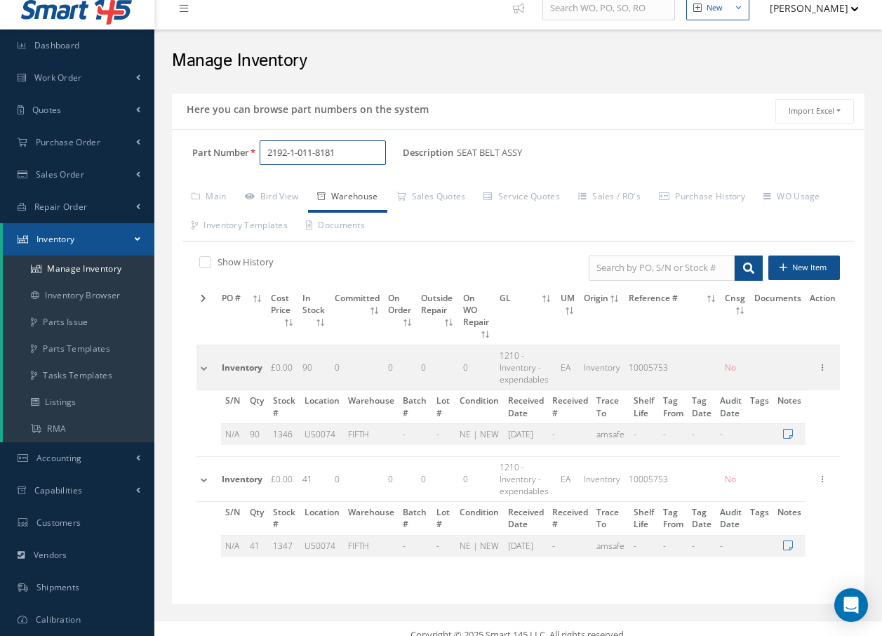
click at [365, 157] on input "2192-1-011-8181" at bounding box center [323, 152] width 126 height 25
type input "2"
click at [334, 190] on span "139-00-263-41NK" at bounding box center [327, 189] width 126 height 15
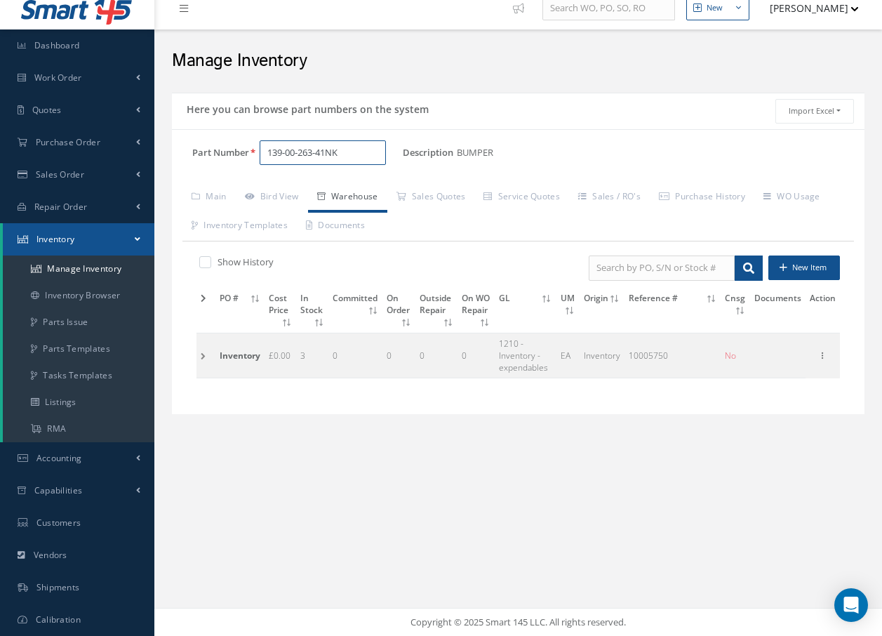
type input "139-00-263-41NK"
click at [199, 355] on td at bounding box center [206, 355] width 19 height 45
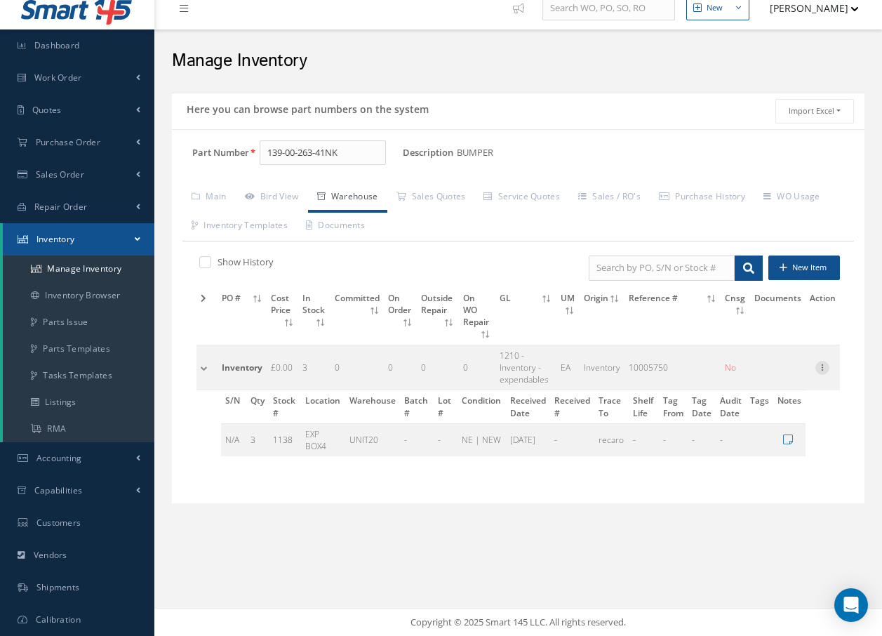
click at [822, 361] on icon at bounding box center [823, 366] width 14 height 11
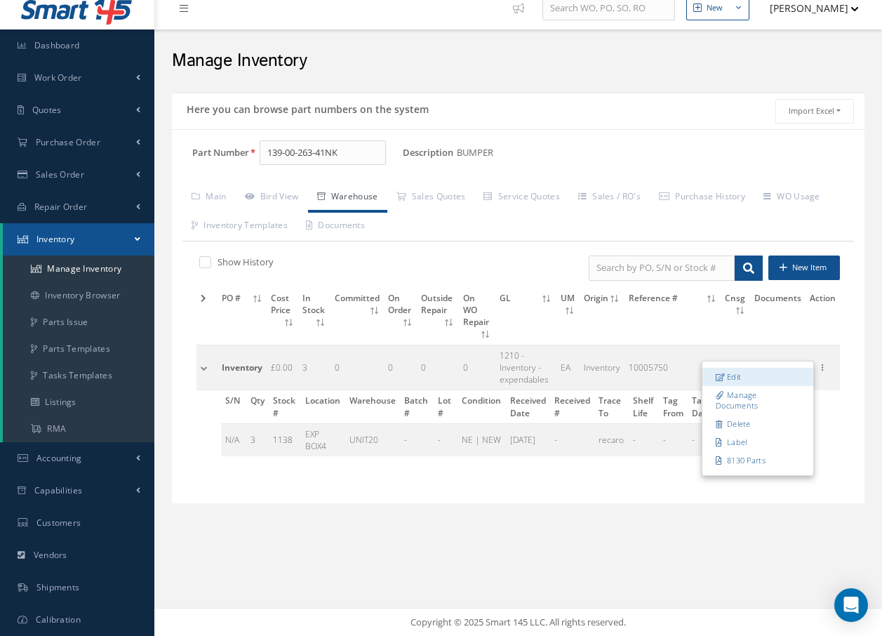
click at [733, 368] on link "Edit" at bounding box center [758, 377] width 111 height 18
type input "10005750"
type input "3"
type input "EXP BOX4"
type input "recaro"
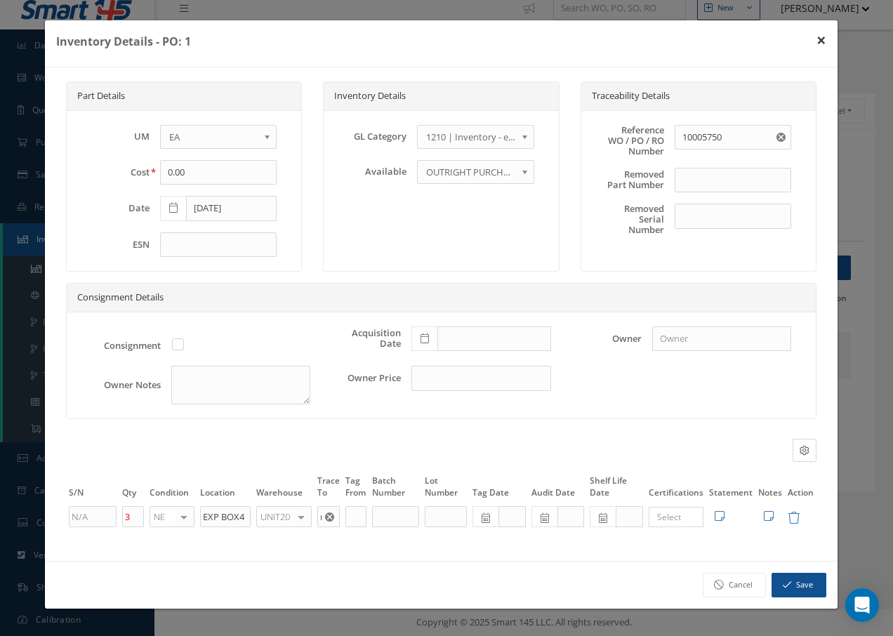
click at [825, 41] on button "×" at bounding box center [821, 39] width 32 height 39
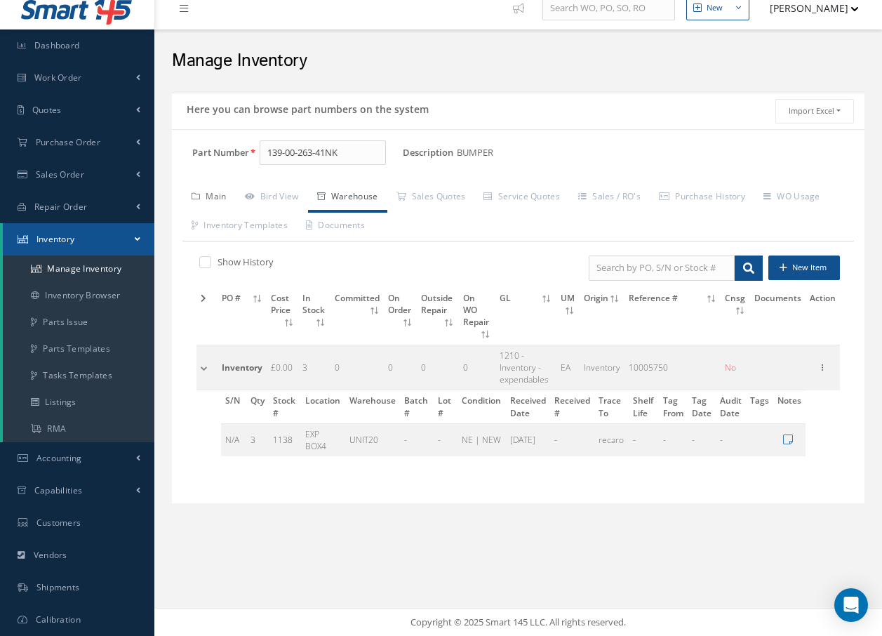
click at [216, 196] on link "Main" at bounding box center [209, 197] width 53 height 29
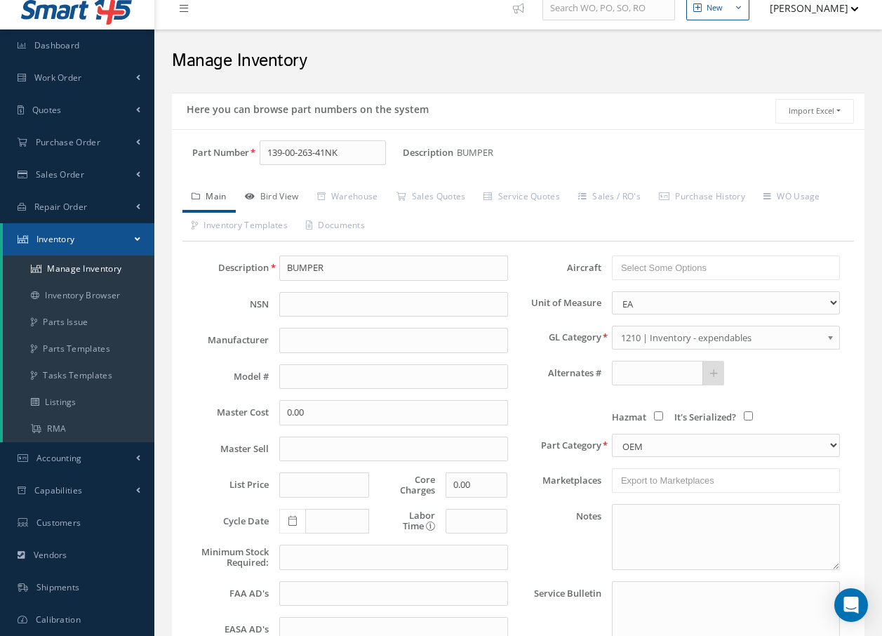
click at [286, 196] on link "Bird View" at bounding box center [272, 197] width 72 height 29
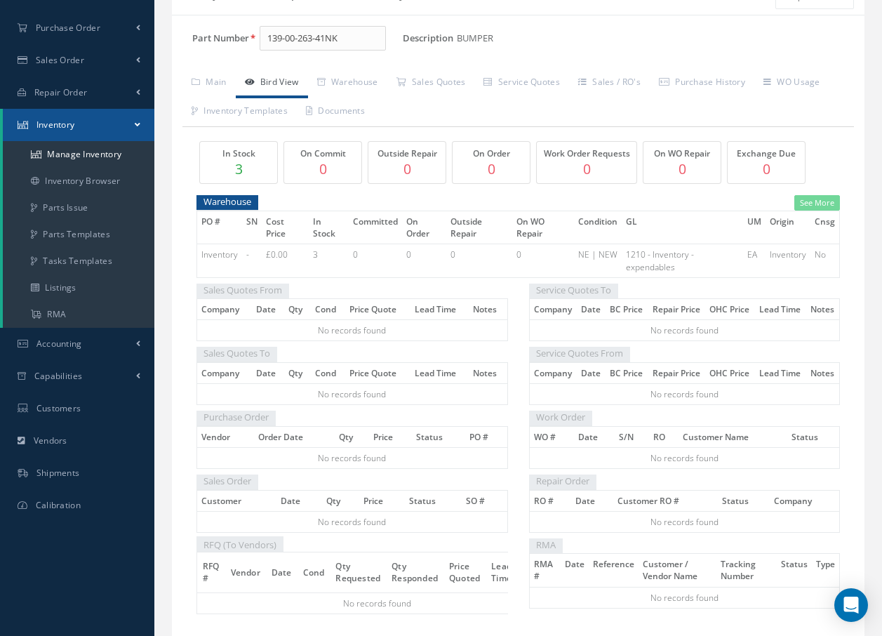
scroll to position [0, 0]
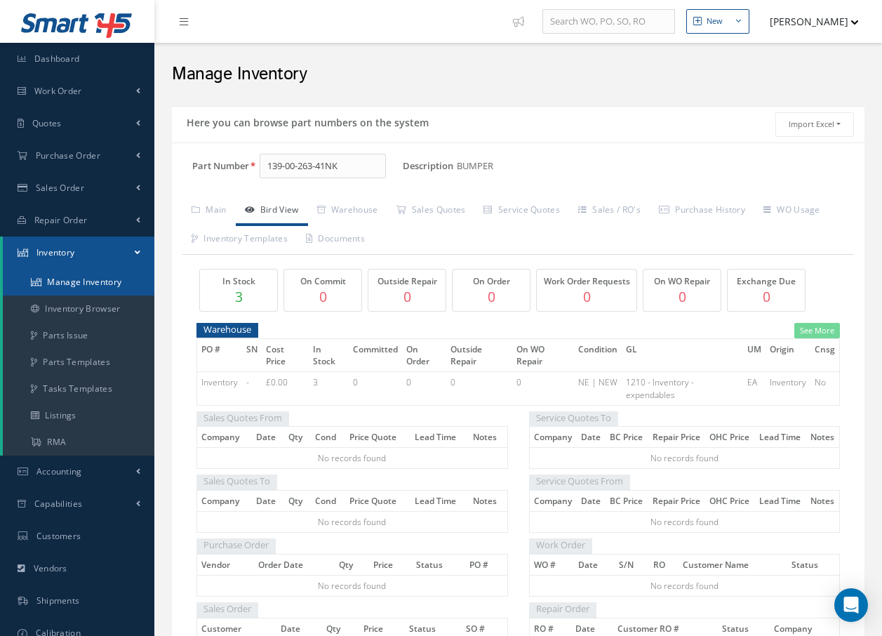
click at [105, 279] on link "Manage Inventory" at bounding box center [79, 282] width 152 height 27
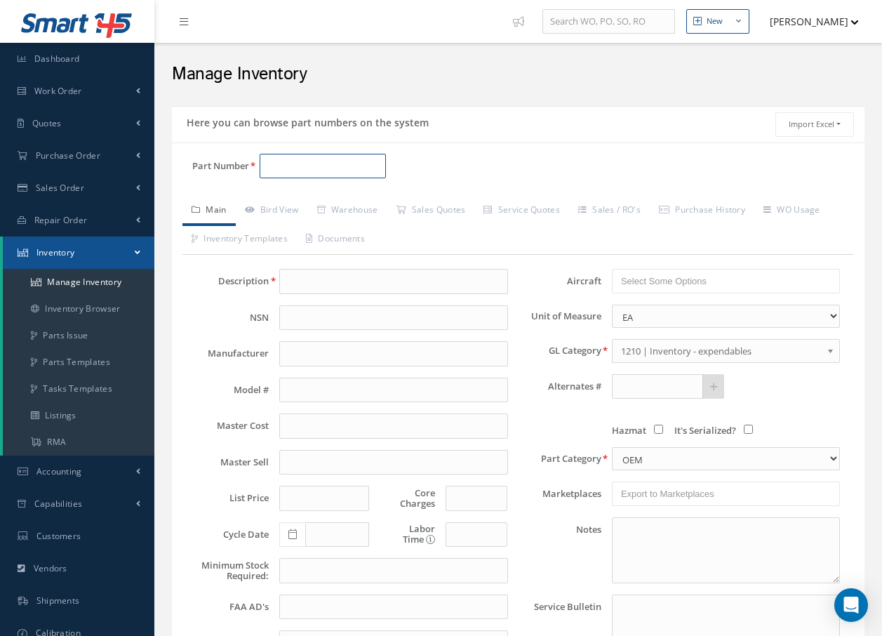
click at [277, 158] on input "Part Number" at bounding box center [323, 166] width 126 height 25
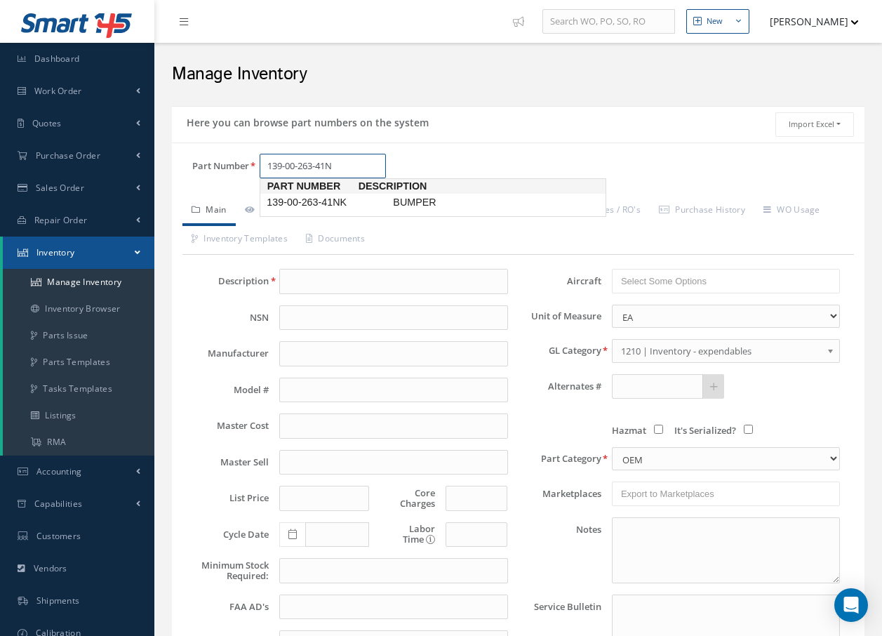
type input "139-00-263-41NK"
click at [350, 201] on span "139-00-263-41NK" at bounding box center [327, 202] width 126 height 15
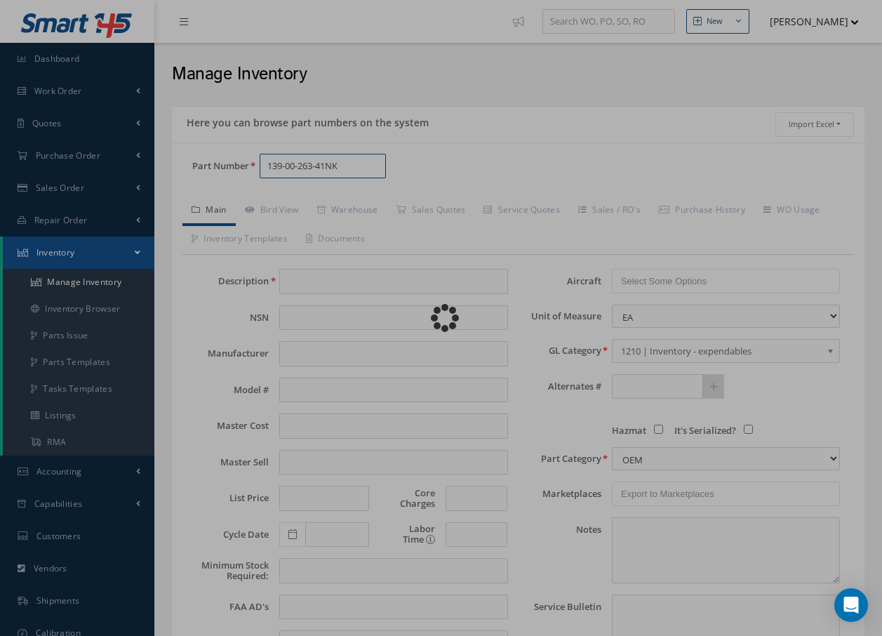
type input "BUMPER"
type input "0.00"
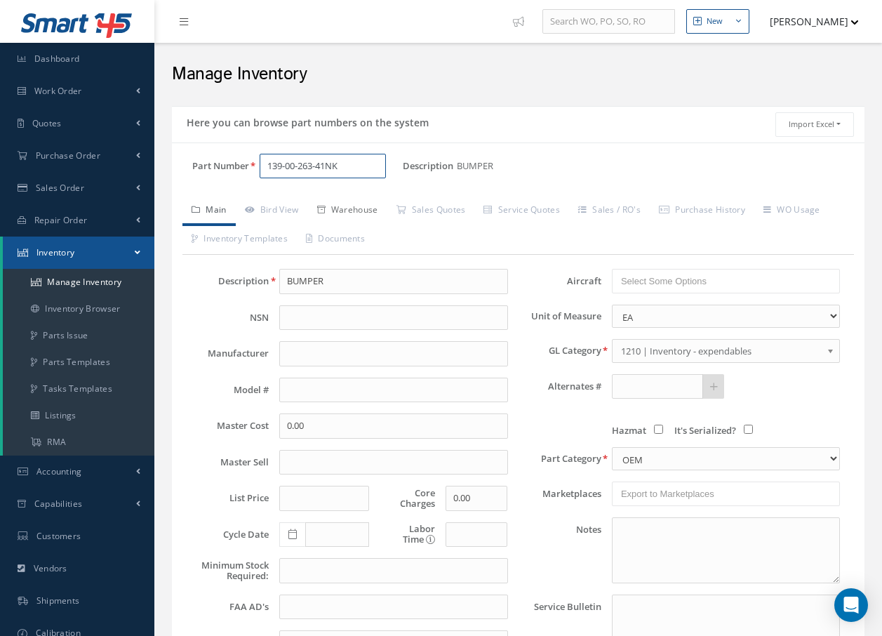
type input "139-00-263-41NK"
click at [361, 211] on link "Warehouse" at bounding box center [347, 211] width 79 height 29
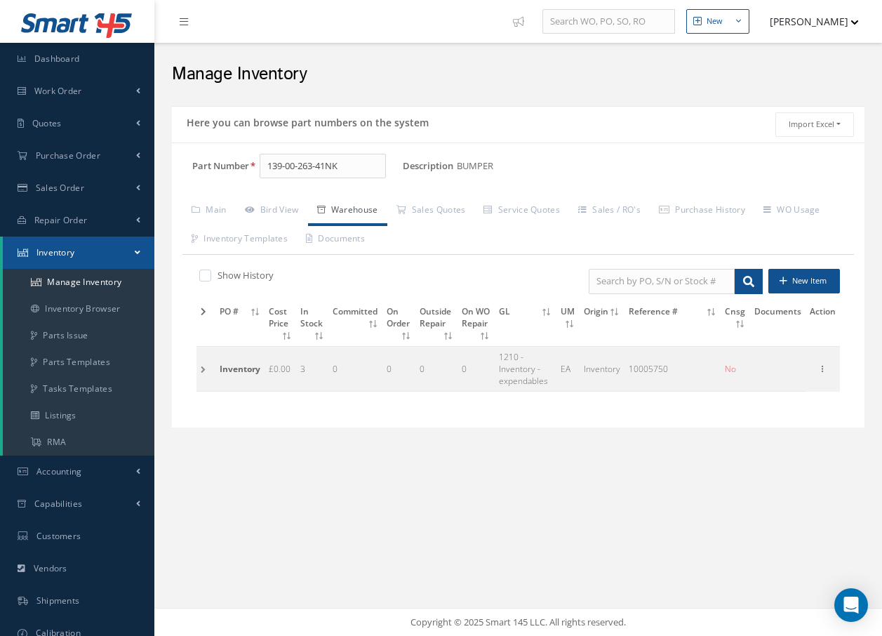
click at [200, 368] on td at bounding box center [206, 368] width 19 height 45
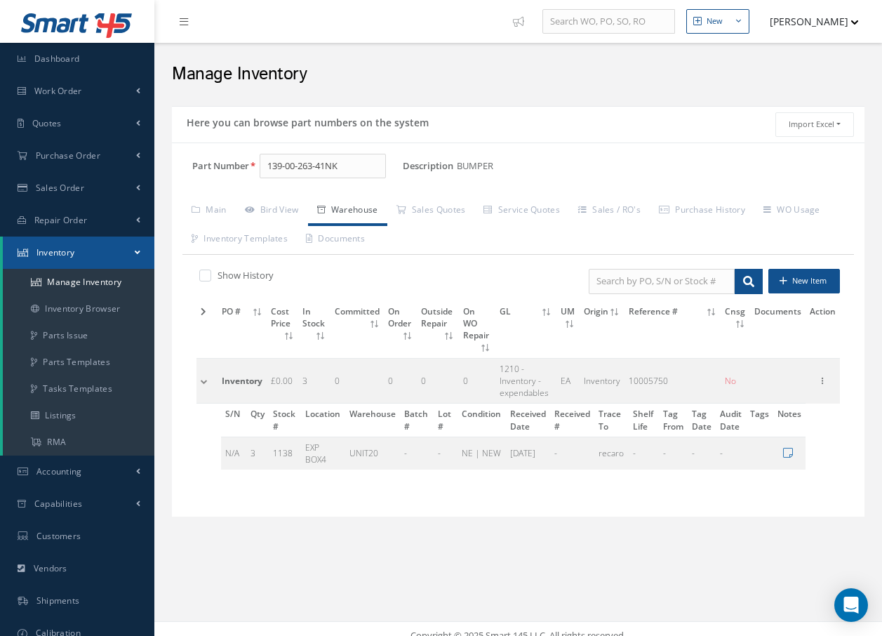
scroll to position [13, 0]
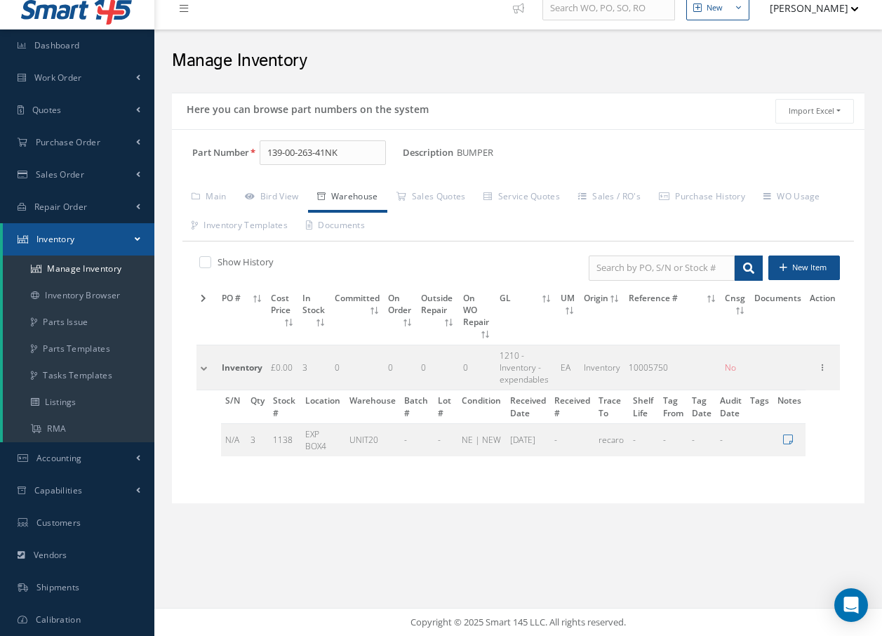
drag, startPoint x: 821, startPoint y: 357, endPoint x: 804, endPoint y: 356, distance: 16.9
click at [821, 361] on icon at bounding box center [823, 366] width 14 height 11
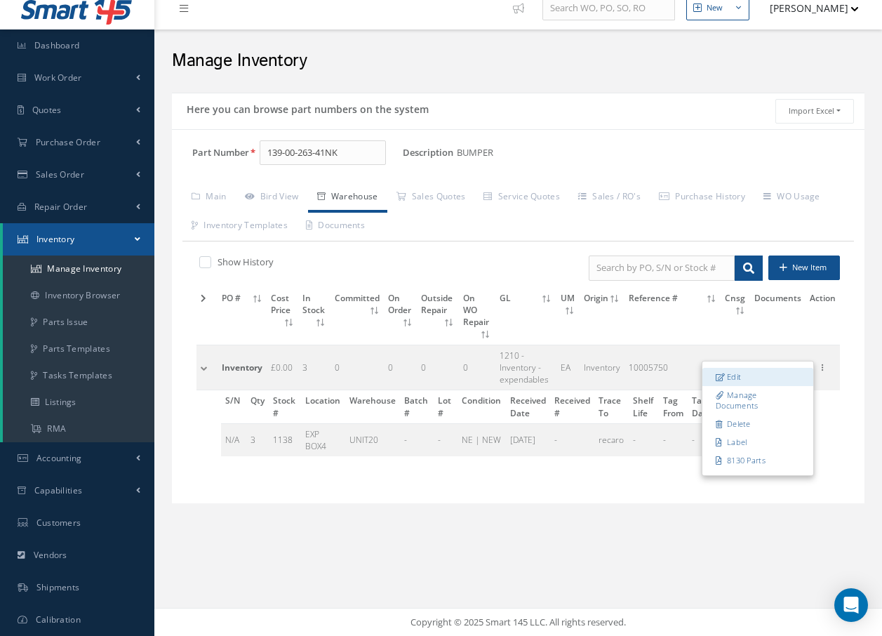
click at [736, 368] on link "Edit" at bounding box center [758, 377] width 111 height 18
type input "0.00"
type input "05/03/2019"
type input "10005750"
checkbox input "false"
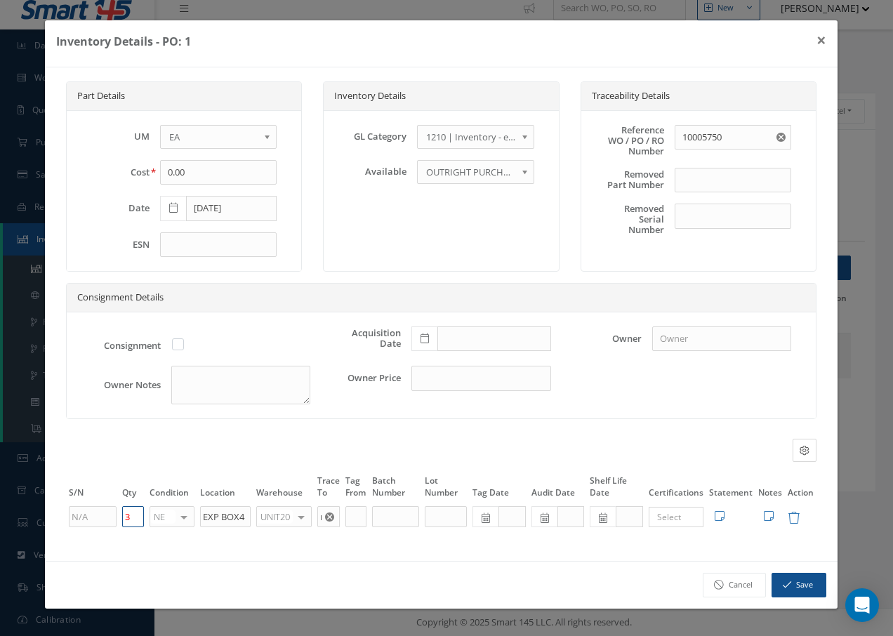
drag, startPoint x: 135, startPoint y: 519, endPoint x: 121, endPoint y: 522, distance: 14.9
click at [121, 522] on td "3" at bounding box center [132, 517] width 27 height 24
type input "1"
drag, startPoint x: 247, startPoint y: 515, endPoint x: 205, endPoint y: 516, distance: 42.1
click at [205, 516] on input "EXP BOX4" at bounding box center [225, 516] width 51 height 21
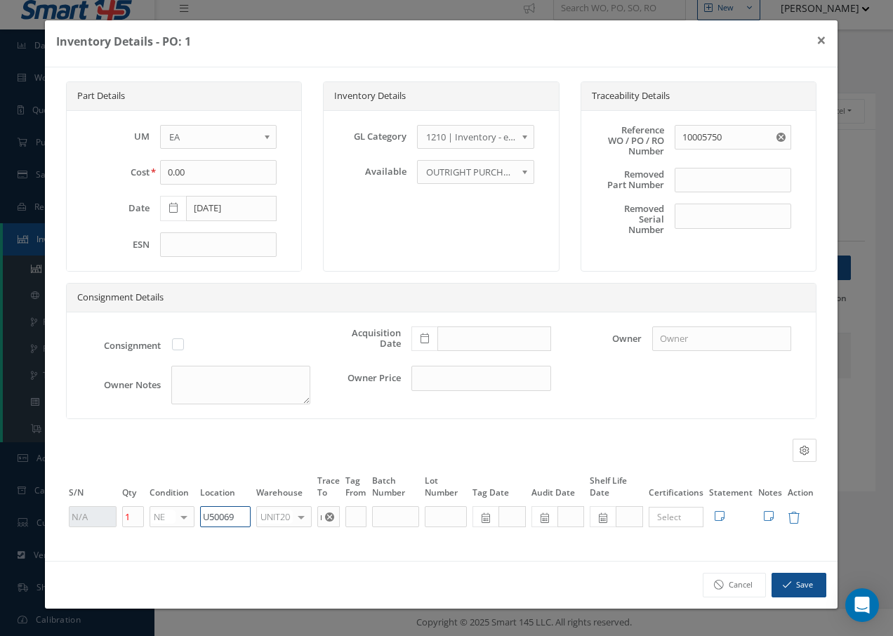
type input "U50069"
click at [307, 519] on div at bounding box center [299, 517] width 20 height 20
type input "F"
click at [286, 541] on span "FIFTH" at bounding box center [278, 539] width 23 height 13
click at [801, 585] on button "Save" at bounding box center [798, 585] width 55 height 25
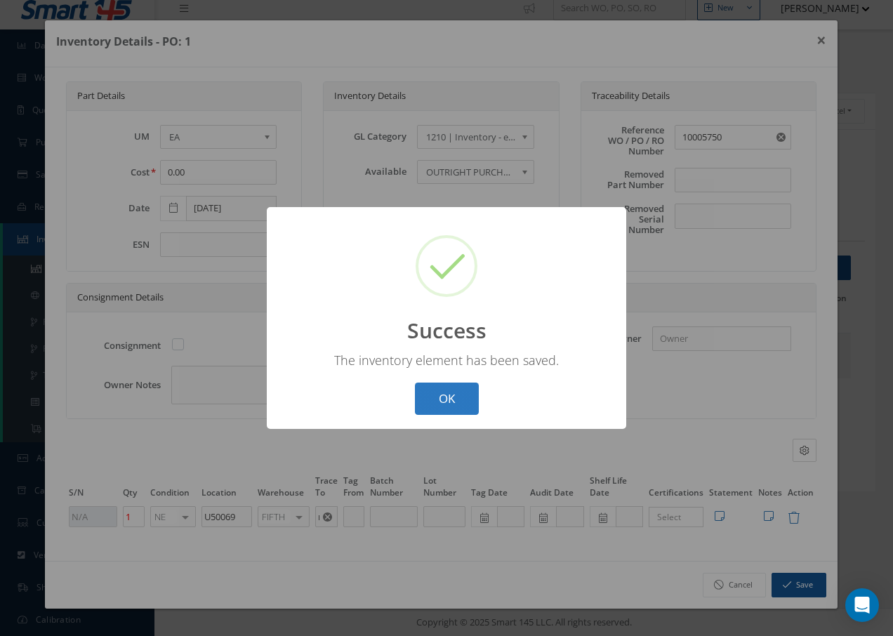
click at [438, 404] on button "OK" at bounding box center [447, 399] width 64 height 33
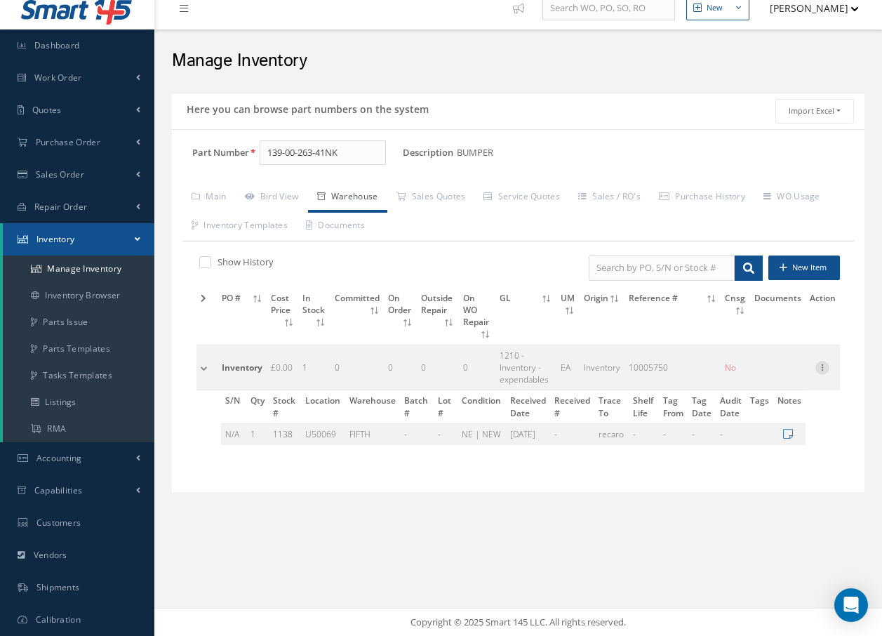
click at [822, 361] on icon at bounding box center [823, 366] width 14 height 11
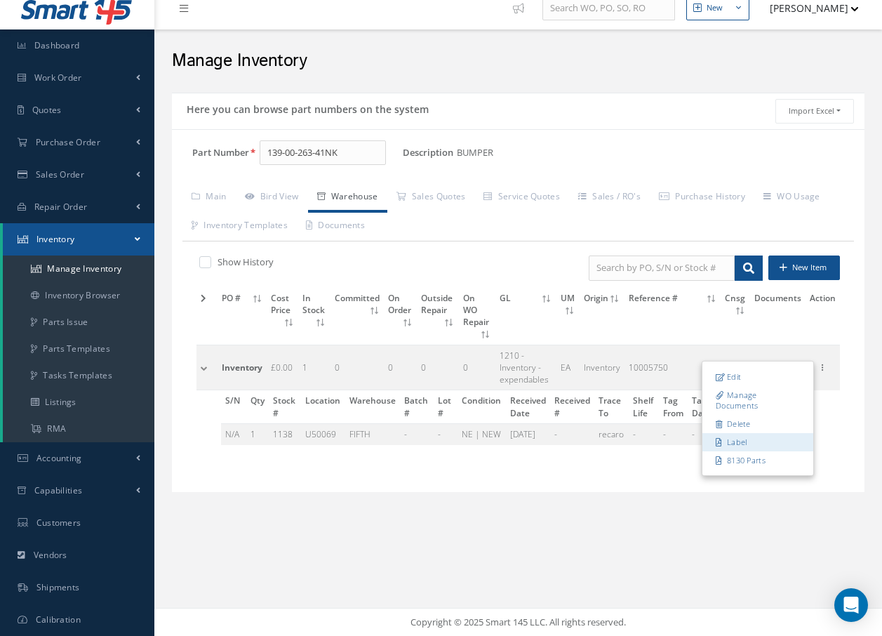
click at [758, 433] on link "Label" at bounding box center [758, 442] width 111 height 18
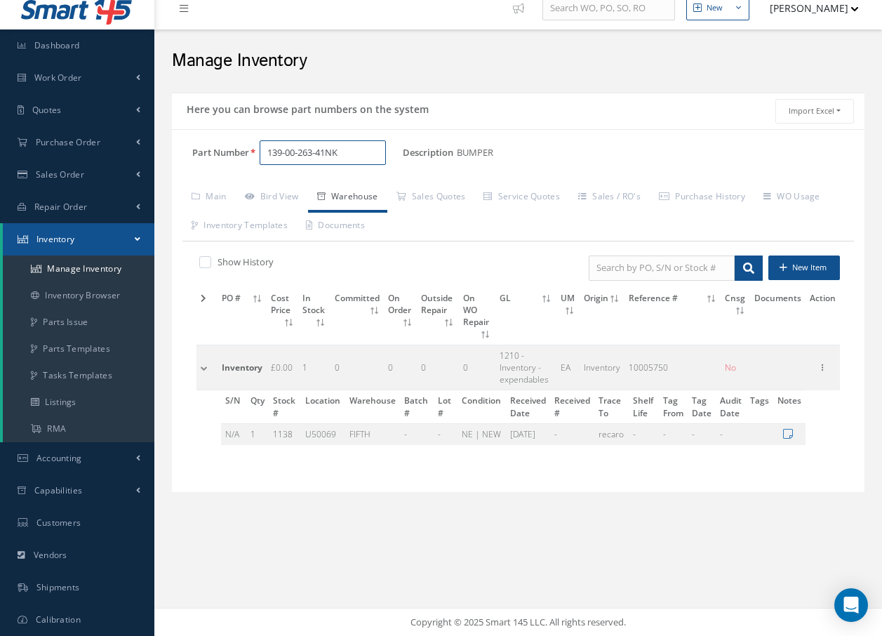
click at [380, 146] on input "139-00-263-41NK" at bounding box center [323, 152] width 126 height 25
type input "1"
click at [347, 187] on span "139-00-218-92NK" at bounding box center [327, 189] width 126 height 15
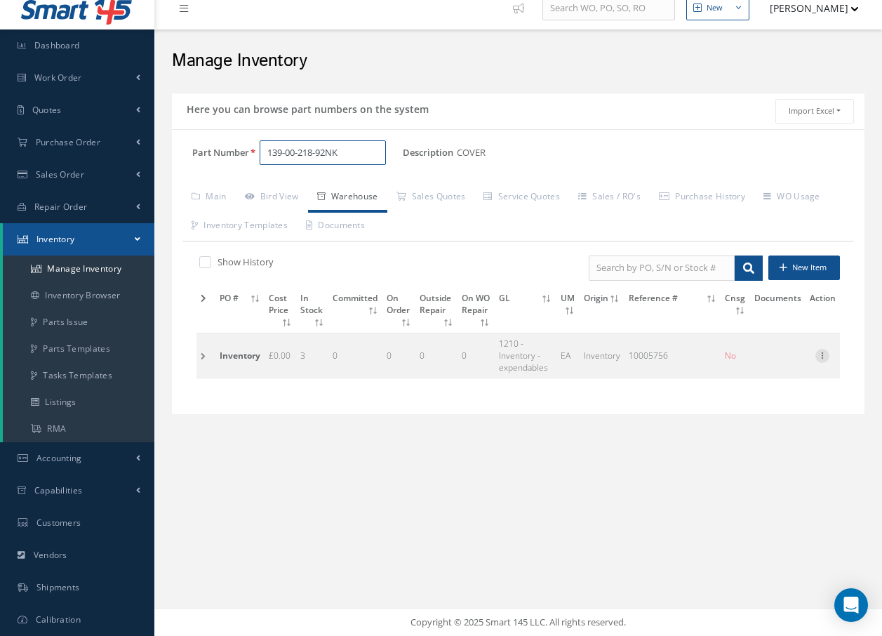
type input "139-00-218-92NK"
click at [823, 357] on icon at bounding box center [823, 354] width 14 height 11
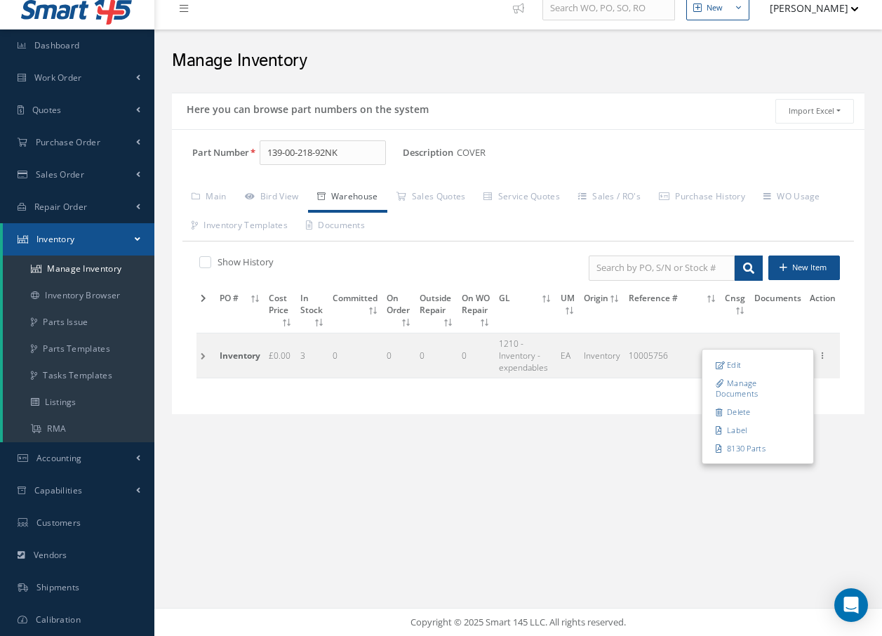
click at [832, 440] on div "Here you can browse part numbers on the system Import Excel to undefined Column…" at bounding box center [518, 273] width 707 height 374
click at [199, 357] on td at bounding box center [206, 355] width 19 height 45
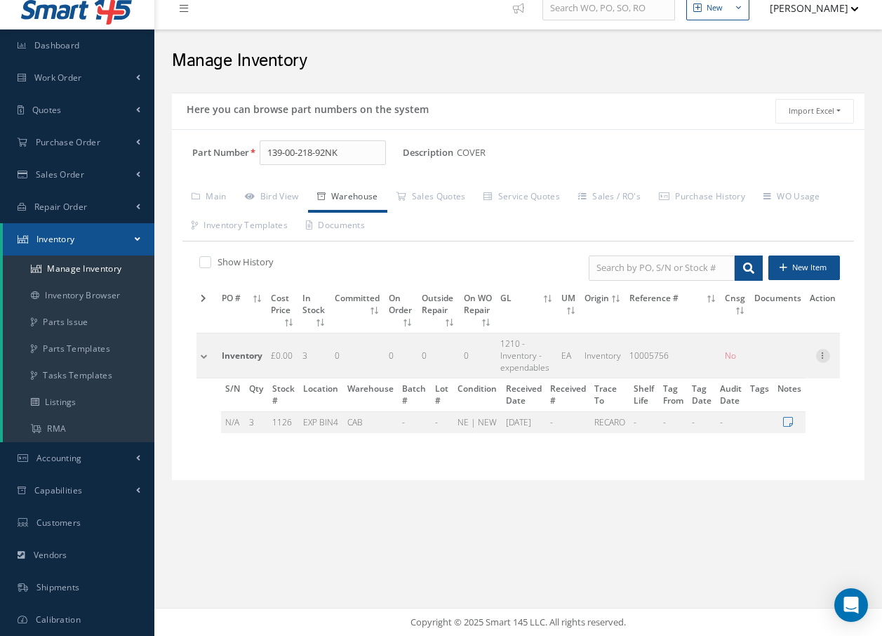
click at [830, 354] on icon at bounding box center [823, 354] width 14 height 11
click at [745, 364] on link "Edit" at bounding box center [758, 365] width 111 height 18
type input "10005756"
type input "3"
type input "EXP BIN4"
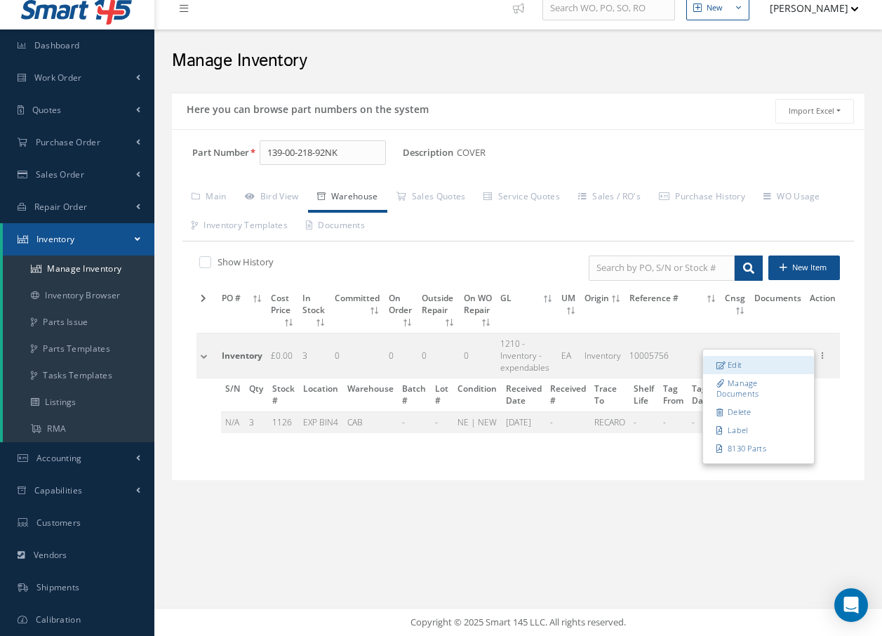
type input "RECARO"
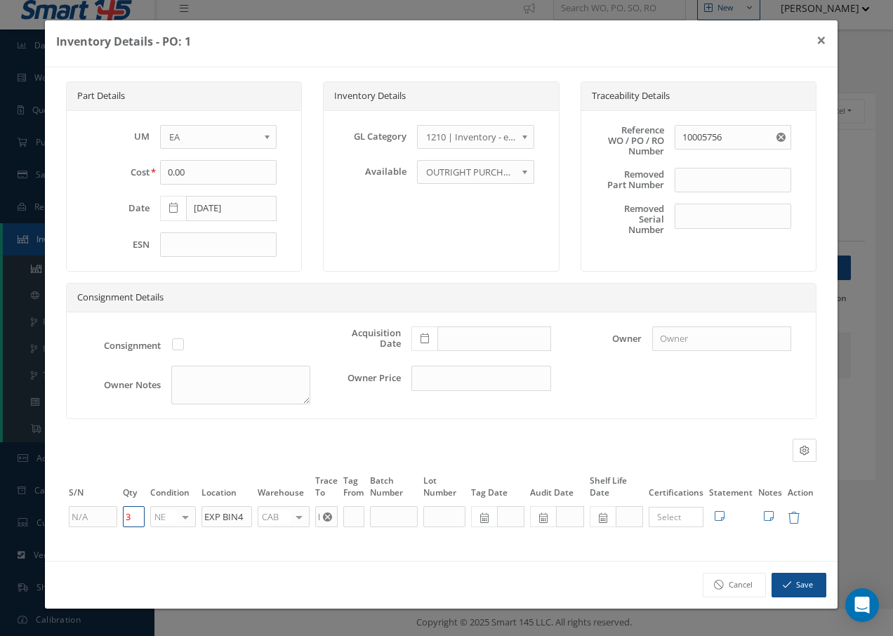
drag, startPoint x: 134, startPoint y: 517, endPoint x: 117, endPoint y: 517, distance: 16.8
click at [117, 517] on tr "3 NE OH SV RP AR NE FN NS RE FP BER N/A INSP BC AI MD RF SCR TS USE TL SP NU AS…" at bounding box center [441, 517] width 750 height 24
type input "1"
drag, startPoint x: 244, startPoint y: 521, endPoint x: 194, endPoint y: 526, distance: 50.2
click at [194, 526] on tr "1 NE OH SV RP AR NE FN NS RE FP BER N/A INSP BC AI MD RF SCR TS USE TL SP NU AS…" at bounding box center [441, 517] width 750 height 24
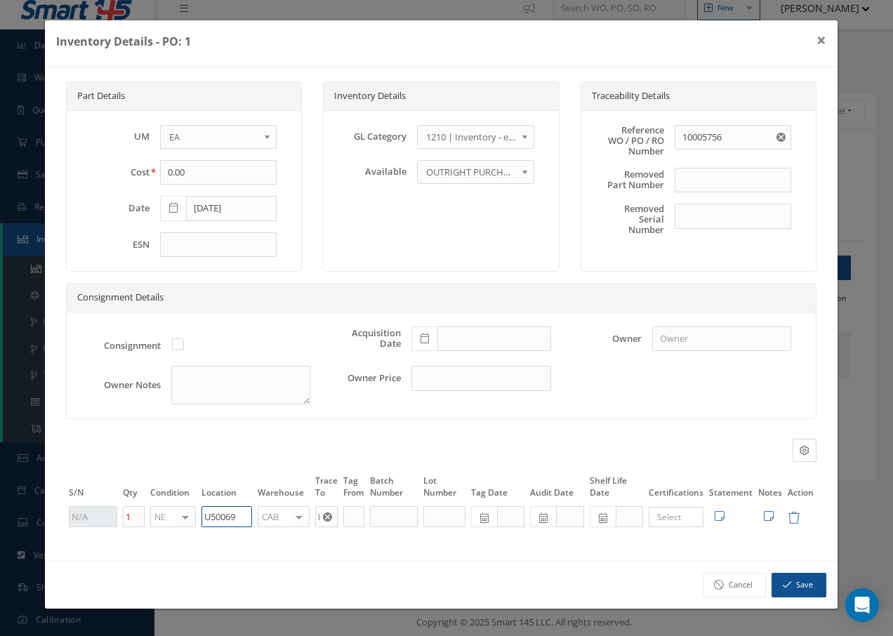
type input "U50069"
click at [296, 517] on div at bounding box center [299, 517] width 20 height 20
type input "F"
click at [291, 533] on span "FIFTH" at bounding box center [283, 539] width 51 height 24
click at [787, 584] on icon "button" at bounding box center [787, 585] width 8 height 10
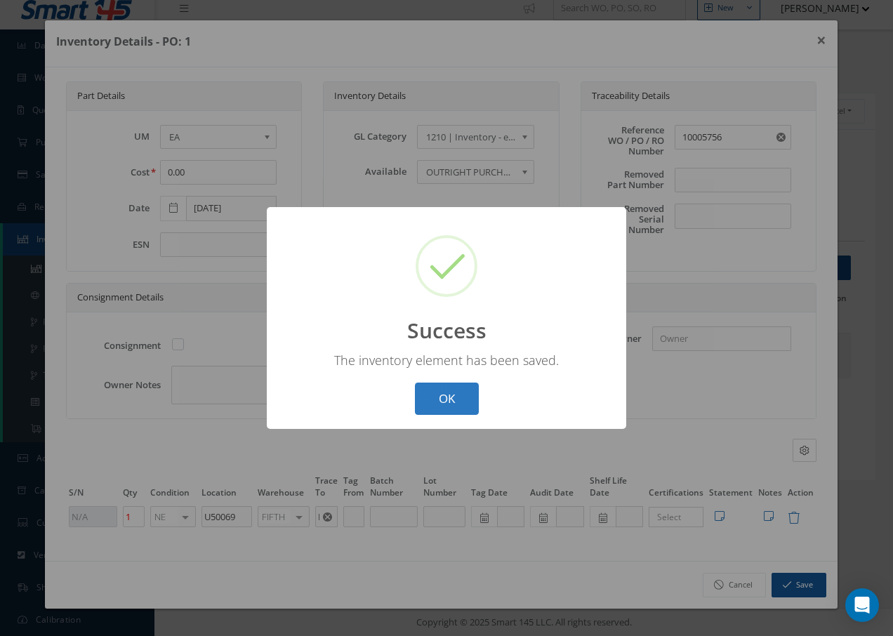
click at [446, 405] on button "OK" at bounding box center [447, 399] width 64 height 33
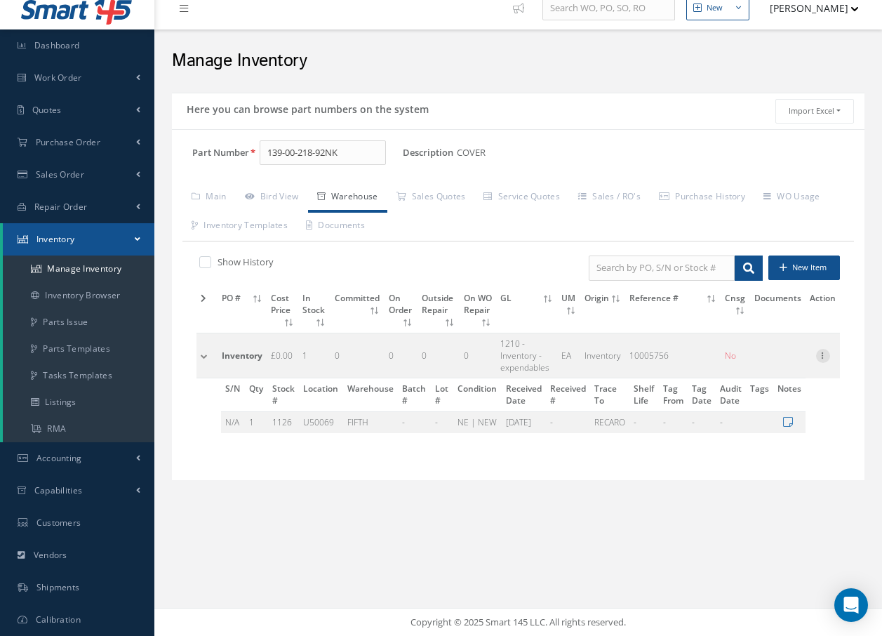
click at [823, 351] on icon at bounding box center [823, 354] width 14 height 11
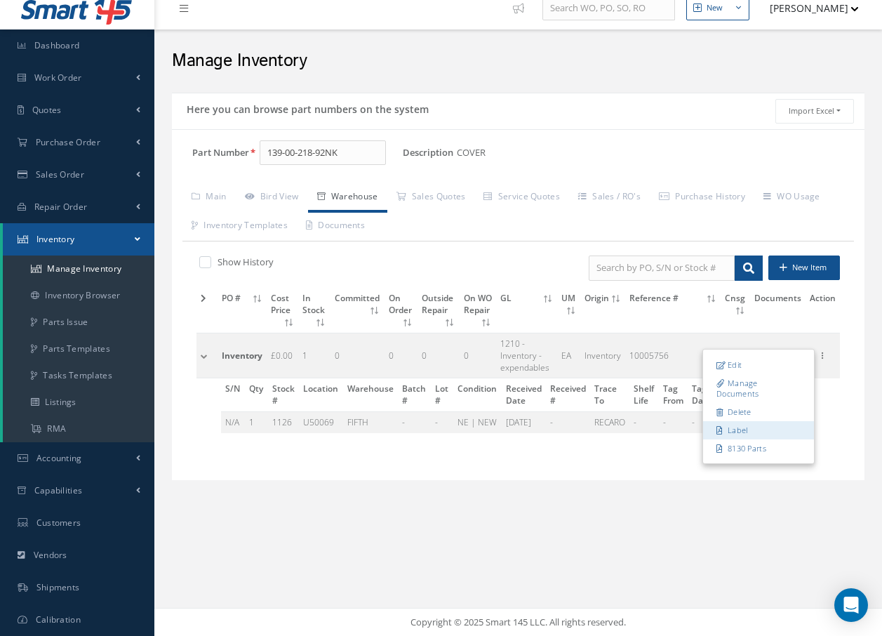
click at [743, 432] on link "Label" at bounding box center [758, 430] width 111 height 18
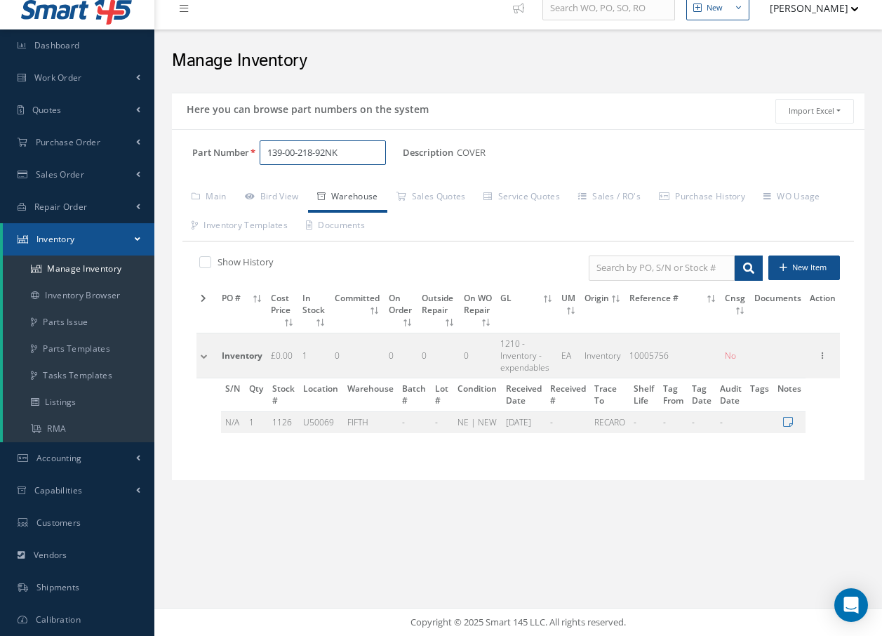
click at [353, 149] on input "139-00-218-92NK" at bounding box center [323, 152] width 126 height 25
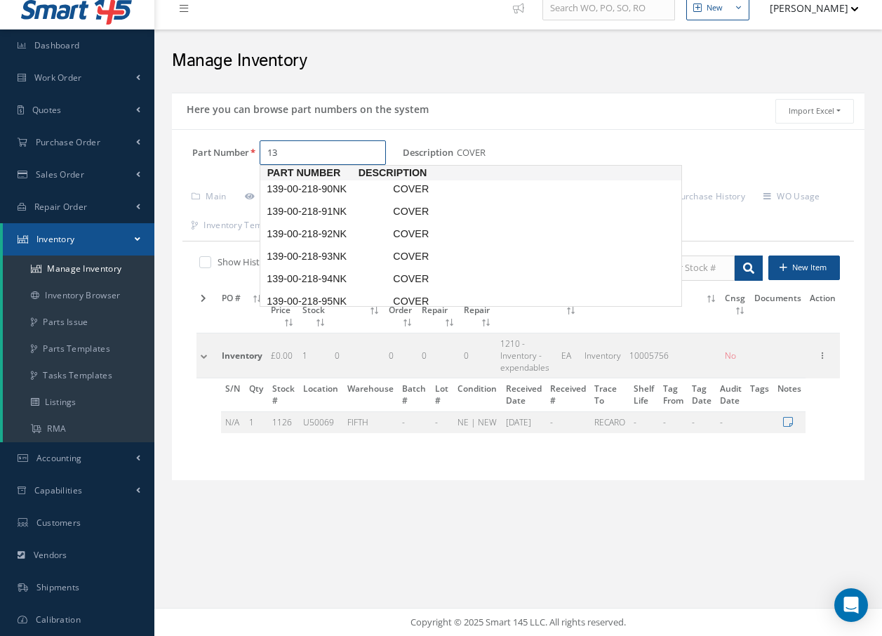
type input "1"
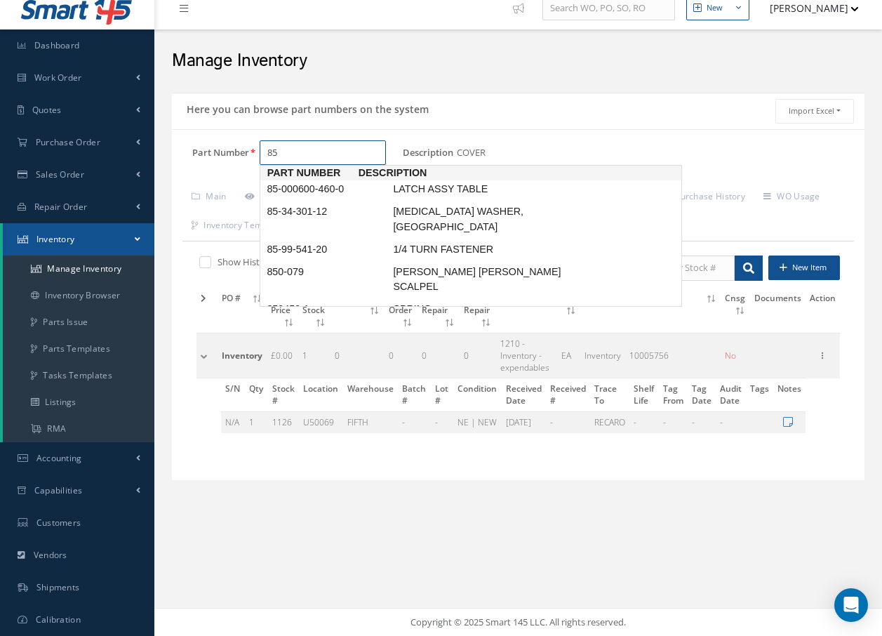
type input "8"
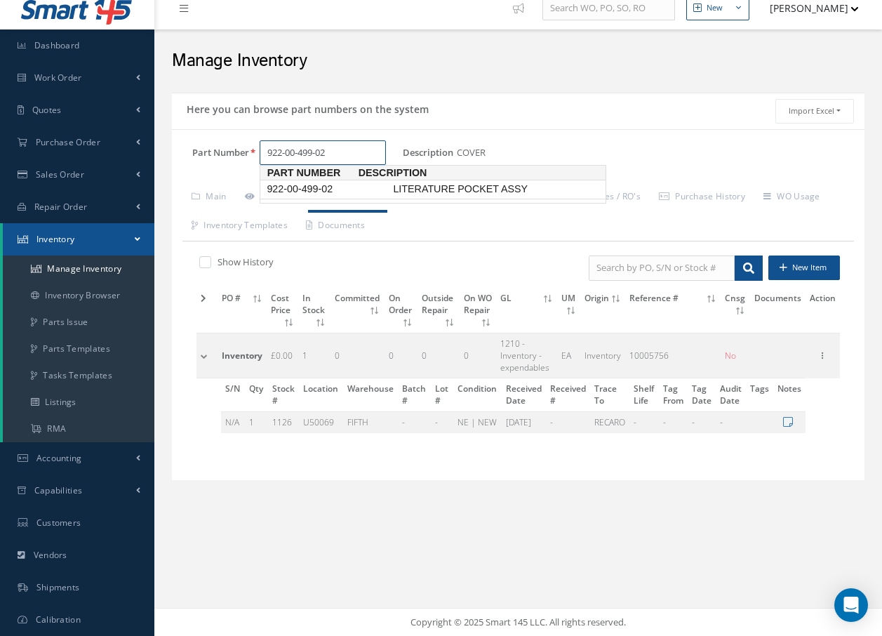
click at [335, 193] on span "922-00-499-02" at bounding box center [327, 189] width 126 height 15
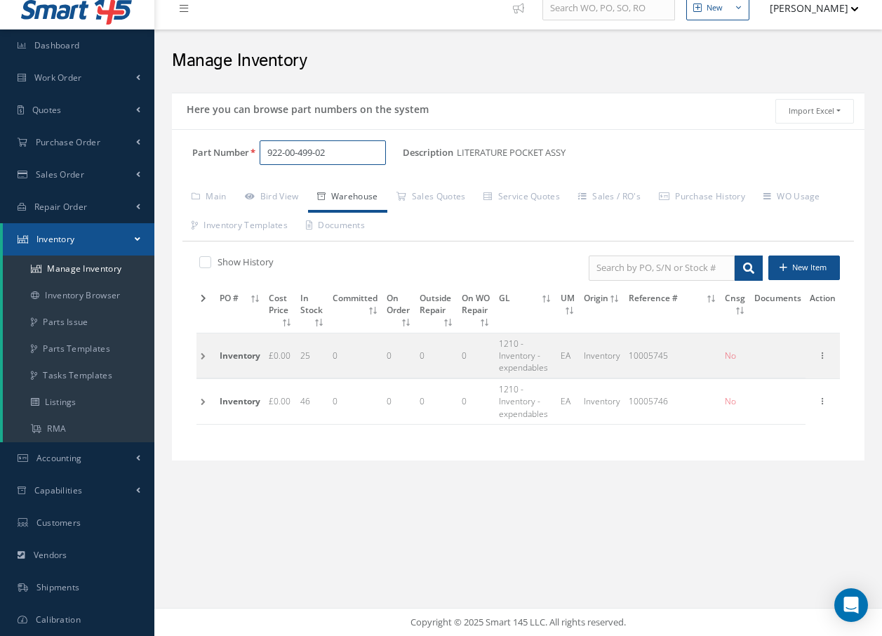
type input "922-00-499-02"
click at [200, 357] on td at bounding box center [206, 355] width 19 height 45
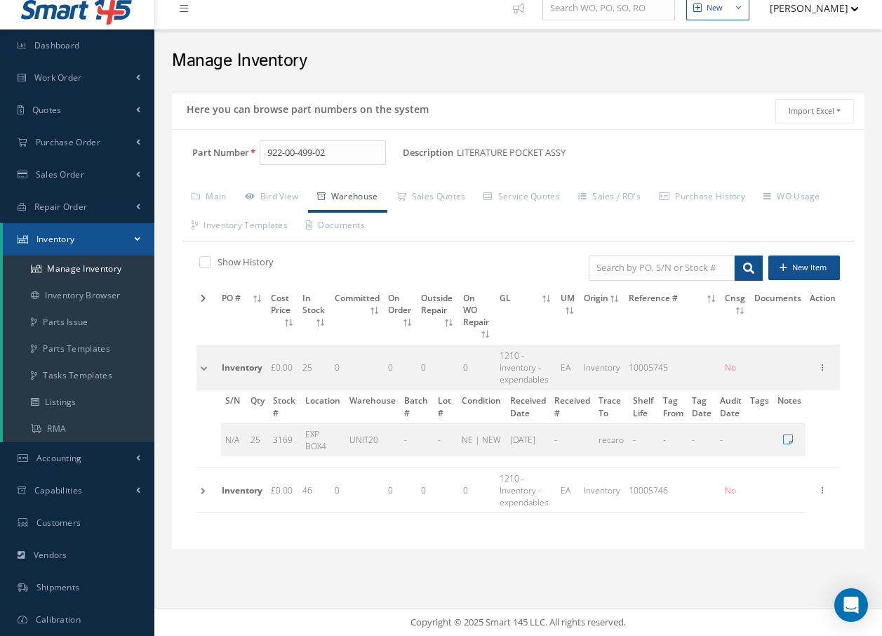
click at [200, 357] on td at bounding box center [207, 367] width 21 height 45
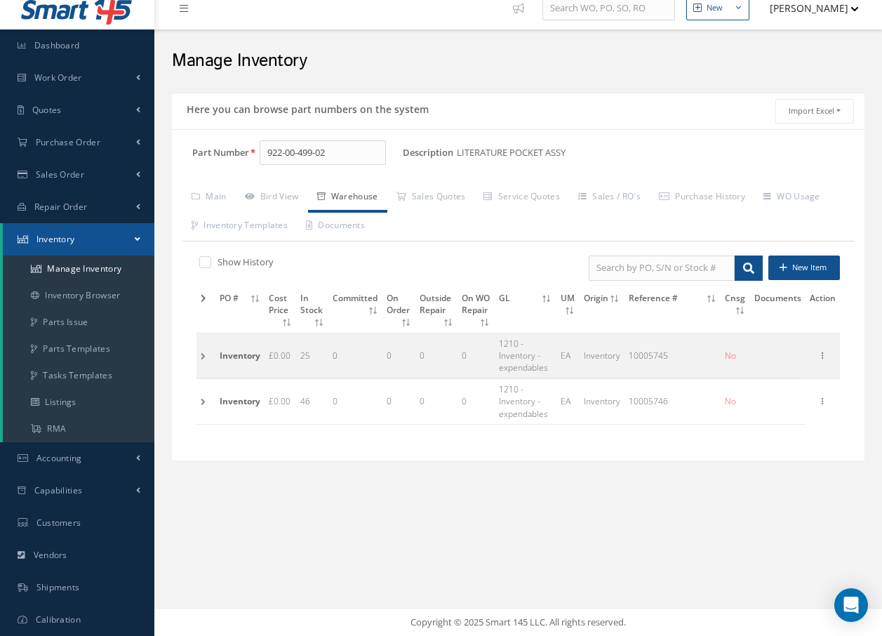
click at [204, 402] on td at bounding box center [206, 401] width 19 height 45
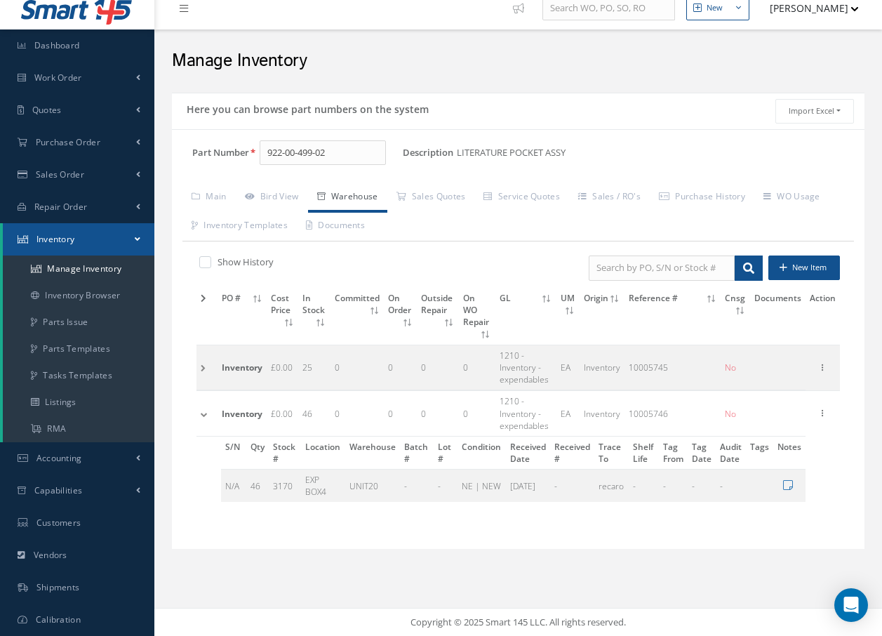
click at [204, 402] on td at bounding box center [207, 413] width 21 height 45
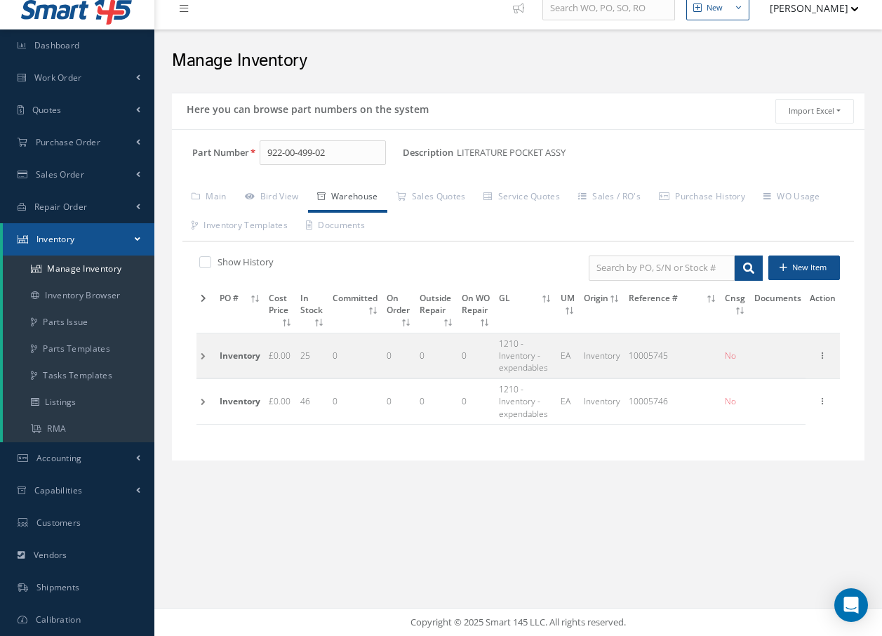
click at [205, 402] on td at bounding box center [206, 401] width 19 height 45
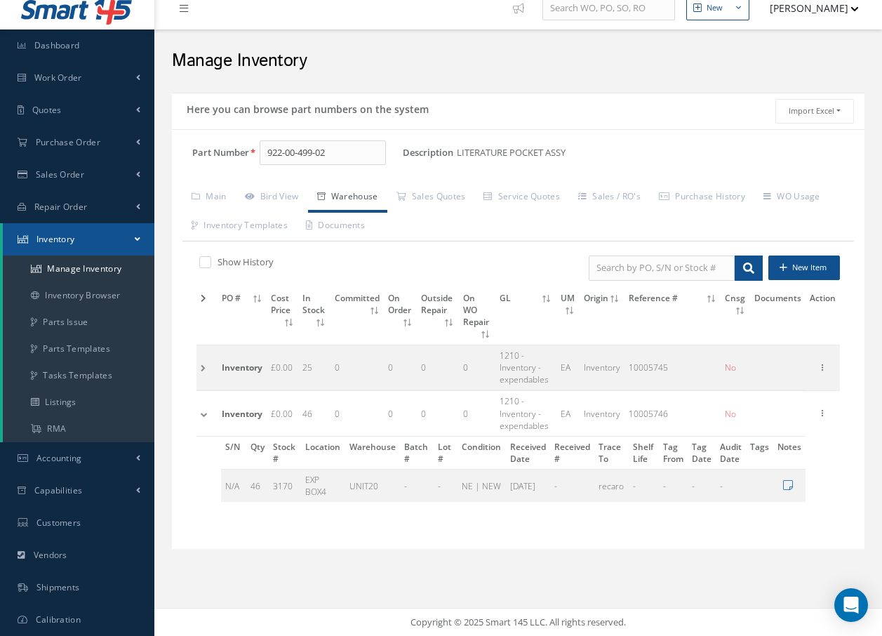
click at [203, 356] on td at bounding box center [207, 367] width 21 height 45
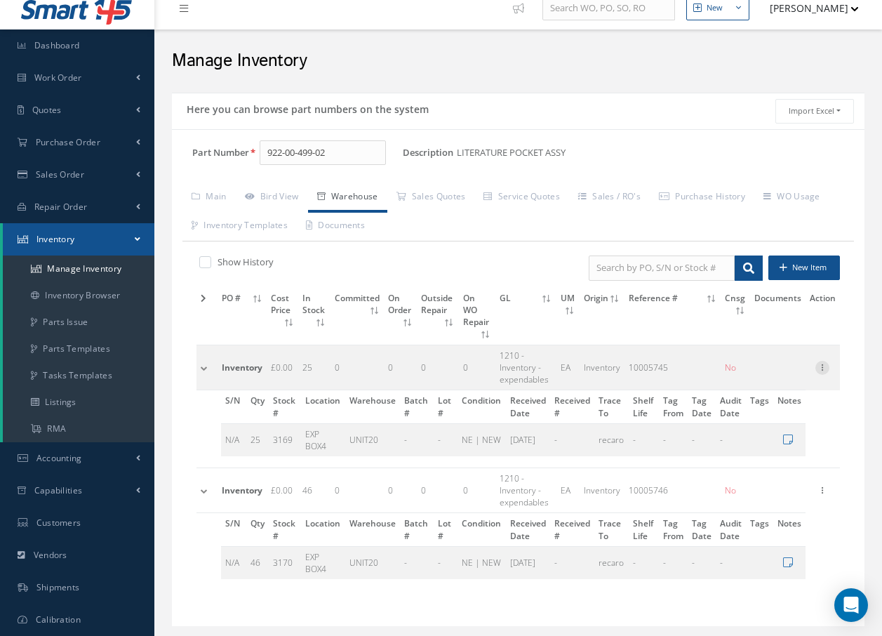
click at [824, 361] on icon at bounding box center [823, 366] width 14 height 11
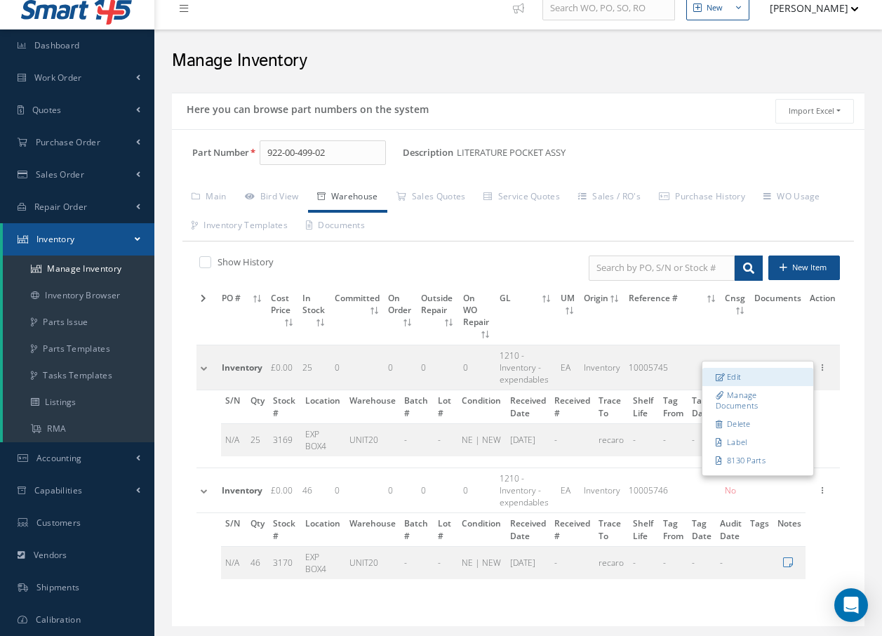
click at [742, 368] on link "Edit" at bounding box center [758, 377] width 111 height 18
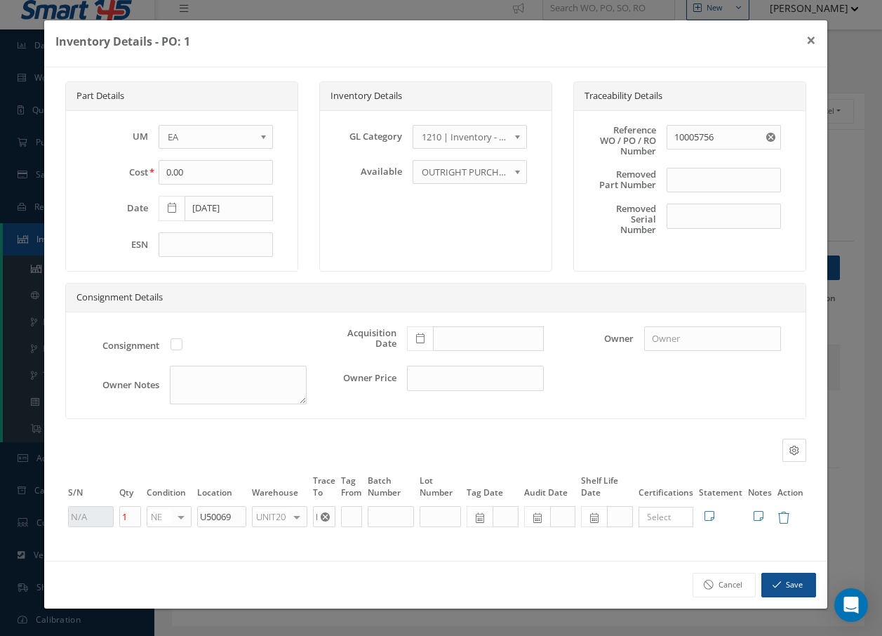
type input "10005745"
type input "25"
type input "EXP BOX4"
type input "recaro"
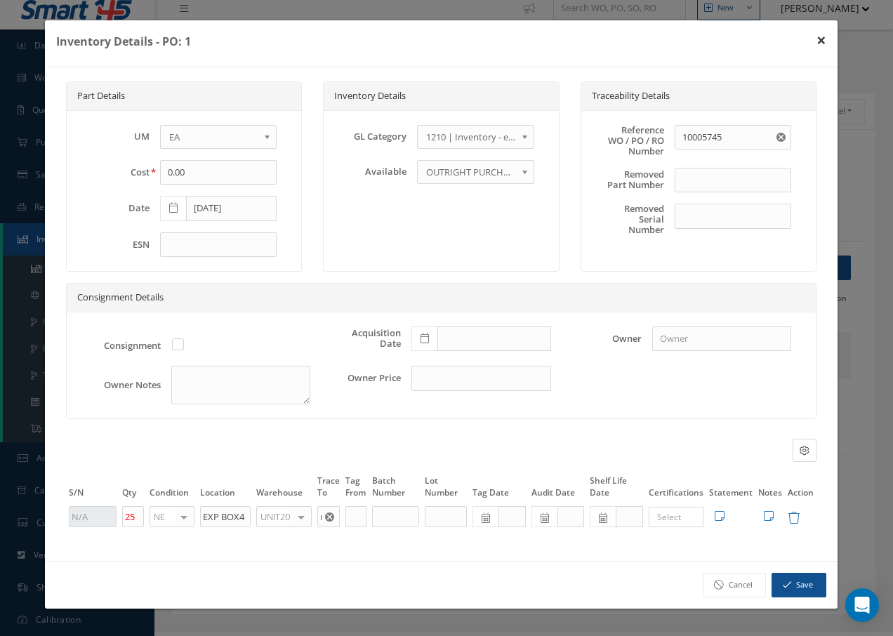
click at [825, 43] on button "×" at bounding box center [821, 39] width 32 height 39
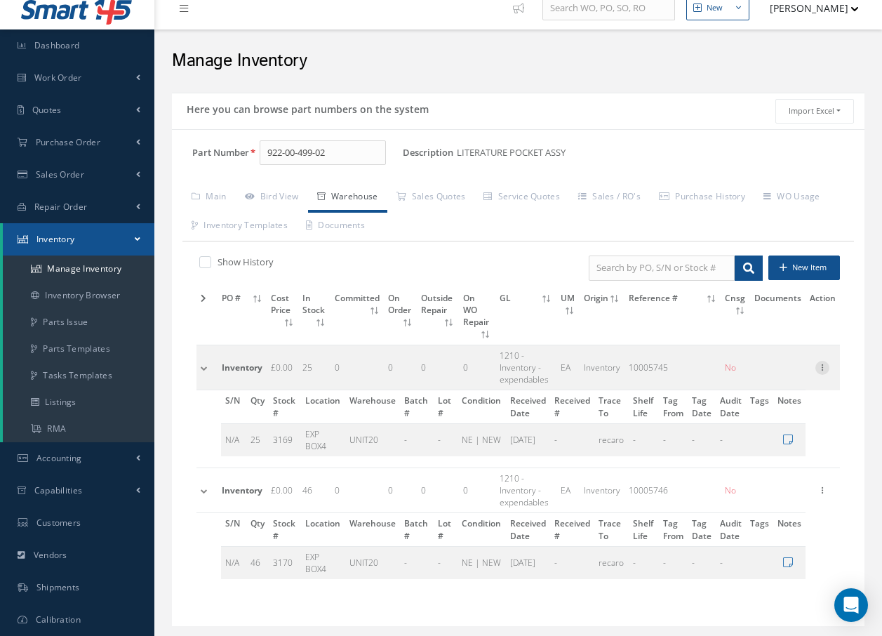
click at [820, 361] on icon at bounding box center [823, 366] width 14 height 11
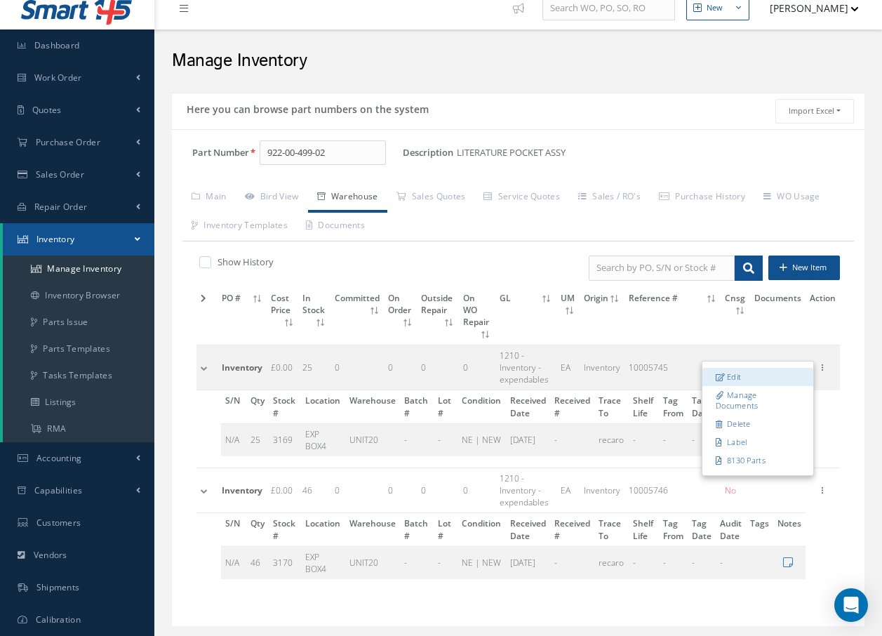
click at [754, 369] on link "Edit" at bounding box center [758, 377] width 111 height 18
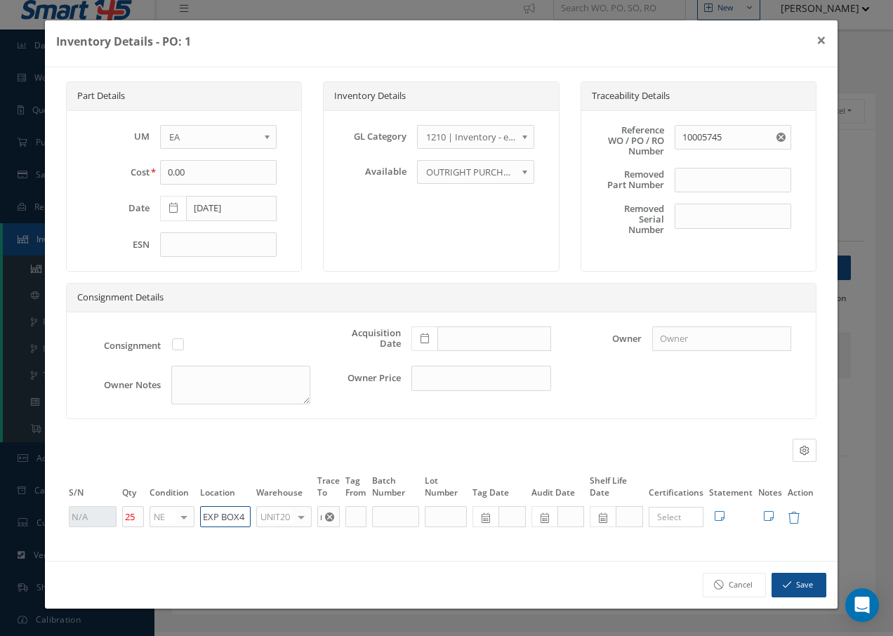
drag, startPoint x: 248, startPoint y: 523, endPoint x: 173, endPoint y: 515, distance: 74.8
click at [173, 515] on tr "25 NE OH SV RP AR NE FN NS RE FP BER N/A INSP BC AI MD RF SCR TS USE TL SP NU A…" at bounding box center [441, 517] width 750 height 24
type input "U50073"
click at [303, 520] on div at bounding box center [301, 517] width 20 height 20
type input "F"
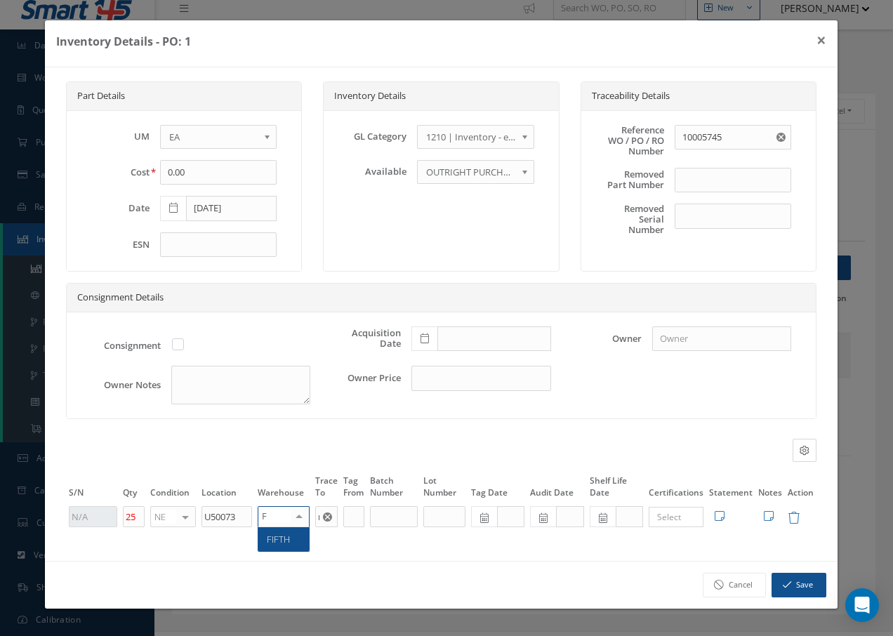
click at [293, 539] on span "FIFTH" at bounding box center [283, 539] width 51 height 24
click at [807, 585] on button "Save" at bounding box center [798, 585] width 55 height 25
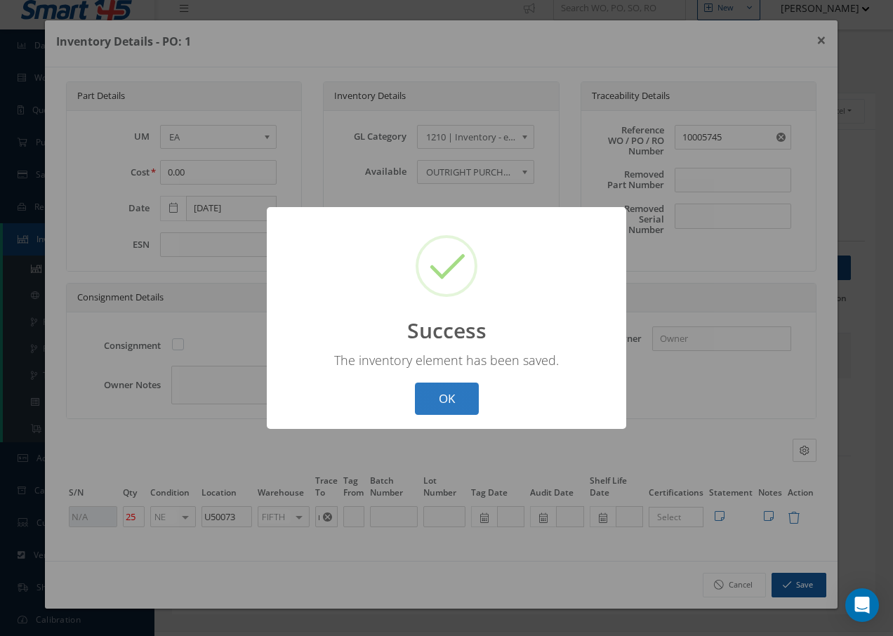
click at [462, 403] on button "OK" at bounding box center [447, 399] width 64 height 33
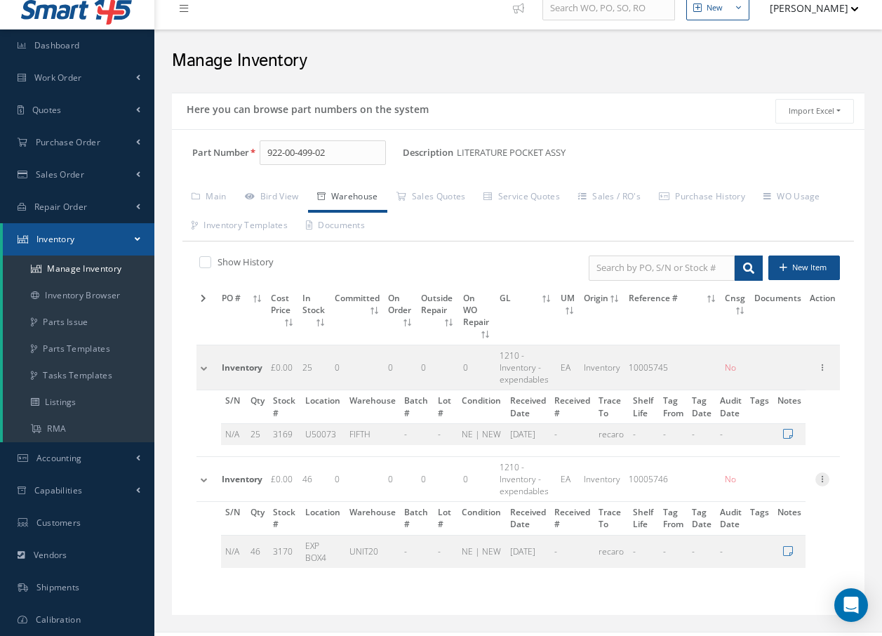
click at [824, 472] on icon at bounding box center [823, 477] width 14 height 11
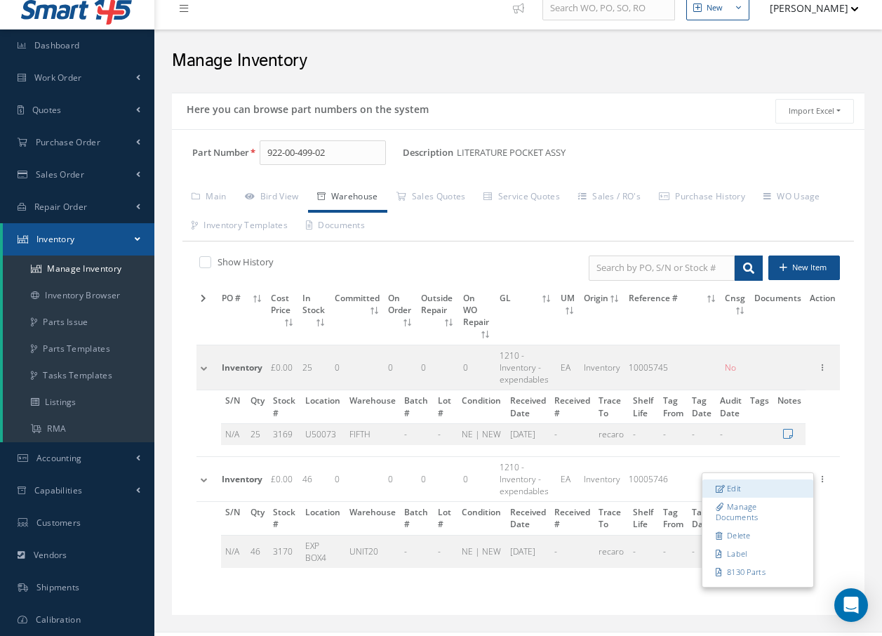
click at [738, 479] on link "Edit" at bounding box center [758, 488] width 111 height 18
type input "10005746"
type input "46"
type input "EXP BOX4"
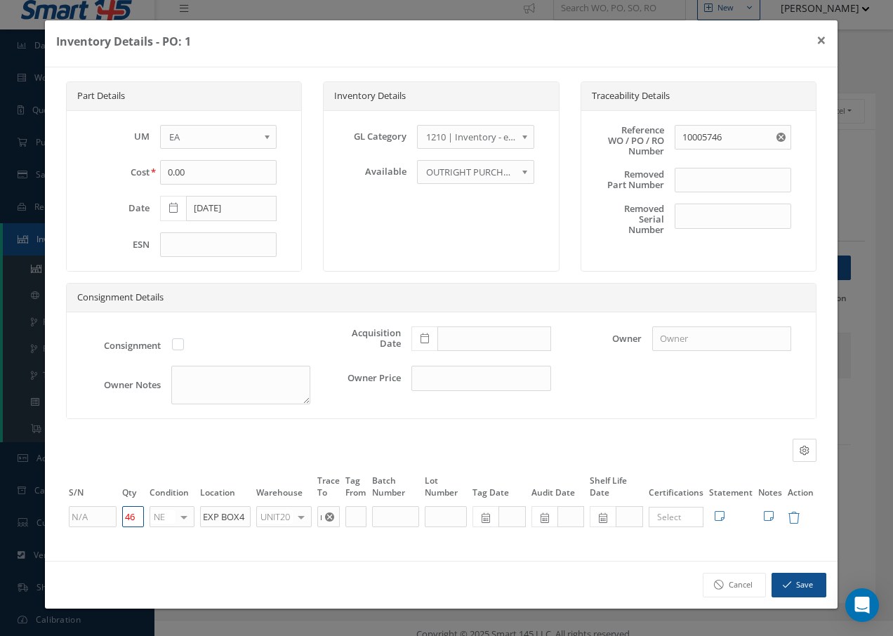
click at [137, 517] on input "46" at bounding box center [133, 516] width 22 height 21
type input "43"
drag, startPoint x: 243, startPoint y: 518, endPoint x: 184, endPoint y: 505, distance: 60.3
click at [195, 513] on tr "43 NE OH SV RP AR NE FN NS RE FP BER N/A INSP BC AI MD RF SCR TS USE TL SP NU A…" at bounding box center [441, 517] width 750 height 24
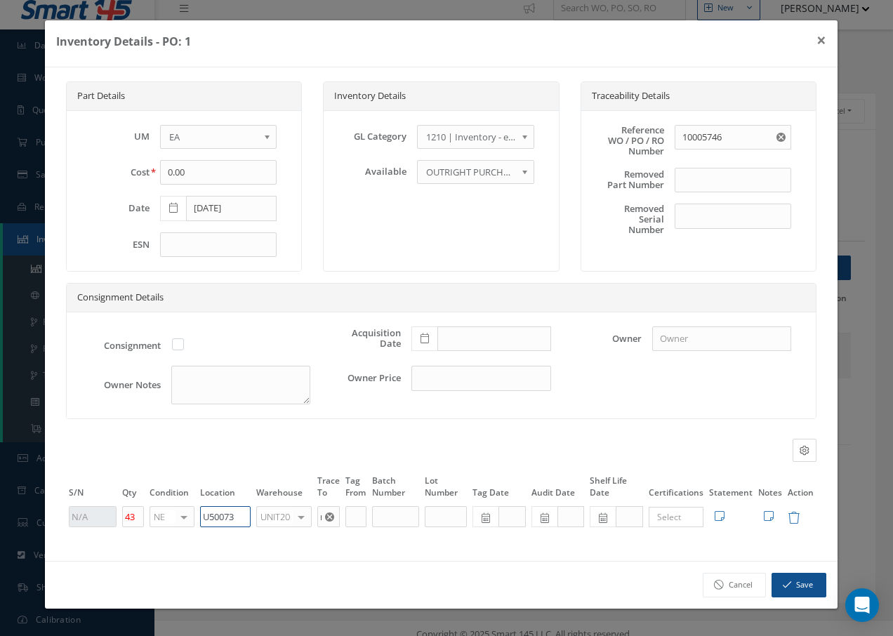
type input "U50073"
click at [300, 518] on div at bounding box center [301, 517] width 20 height 20
type input "F"
click at [277, 538] on span "FIFTH" at bounding box center [278, 539] width 23 height 13
click at [818, 583] on button "Save" at bounding box center [798, 585] width 55 height 25
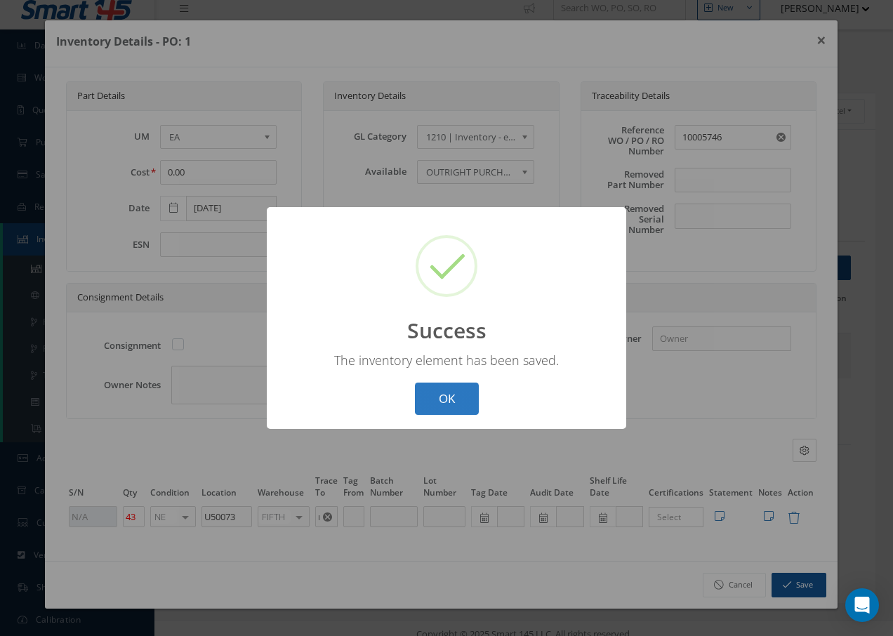
click at [425, 400] on button "OK" at bounding box center [447, 399] width 64 height 33
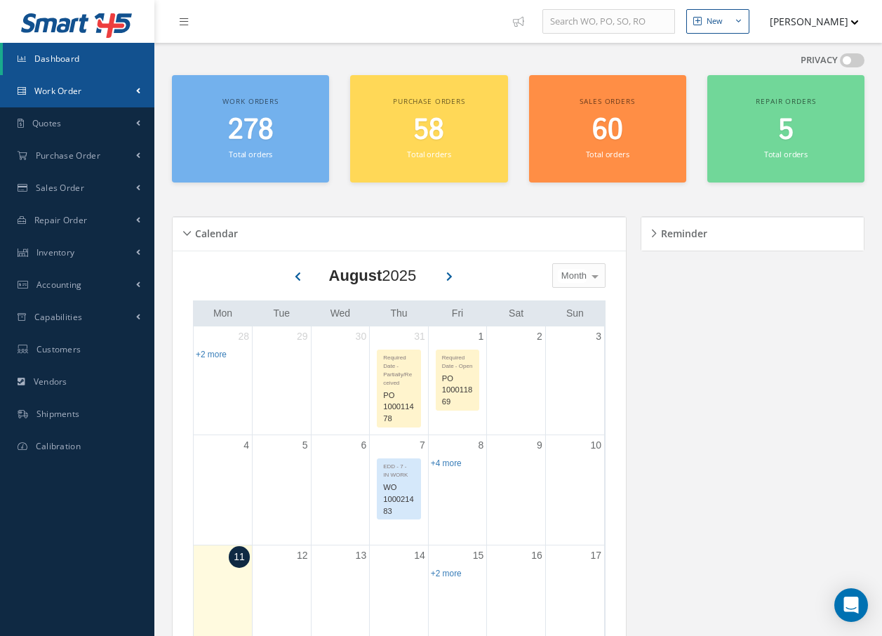
click at [78, 88] on span "Work Order" at bounding box center [58, 91] width 48 height 12
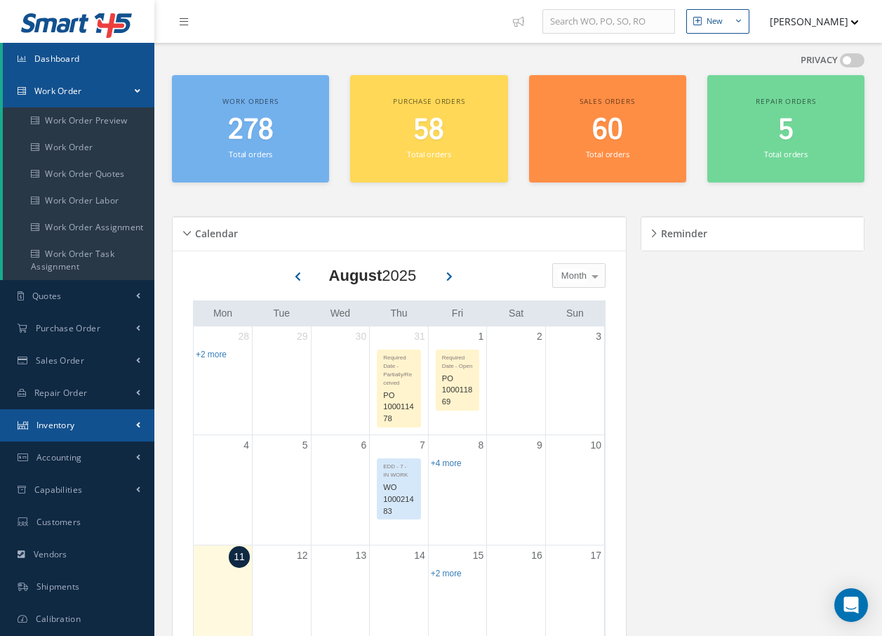
click at [67, 425] on span "Inventory" at bounding box center [56, 425] width 39 height 12
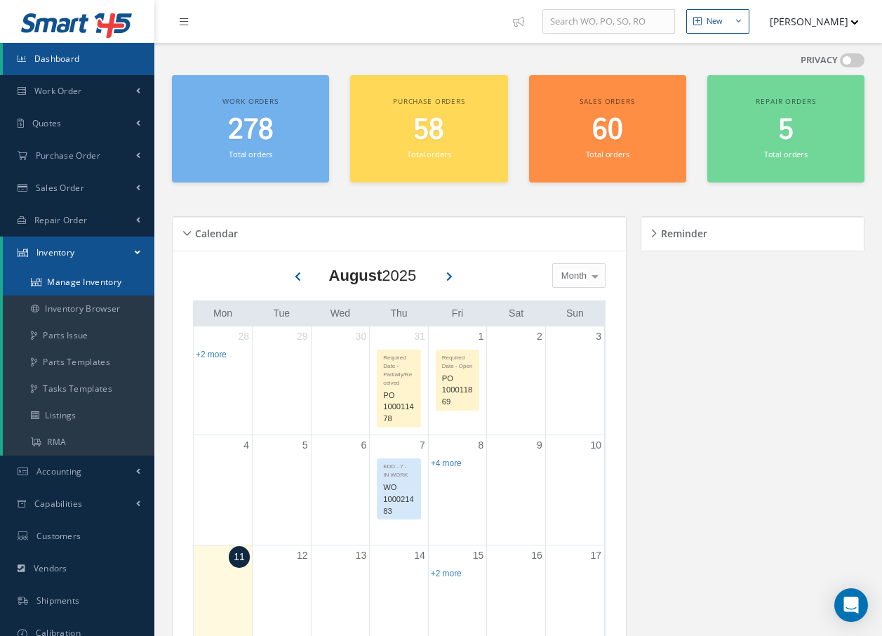
click at [88, 277] on link "Manage Inventory" at bounding box center [79, 282] width 152 height 27
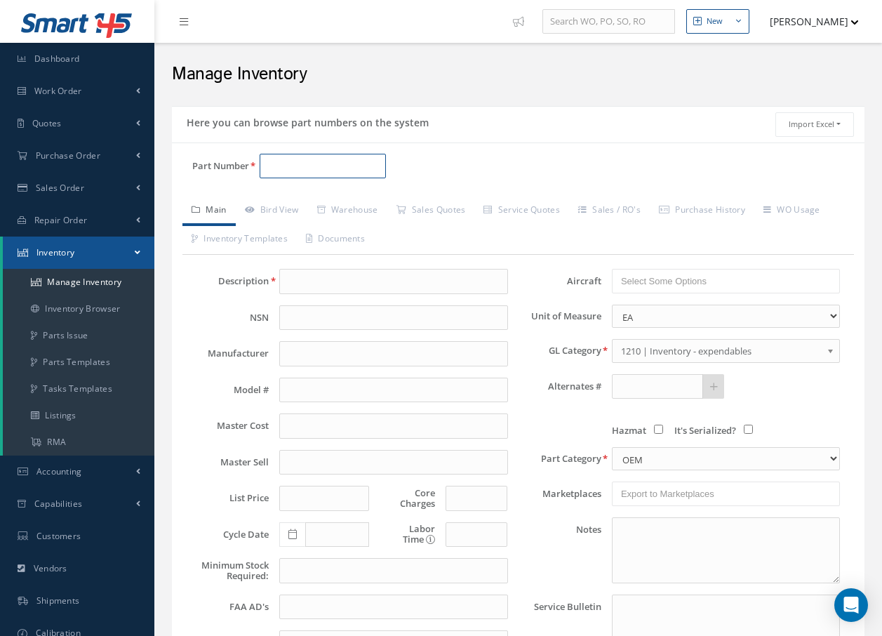
click at [375, 164] on input "Part Number" at bounding box center [323, 166] width 126 height 25
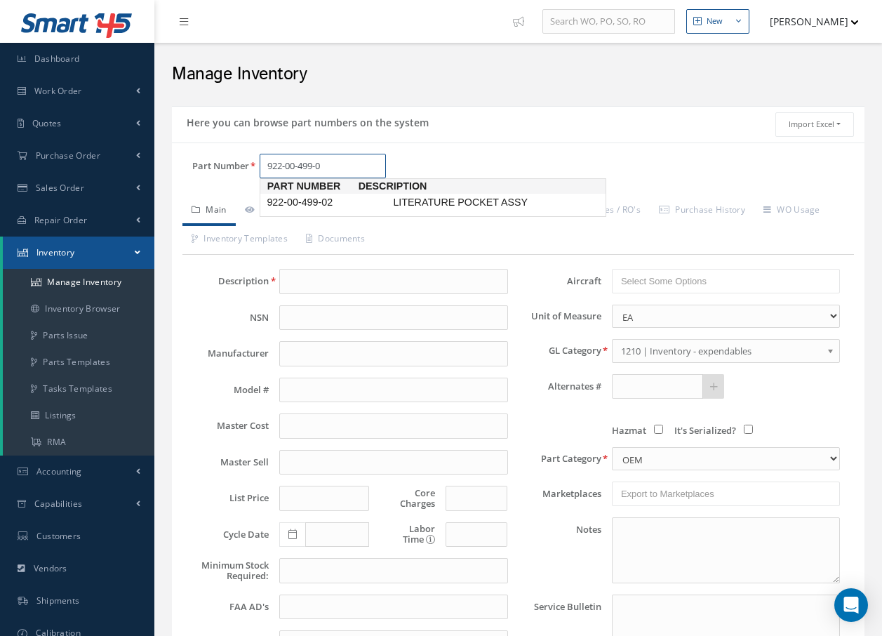
type input "922-00-499-02"
click at [350, 201] on span "922-00-499-02" at bounding box center [327, 202] width 126 height 15
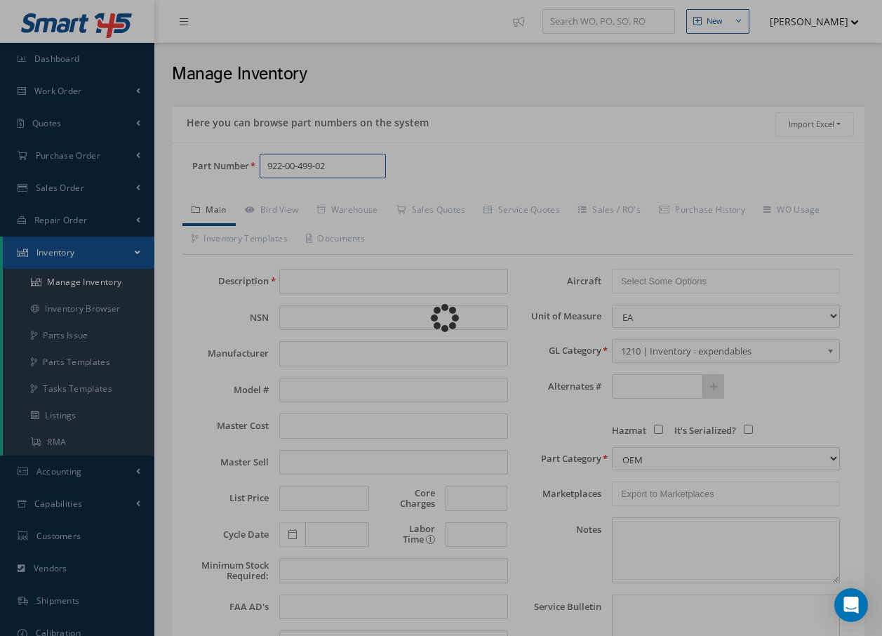
type input "LITERATURE POCKET ASSY"
type input "0.00"
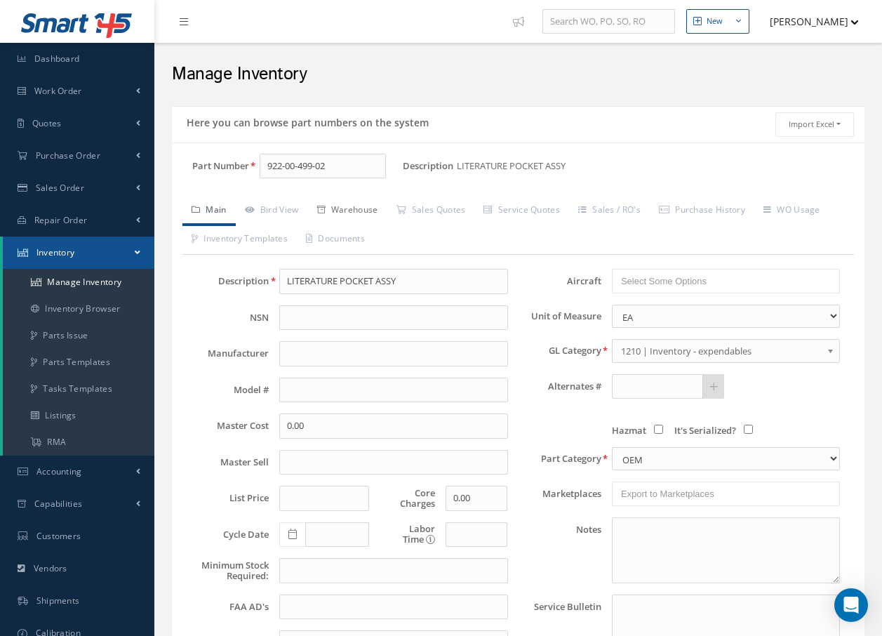
click at [350, 208] on link "Warehouse" at bounding box center [347, 211] width 79 height 29
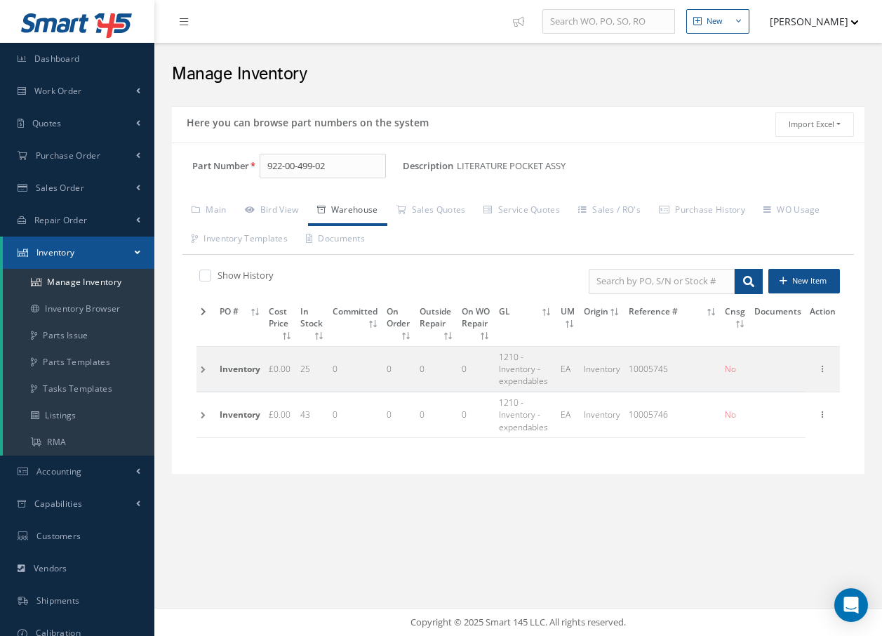
click at [204, 370] on td at bounding box center [206, 368] width 19 height 45
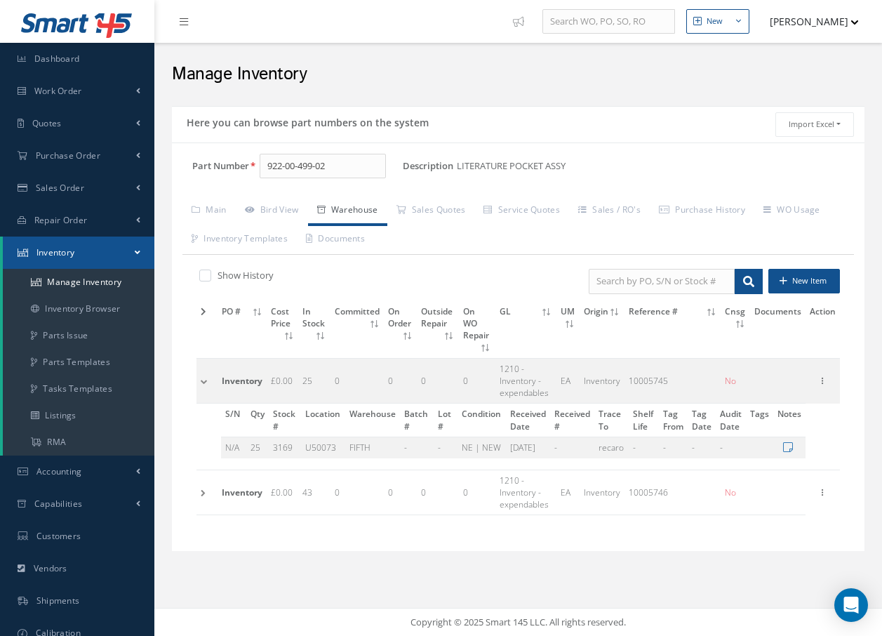
click at [203, 481] on td at bounding box center [207, 492] width 21 height 45
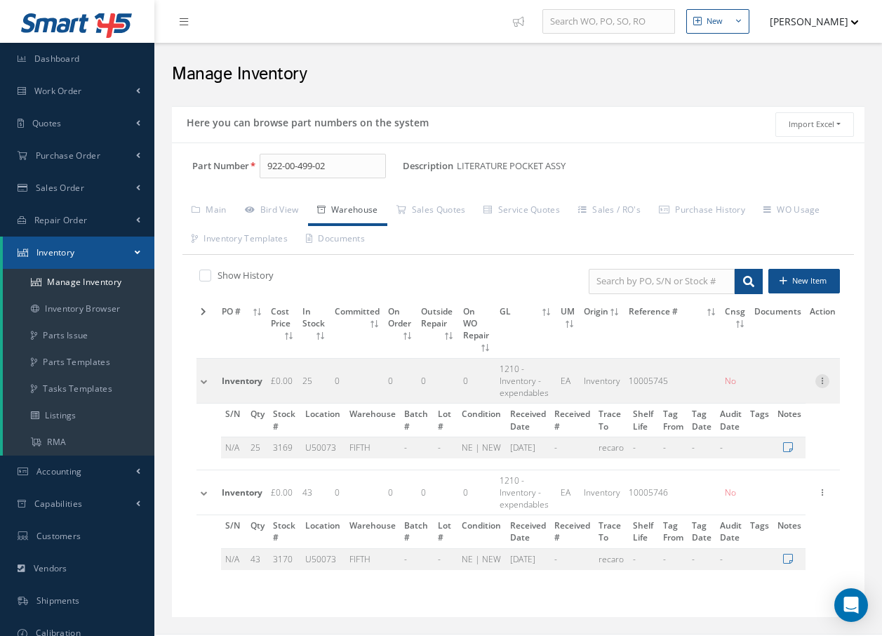
click at [818, 374] on icon at bounding box center [823, 379] width 14 height 11
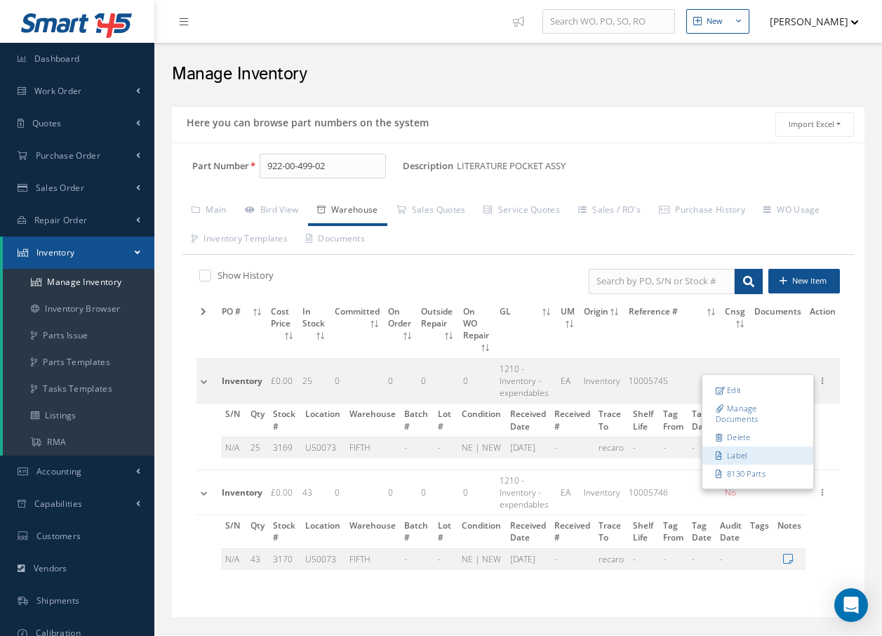
click at [723, 451] on icon at bounding box center [721, 455] width 10 height 8
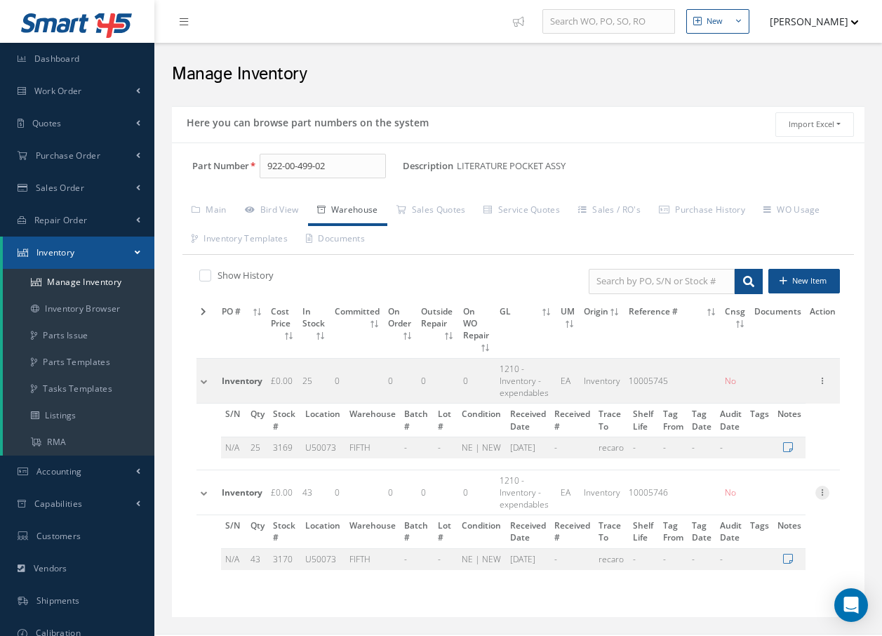
click at [826, 486] on icon at bounding box center [823, 491] width 14 height 11
click at [736, 558] on link "Label" at bounding box center [758, 567] width 111 height 18
click at [342, 170] on input "922-00-499-02" at bounding box center [323, 166] width 126 height 25
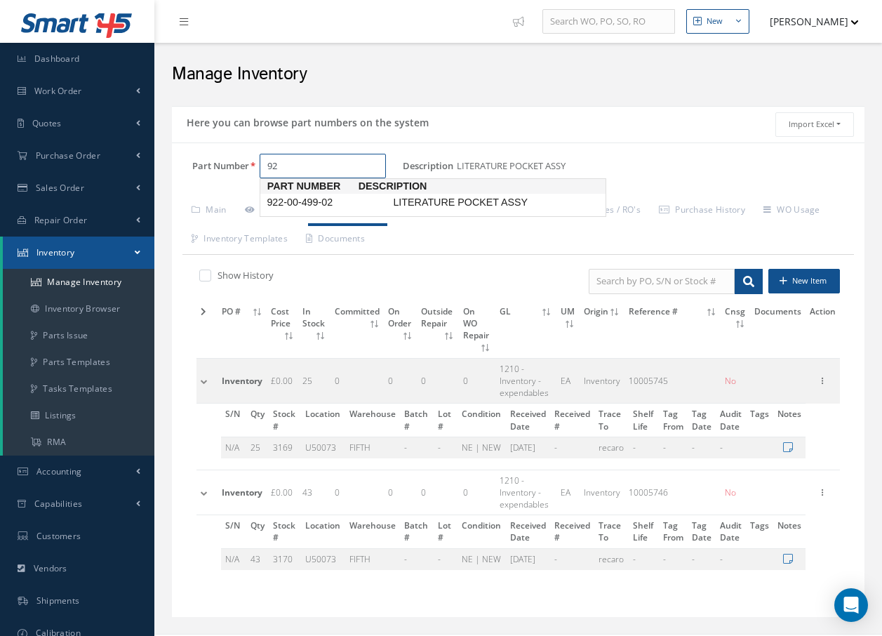
type input "9"
click at [293, 202] on span "502755-128-2251" at bounding box center [327, 202] width 126 height 15
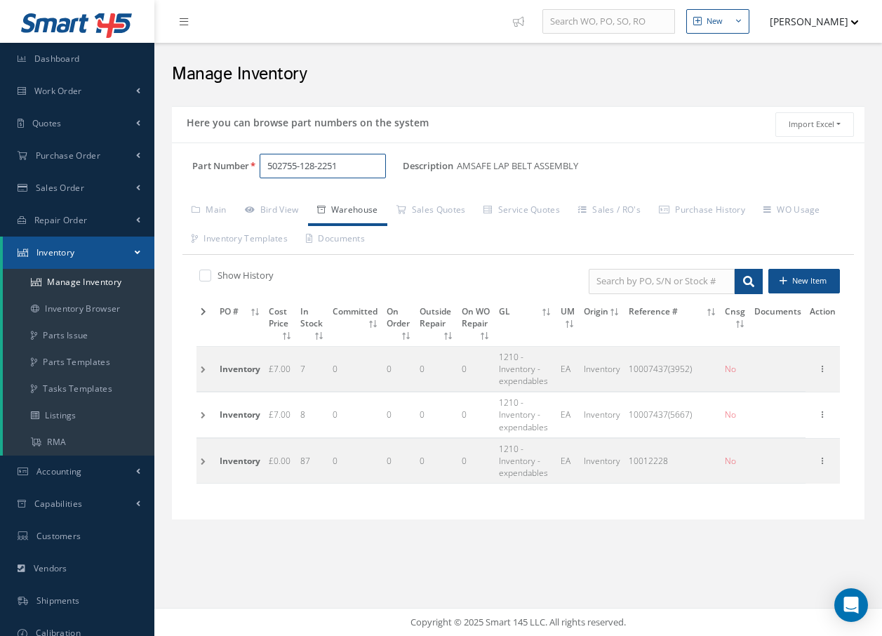
type input "502755-128-2251"
click at [203, 368] on td at bounding box center [206, 368] width 19 height 45
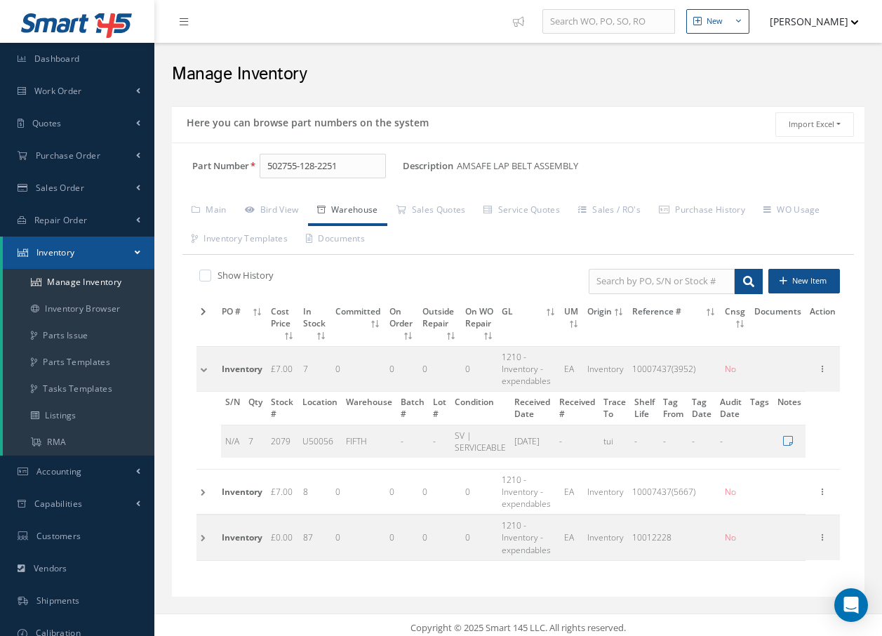
click at [203, 492] on td at bounding box center [207, 491] width 21 height 45
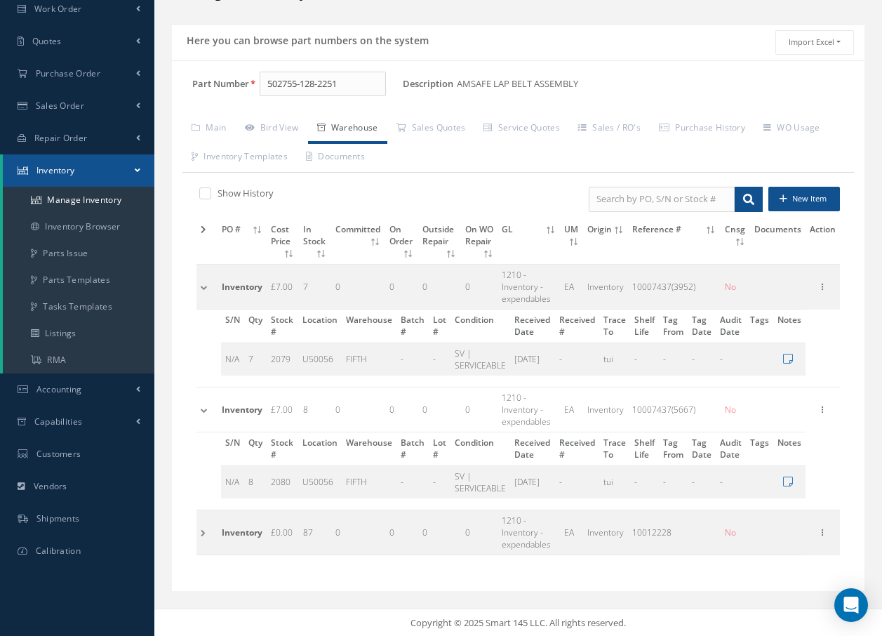
scroll to position [83, 0]
click at [200, 532] on td at bounding box center [207, 531] width 21 height 45
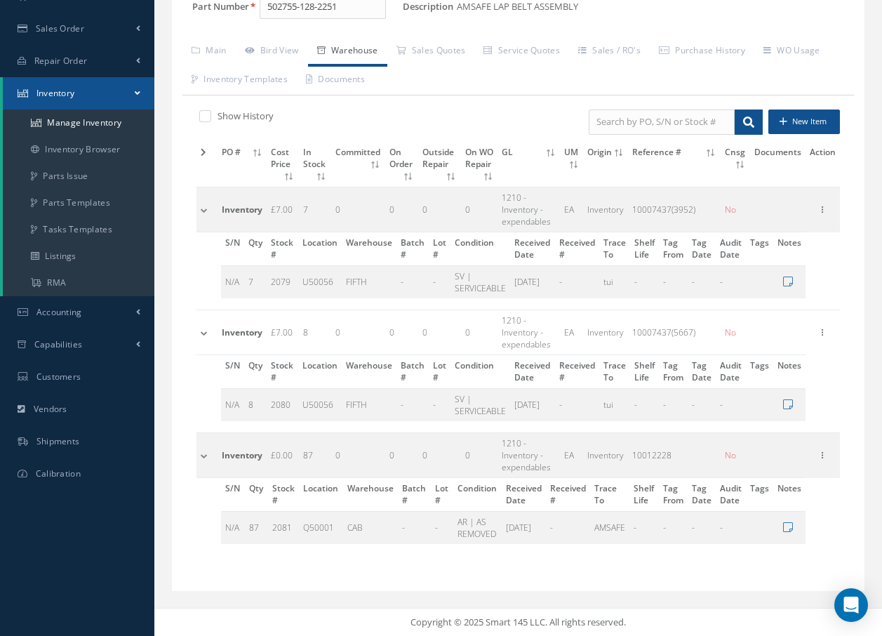
scroll to position [160, 0]
click at [205, 208] on td at bounding box center [207, 208] width 21 height 45
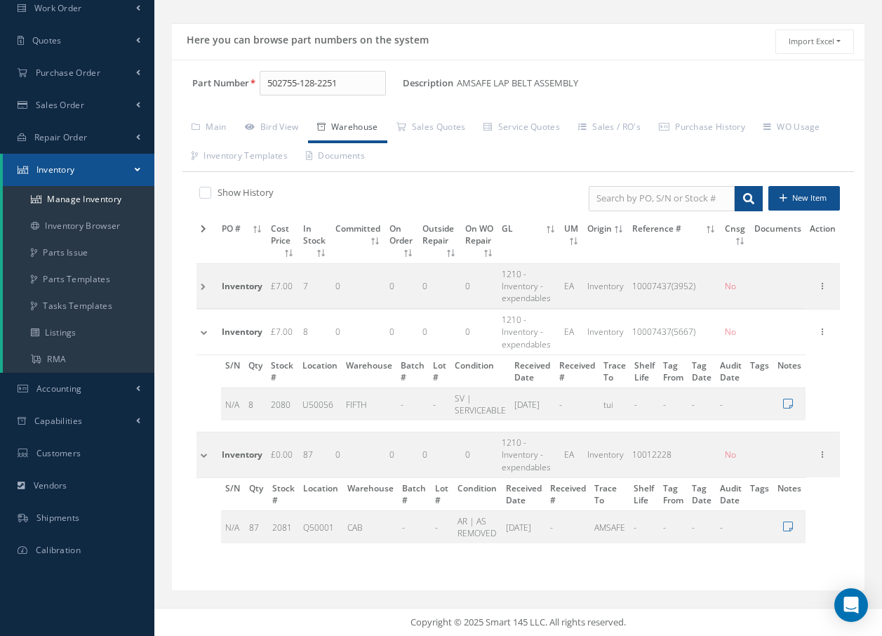
scroll to position [83, 0]
click at [203, 288] on td at bounding box center [207, 285] width 21 height 45
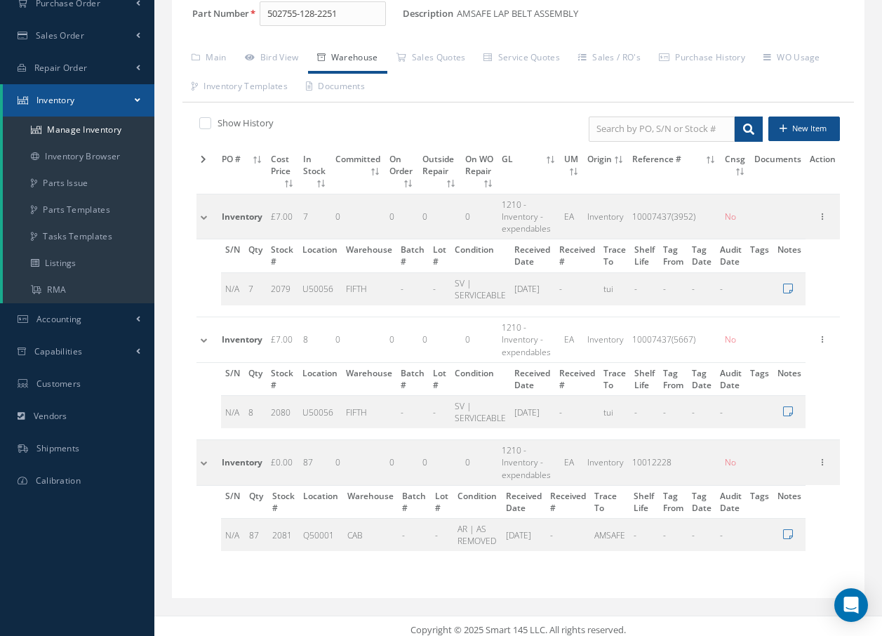
scroll to position [160, 0]
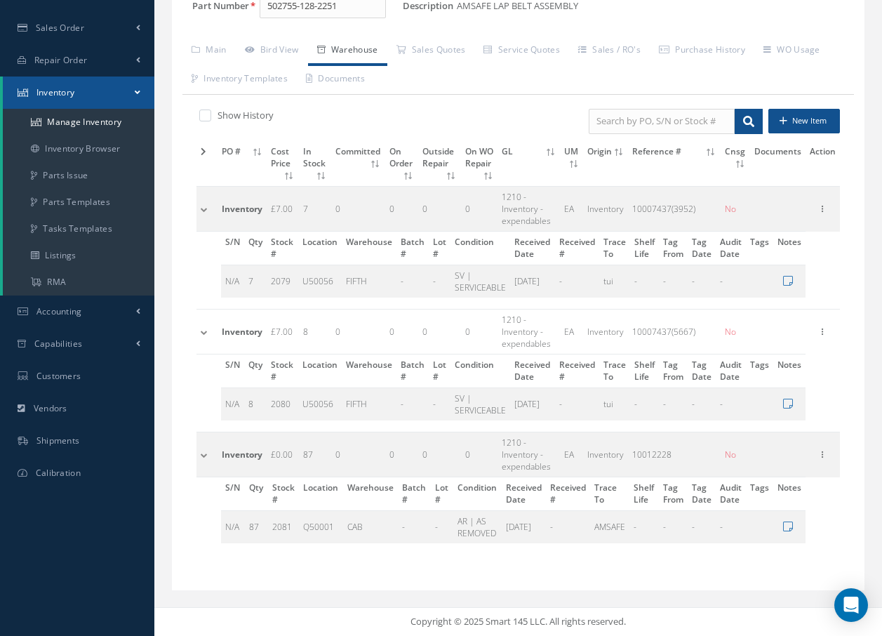
click at [203, 457] on td at bounding box center [207, 454] width 21 height 45
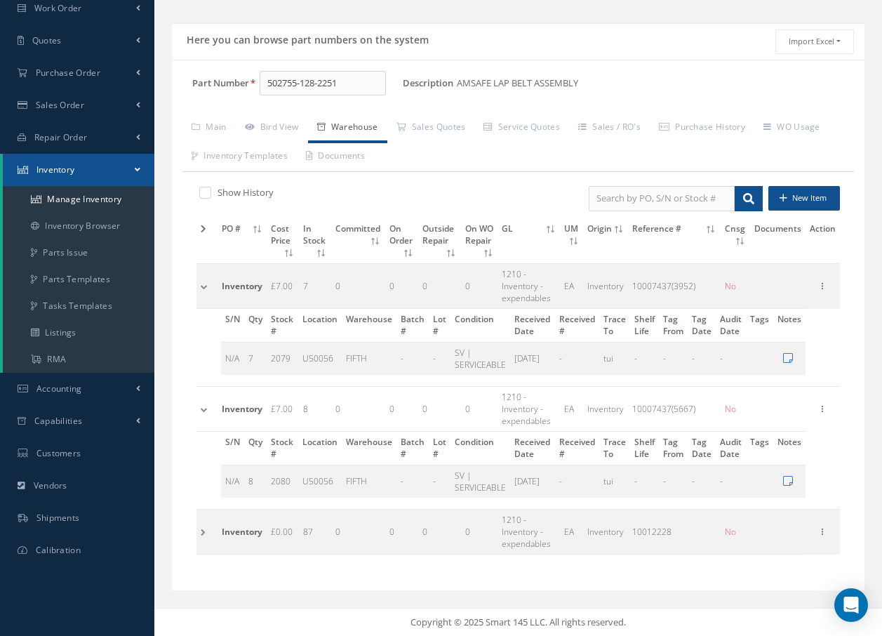
scroll to position [83, 0]
click at [201, 536] on td at bounding box center [207, 531] width 21 height 45
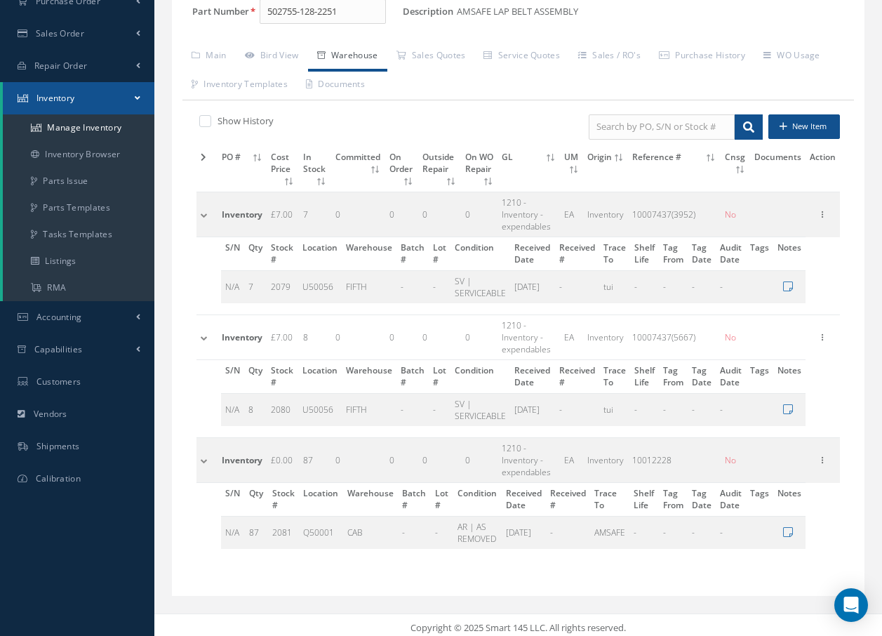
scroll to position [160, 0]
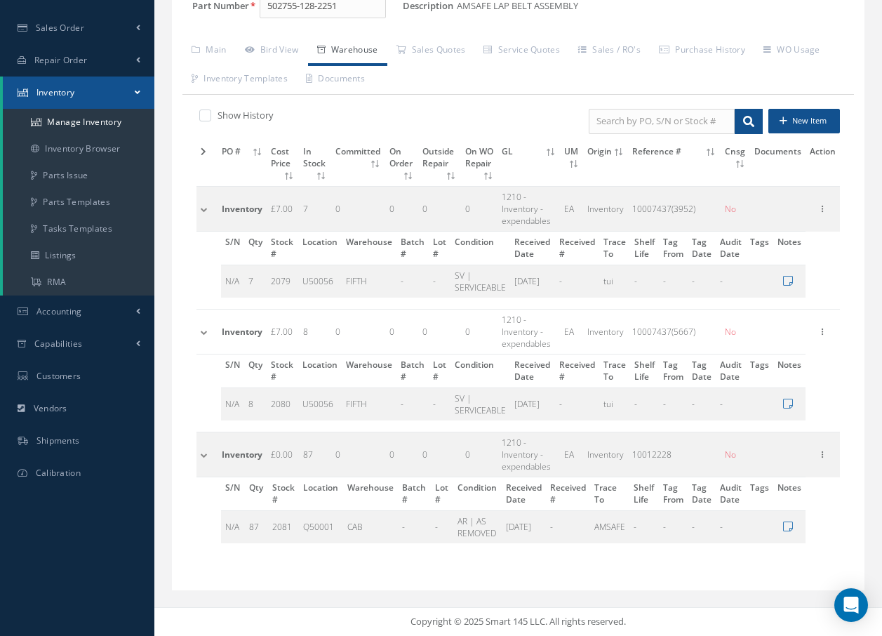
drag, startPoint x: 201, startPoint y: 454, endPoint x: 207, endPoint y: 433, distance: 21.8
click at [202, 454] on td at bounding box center [207, 454] width 21 height 45
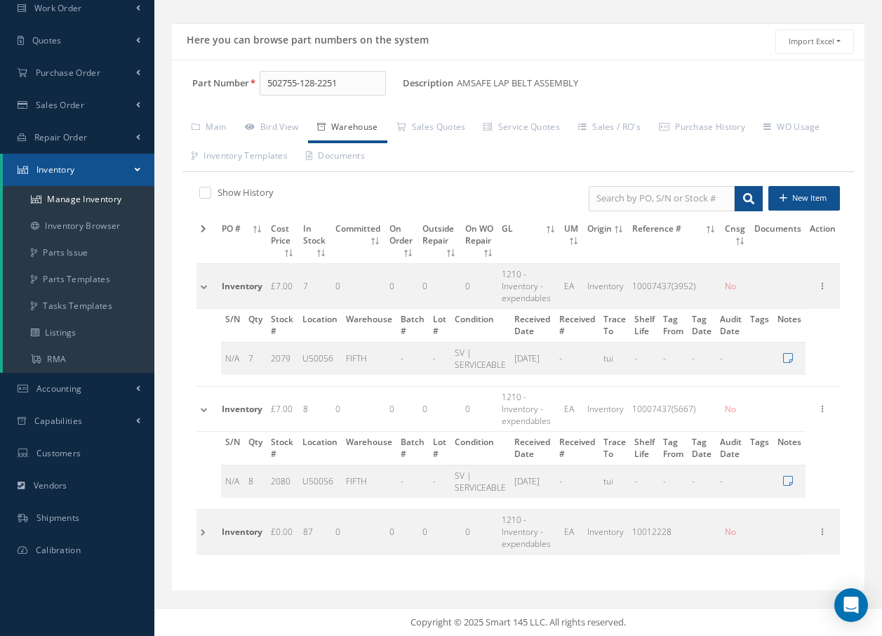
click at [204, 411] on td at bounding box center [207, 408] width 21 height 45
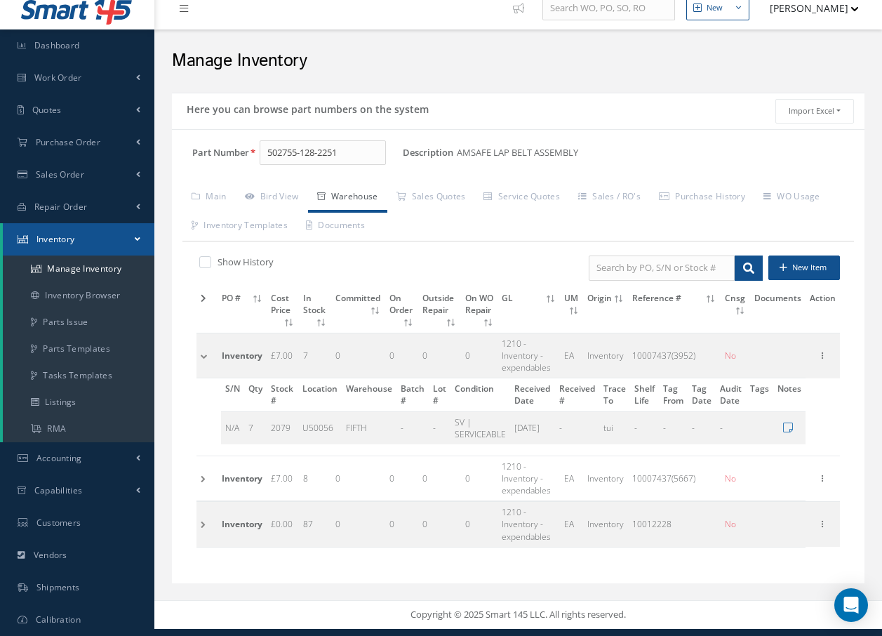
scroll to position [13, 0]
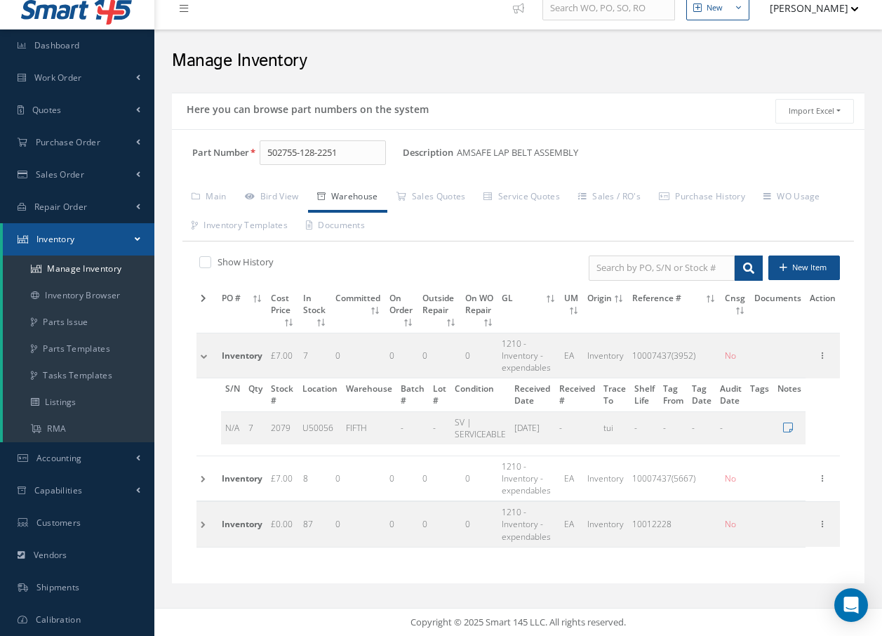
click at [204, 357] on td at bounding box center [207, 355] width 21 height 45
